Goal: Use online tool/utility: Utilize a website feature to perform a specific function

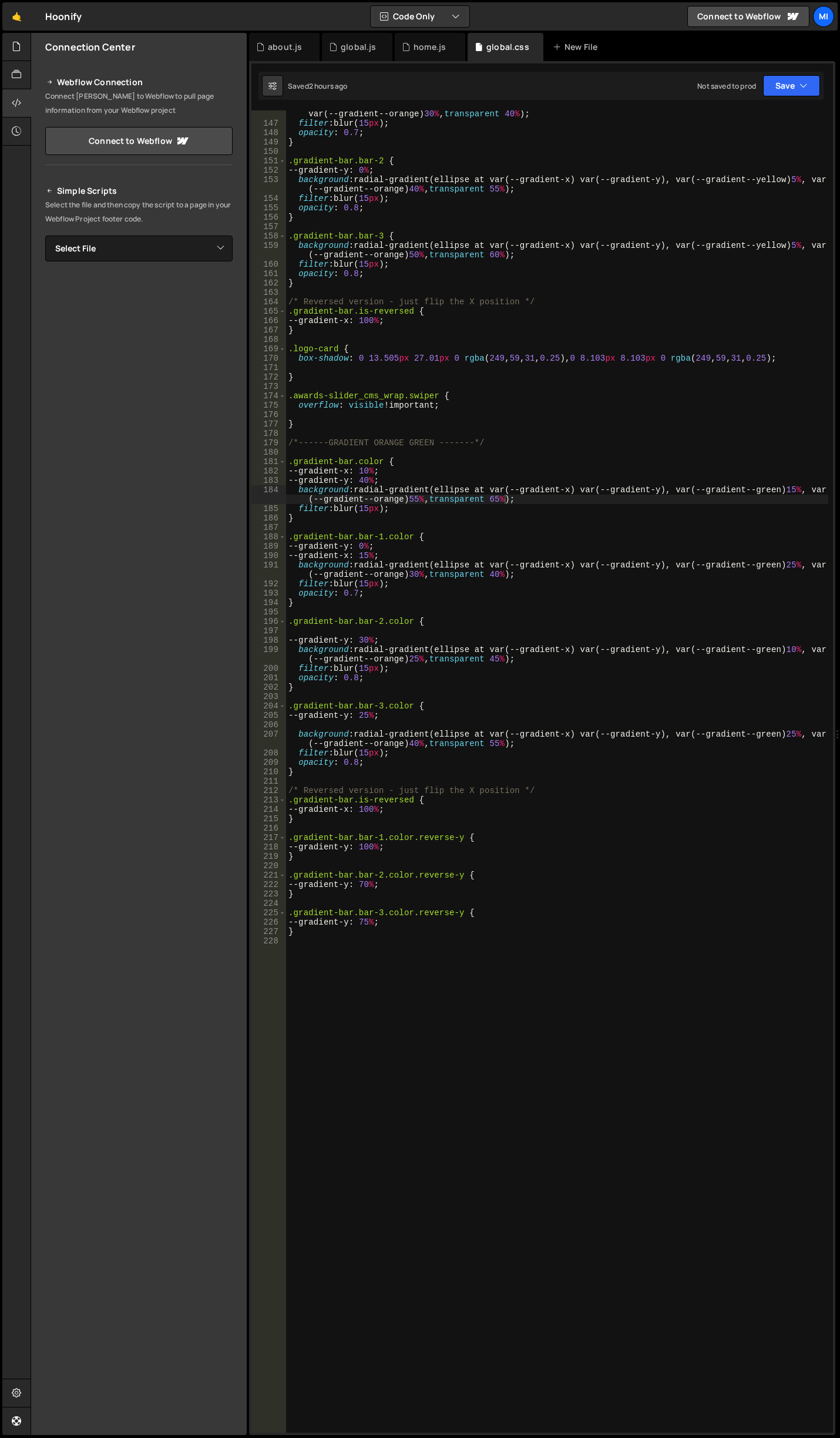
scroll to position [1430, 0]
drag, startPoint x: 0, startPoint y: 0, endPoint x: 511, endPoint y: 604, distance: 791.2
click at [511, 604] on div "background : radial-gradient(ellipse at var(--gradient-x) var(--gradient-y), va…" at bounding box center [557, 775] width 542 height 1351
click at [366, 545] on div "background : radial-gradient(ellipse at var(--gradient-x) var(--gradient-y), va…" at bounding box center [557, 775] width 542 height 1351
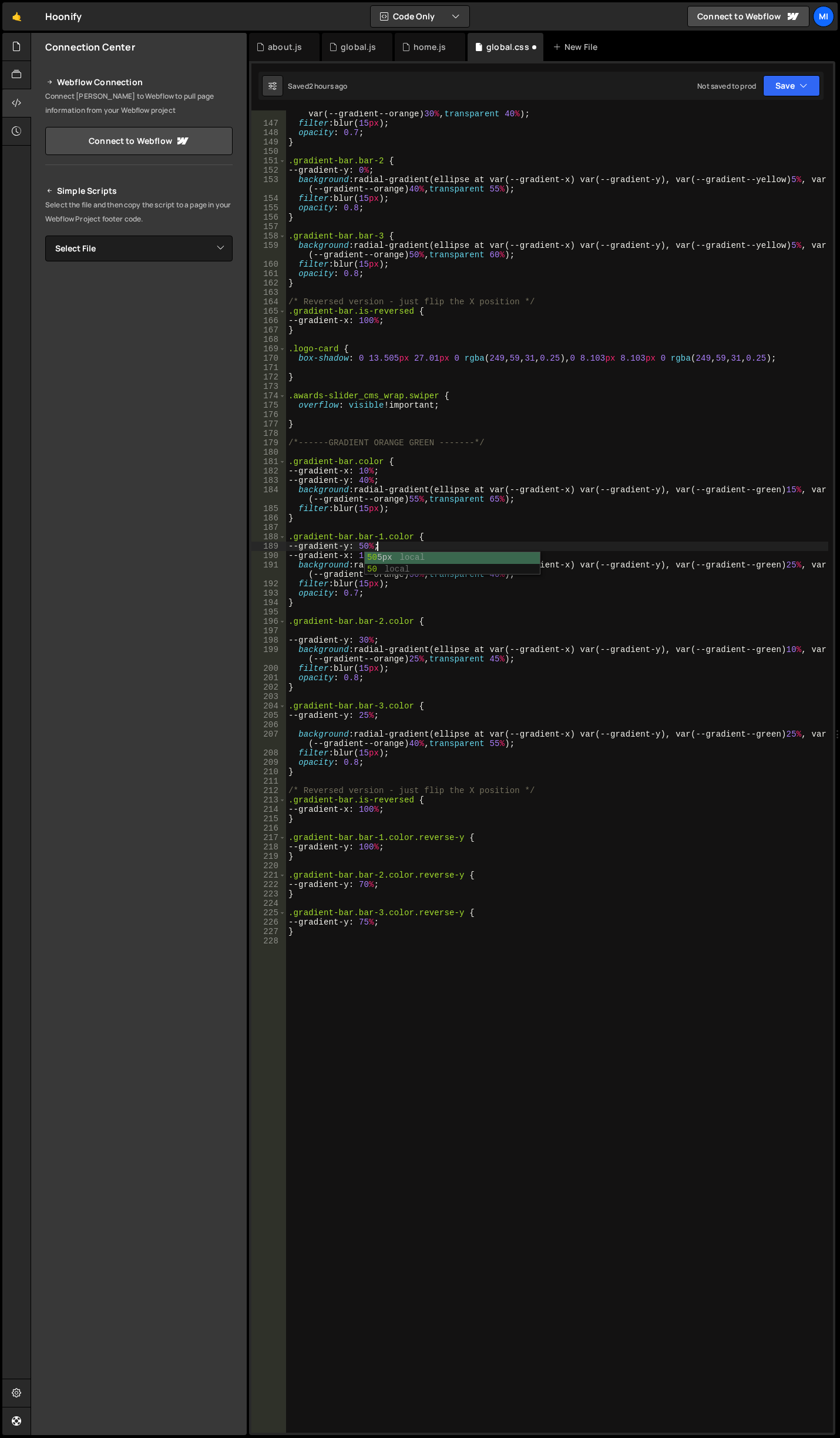
scroll to position [0, 6]
click at [360, 546] on div "background : radial-gradient(ellipse at var(--gradient-x) var(--gradient-y), va…" at bounding box center [557, 775] width 542 height 1351
drag, startPoint x: 366, startPoint y: 546, endPoint x: 373, endPoint y: 546, distance: 7.0
click at [373, 546] on div "background : radial-gradient(ellipse at var(--gradient-x) var(--gradient-y), va…" at bounding box center [557, 775] width 542 height 1351
click at [382, 552] on div "background : radial-gradient(ellipse at var(--gradient-x) var(--gradient-y), va…" at bounding box center [557, 775] width 542 height 1351
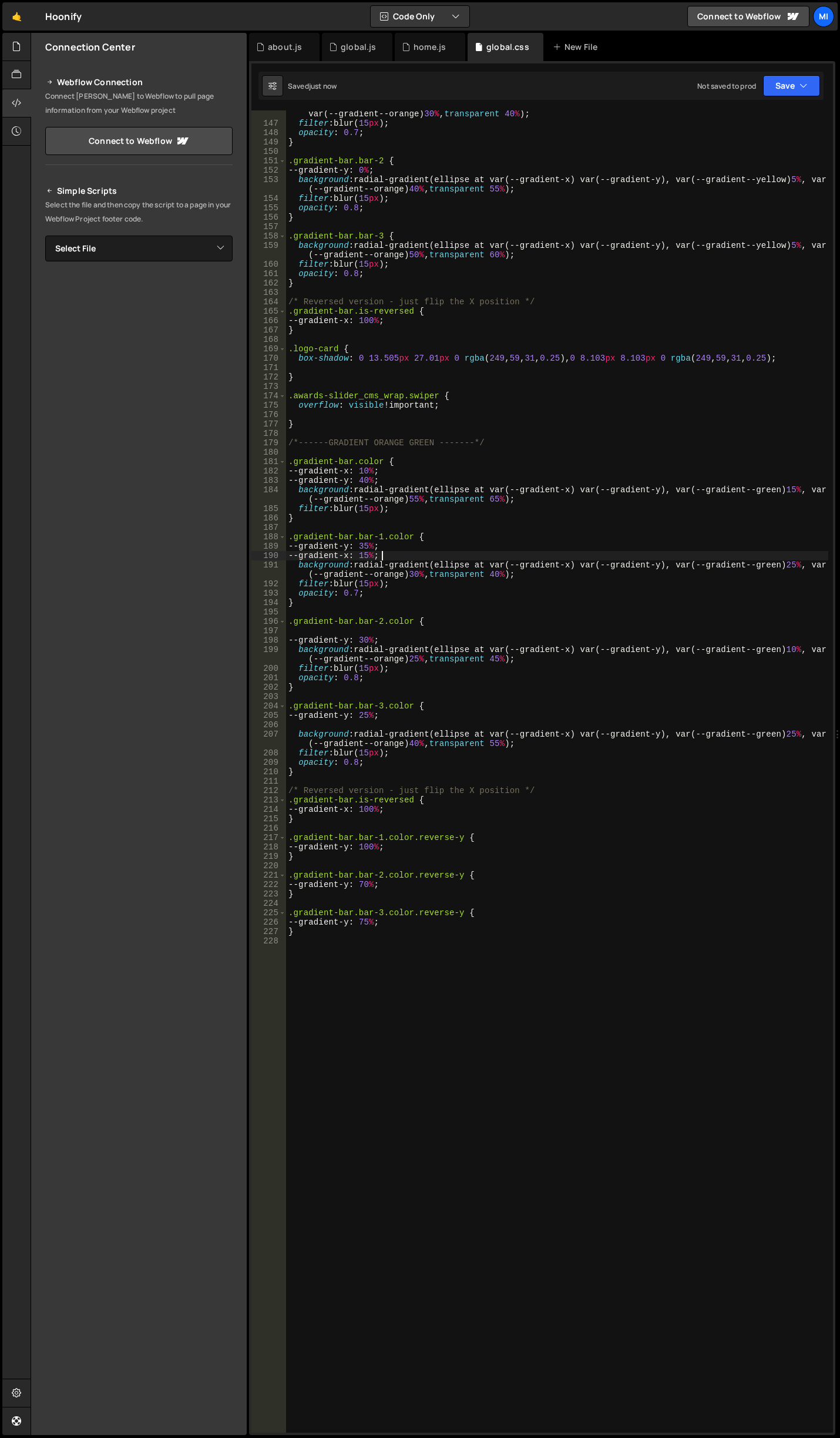
click at [375, 550] on div "background : radial-gradient(ellipse at var(--gradient-x) var(--gradient-y), va…" at bounding box center [557, 775] width 542 height 1351
click at [509, 573] on div "background : radial-gradient(ellipse at var(--gradient-x) var(--gradient-y), va…" at bounding box center [557, 775] width 542 height 1351
drag, startPoint x: 494, startPoint y: 577, endPoint x: 502, endPoint y: 576, distance: 8.1
click at [502, 576] on div "background : radial-gradient(ellipse at var(--gradient-x) var(--gradient-y), va…" at bounding box center [557, 775] width 542 height 1351
click at [414, 570] on div "background : radial-gradient(ellipse at var(--gradient-x) var(--gradient-y), va…" at bounding box center [557, 775] width 542 height 1351
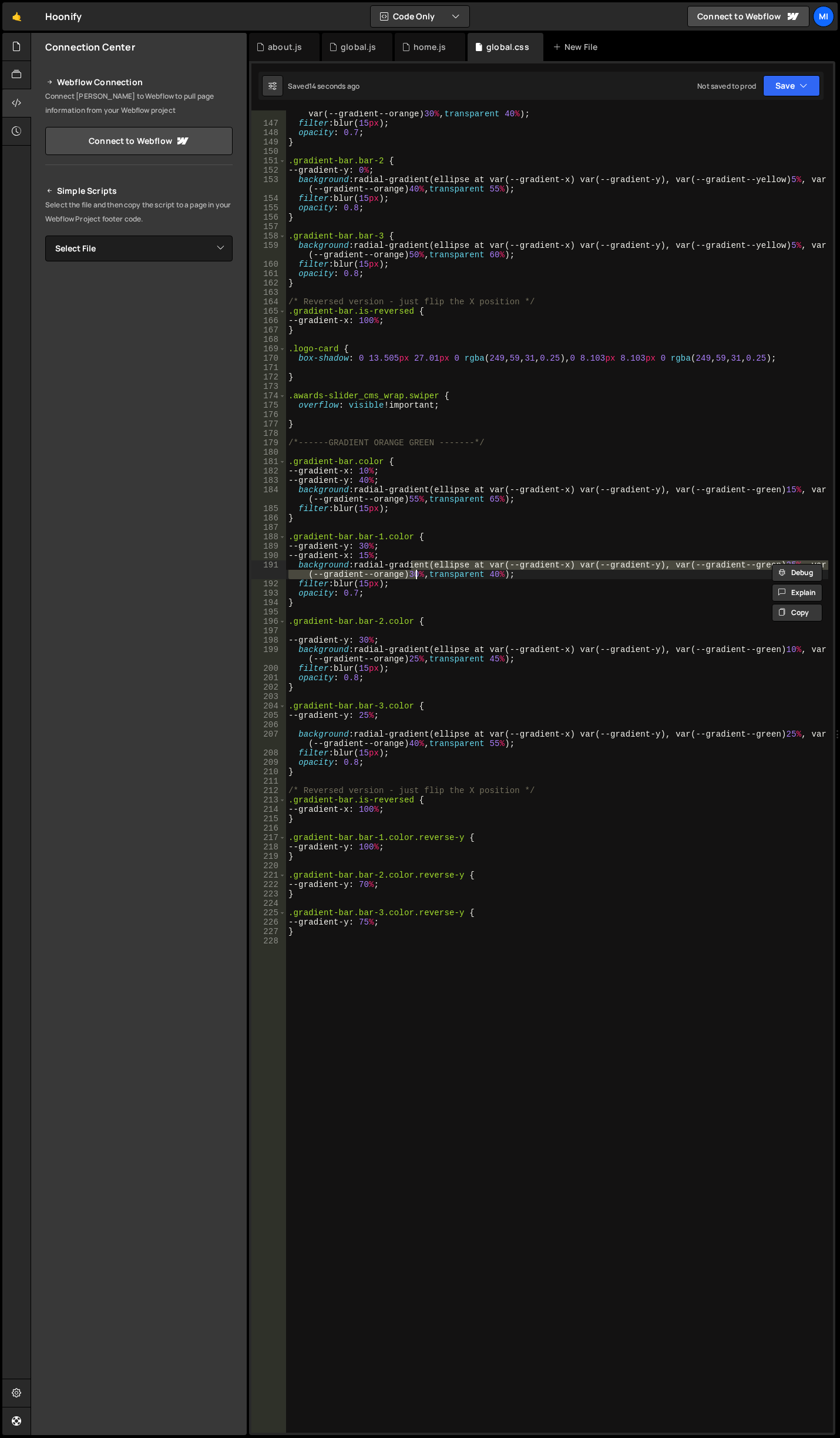
click at [406, 574] on div "background : radial-gradient(ellipse at var(--gradient-x) var(--gradient-y), va…" at bounding box center [557, 771] width 542 height 1322
drag, startPoint x: 785, startPoint y: 564, endPoint x: 793, endPoint y: 564, distance: 8.0
click at [793, 564] on div "background : radial-gradient(ellipse at var(--gradient-x) var(--gradient-y), va…" at bounding box center [557, 775] width 542 height 1351
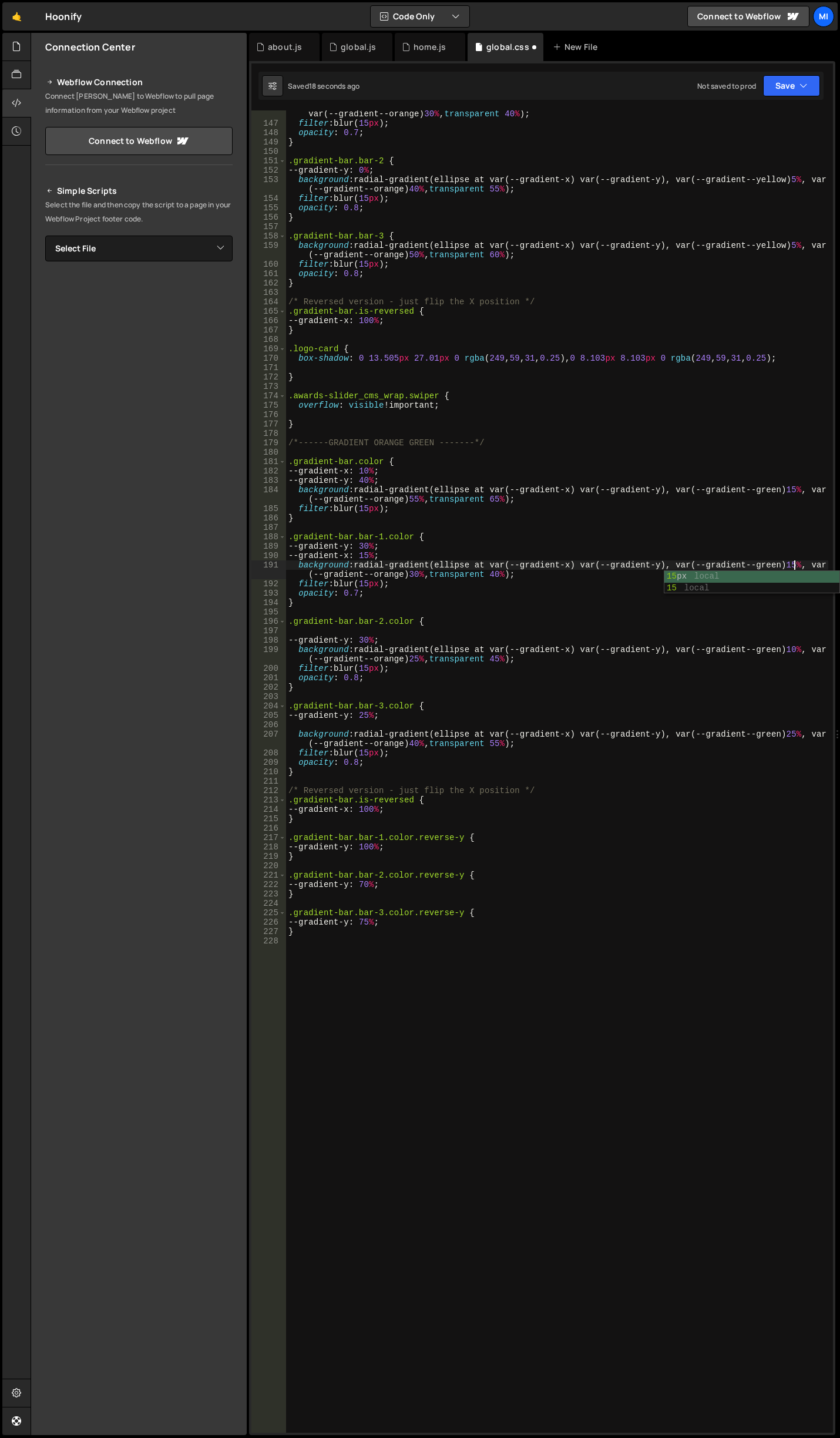
scroll to position [0, 35]
drag, startPoint x: 411, startPoint y: 571, endPoint x: 421, endPoint y: 571, distance: 10.0
click at [421, 571] on div "background : radial-gradient(ellipse at var(--gradient-x) var(--gradient-y), va…" at bounding box center [557, 775] width 542 height 1351
drag, startPoint x: 497, startPoint y: 574, endPoint x: 506, endPoint y: 574, distance: 9.0
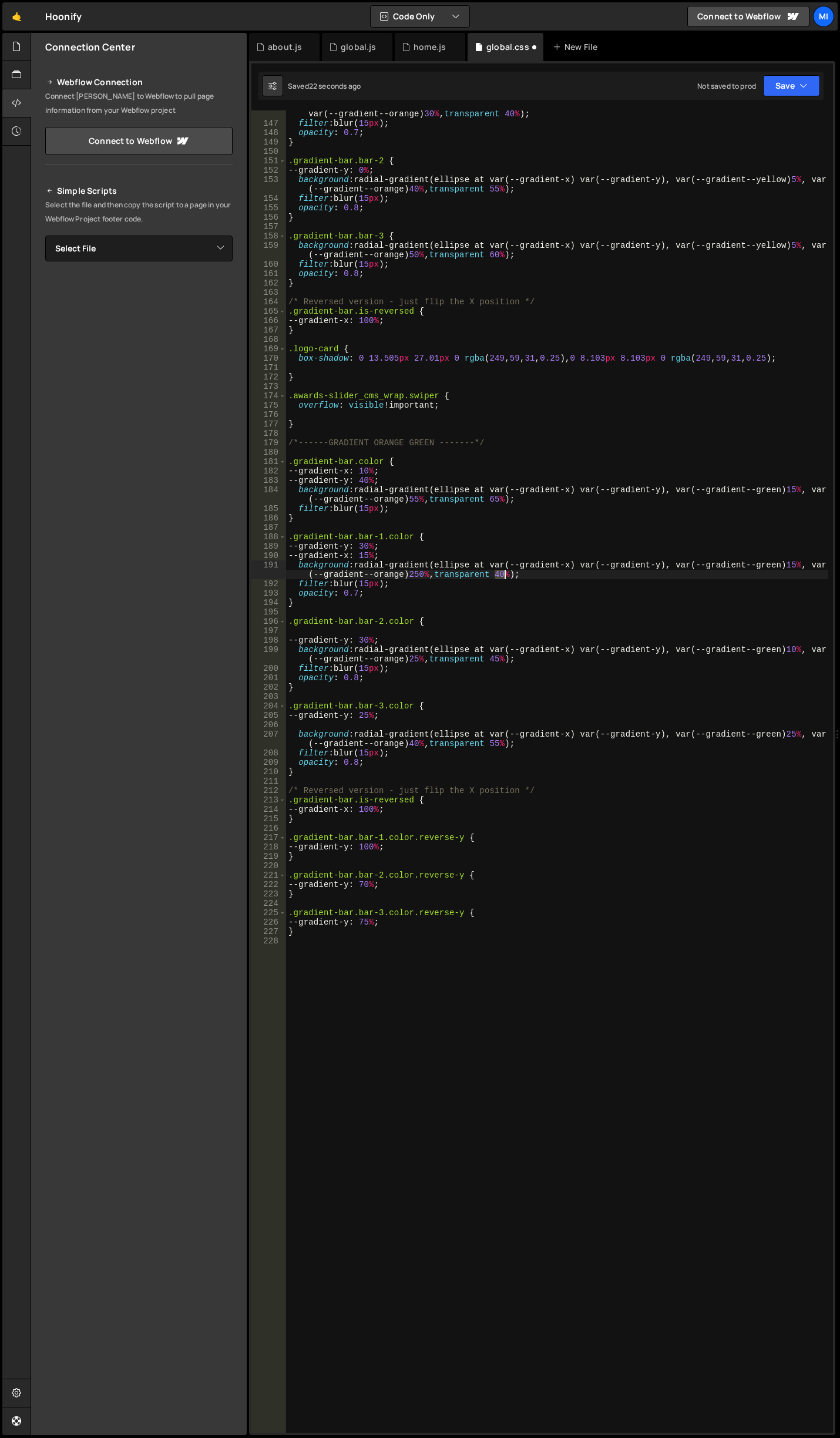
click at [506, 574] on div "background : radial-gradient(ellipse at var(--gradient-x) var(--gradient-y), va…" at bounding box center [557, 775] width 542 height 1351
click at [435, 573] on div "background : radial-gradient(ellipse at var(--gradient-x) var(--gradient-y), va…" at bounding box center [557, 775] width 542 height 1351
click at [425, 573] on div "background : radial-gradient(ellipse at var(--gradient-x) var(--gradient-y), va…" at bounding box center [557, 775] width 542 height 1351
click at [469, 920] on div "background : radial-gradient(ellipse at var(--gradient-x) var(--gradient-y), va…" at bounding box center [557, 775] width 542 height 1351
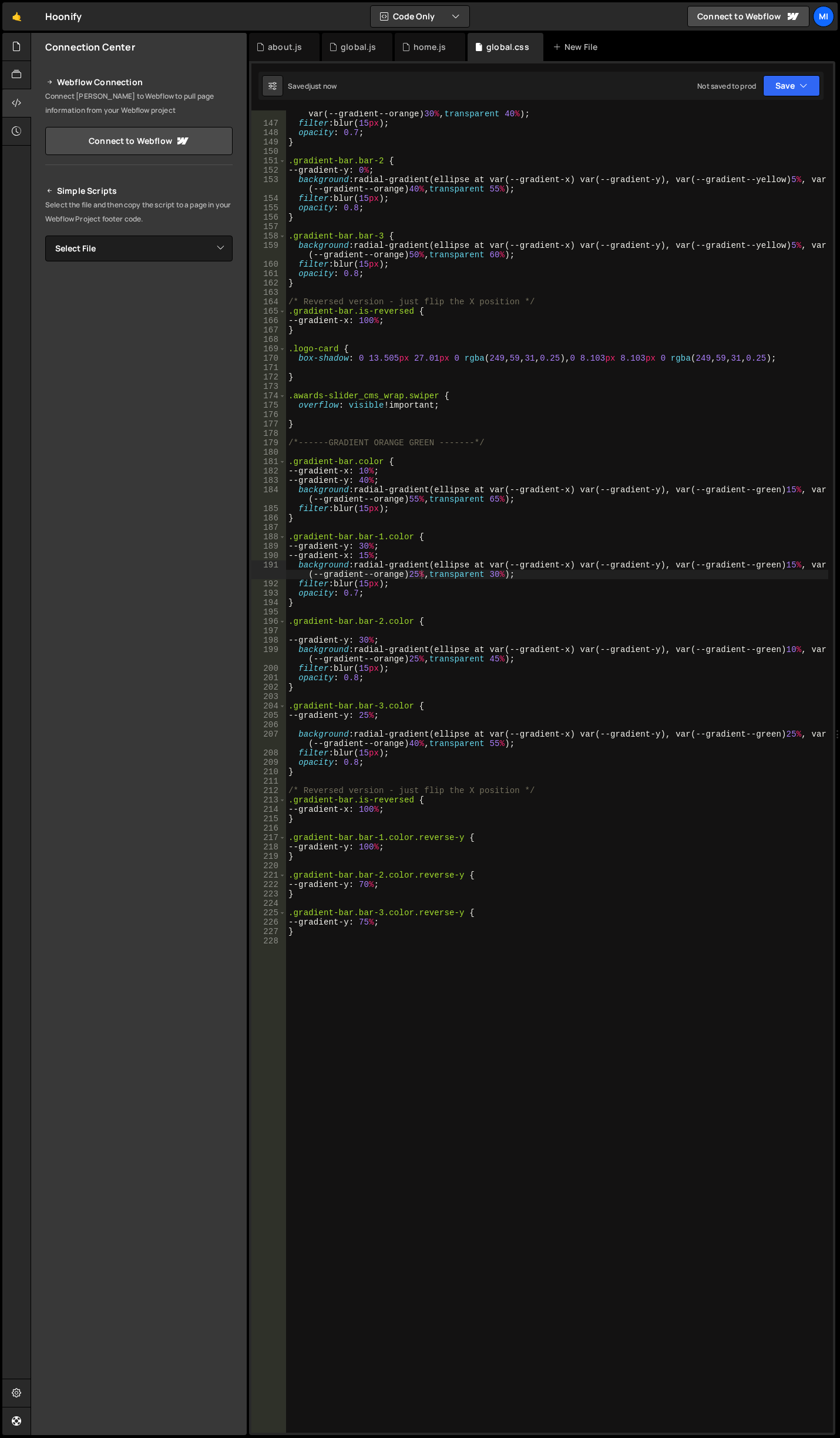
scroll to position [0, 6]
drag, startPoint x: 370, startPoint y: 849, endPoint x: 376, endPoint y: 849, distance: 6.0
click at [376, 849] on div "background : radial-gradient(ellipse at var(--gradient-x) var(--gradient-y), va…" at bounding box center [557, 775] width 542 height 1351
drag, startPoint x: 368, startPoint y: 849, endPoint x: 382, endPoint y: 849, distance: 14.0
click at [382, 849] on div "background : radial-gradient(ellipse at var(--gradient-x) var(--gradient-y), va…" at bounding box center [557, 775] width 542 height 1351
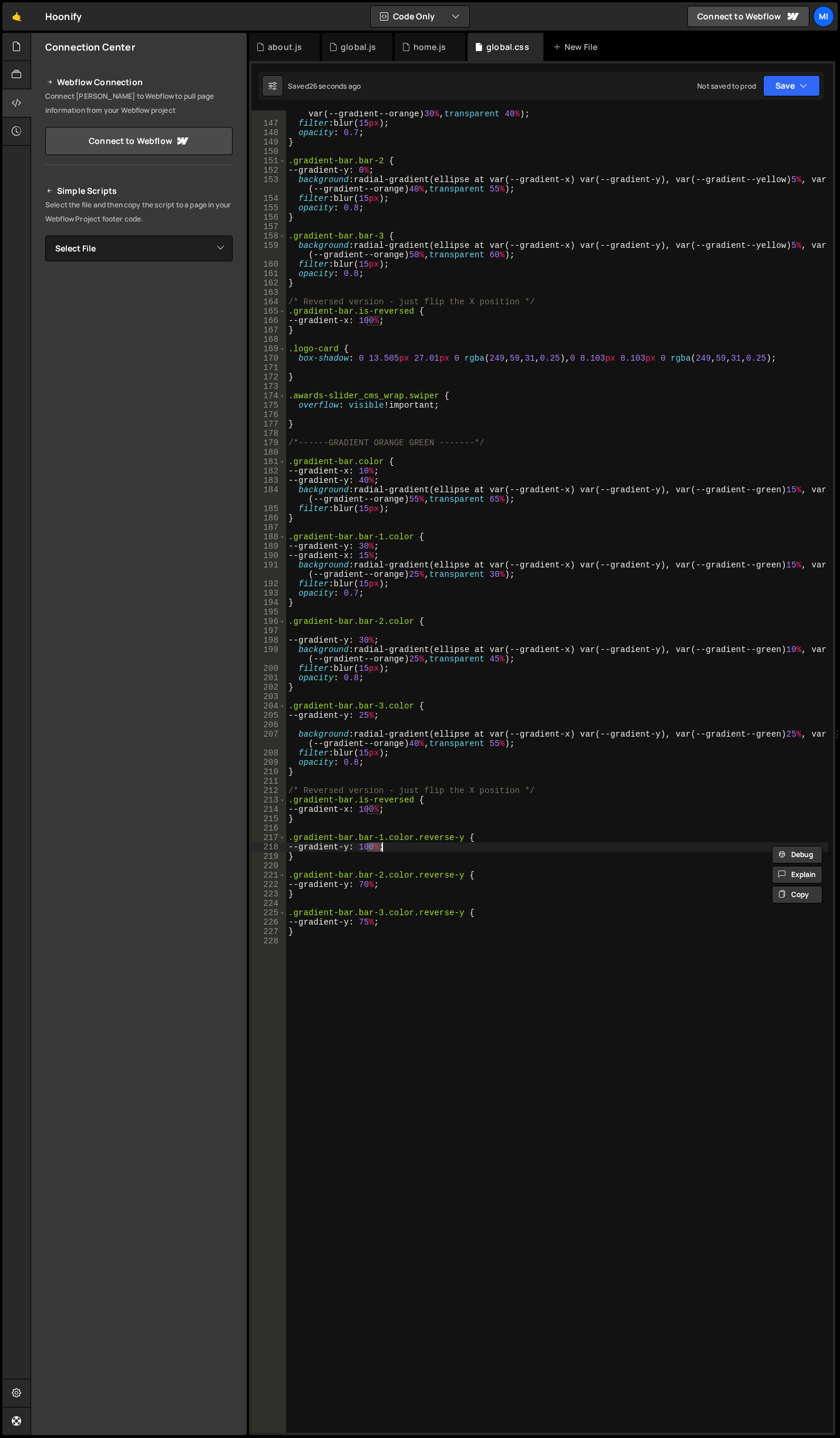
scroll to position [0, 6]
click at [406, 593] on div "background : radial-gradient(ellipse at var(--gradient-x) var(--gradient-y), va…" at bounding box center [557, 775] width 542 height 1351
click at [438, 572] on div "background : radial-gradient(ellipse at var(--gradient-x) var(--gradient-y), va…" at bounding box center [557, 775] width 542 height 1351
drag, startPoint x: 368, startPoint y: 468, endPoint x: 375, endPoint y: 468, distance: 7.0
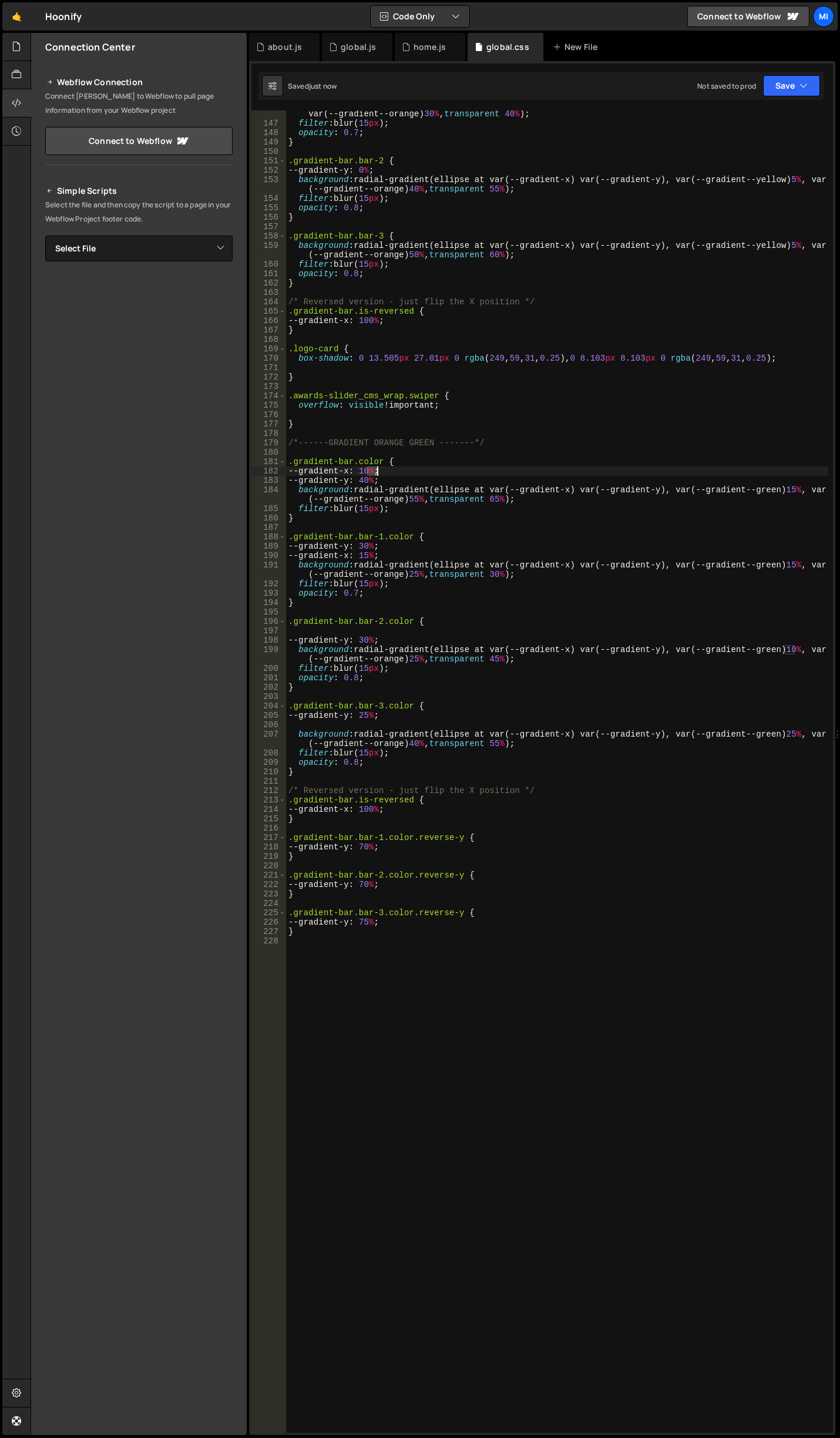
click at [375, 468] on div "background : radial-gradient(ellipse at var(--gradient-x) var(--gradient-y), va…" at bounding box center [557, 775] width 542 height 1351
click at [440, 849] on div "background : radial-gradient(ellipse at var(--gradient-x) var(--gradient-y), va…" at bounding box center [557, 775] width 542 height 1351
drag, startPoint x: 298, startPoint y: 822, endPoint x: 267, endPoint y: 800, distance: 38.0
click at [267, 800] on div "--gradient-y: 70%; 146 147 148 149 150 151 152 153 154 155 156 157 158 159 160 …" at bounding box center [542, 771] width 581 height 1322
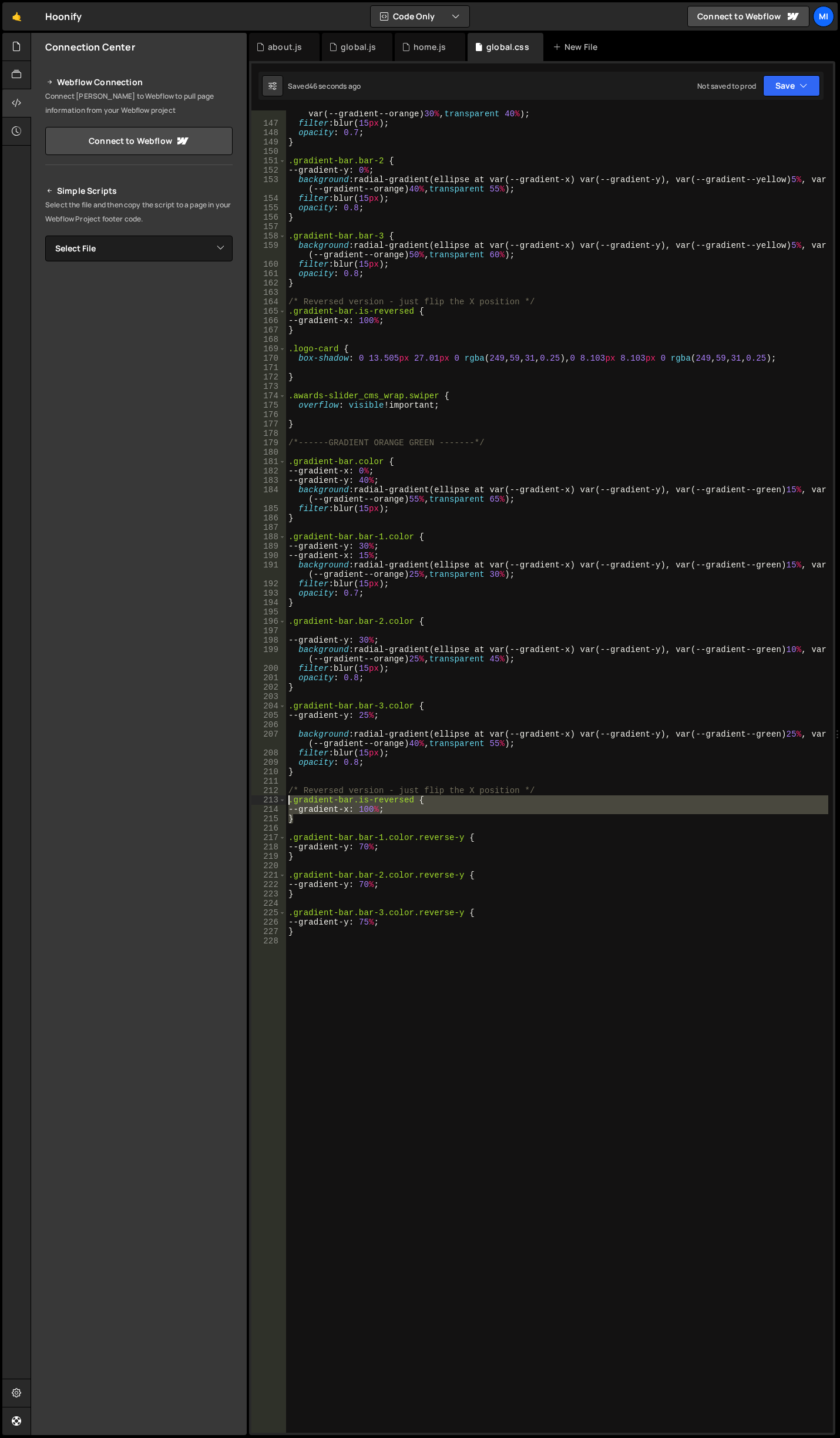
type textarea ".gradient-bar.is-reversed { --gradient-x: 100%;"
click at [319, 824] on div "background : radial-gradient(ellipse at var(--gradient-x) var(--gradient-y), va…" at bounding box center [557, 775] width 542 height 1351
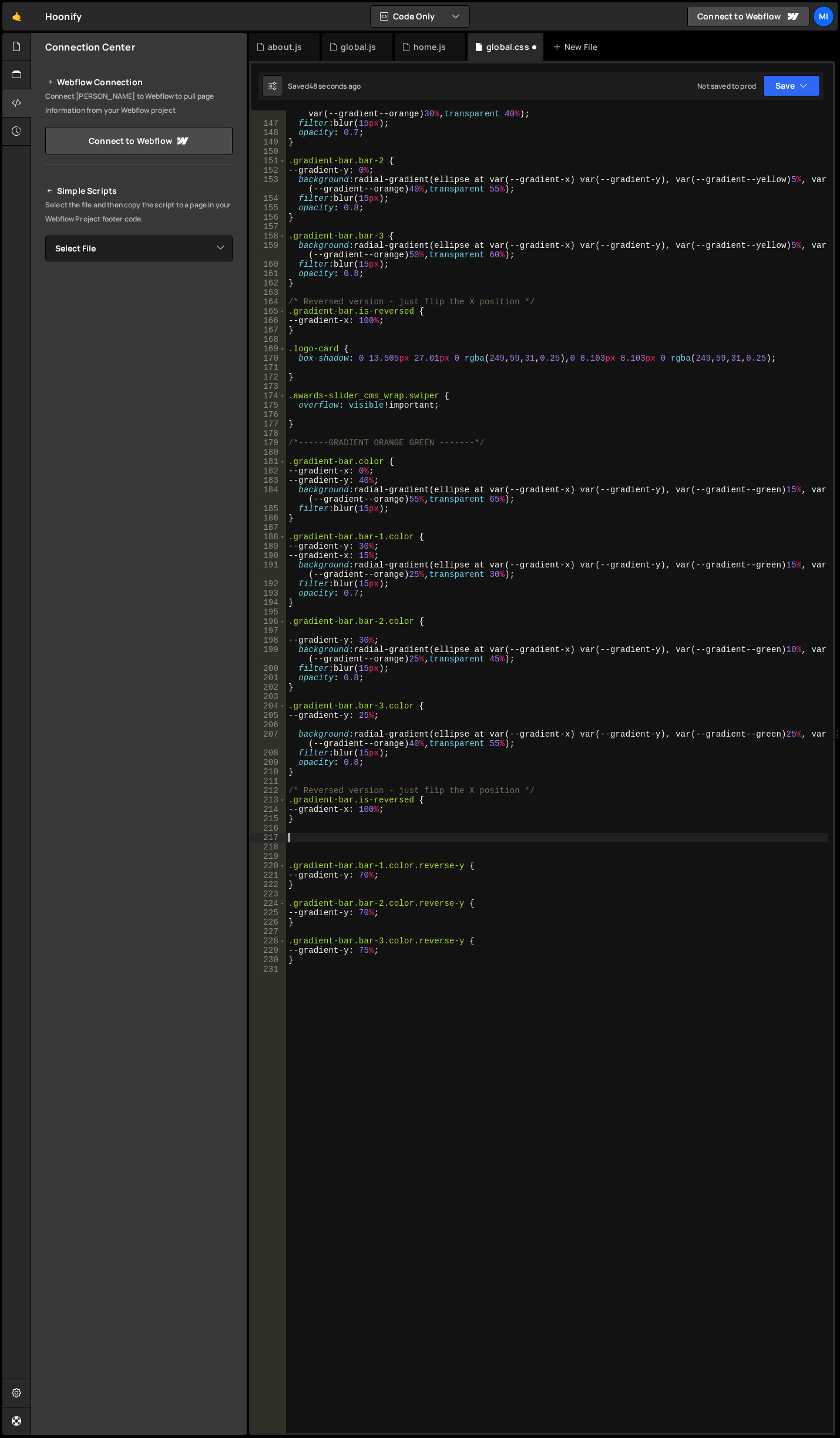
click at [320, 839] on div "background : radial-gradient(ellipse at var(--gradient-x) var(--gradient-y), va…" at bounding box center [557, 775] width 542 height 1351
paste textarea "}"
click at [358, 837] on div "background : radial-gradient(ellipse at var(--gradient-x) var(--gradient-y), va…" at bounding box center [557, 775] width 542 height 1351
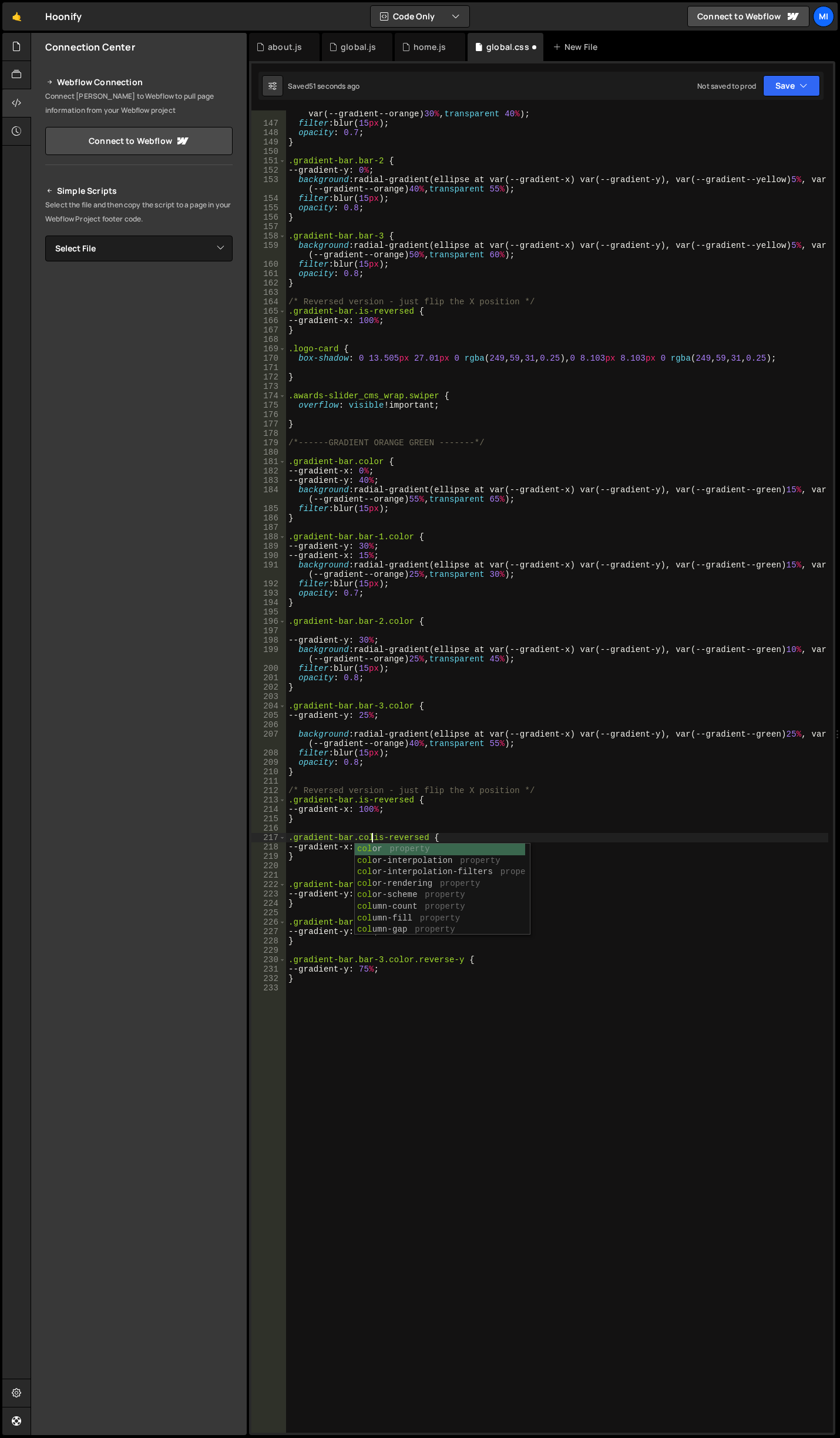
scroll to position [0, 6]
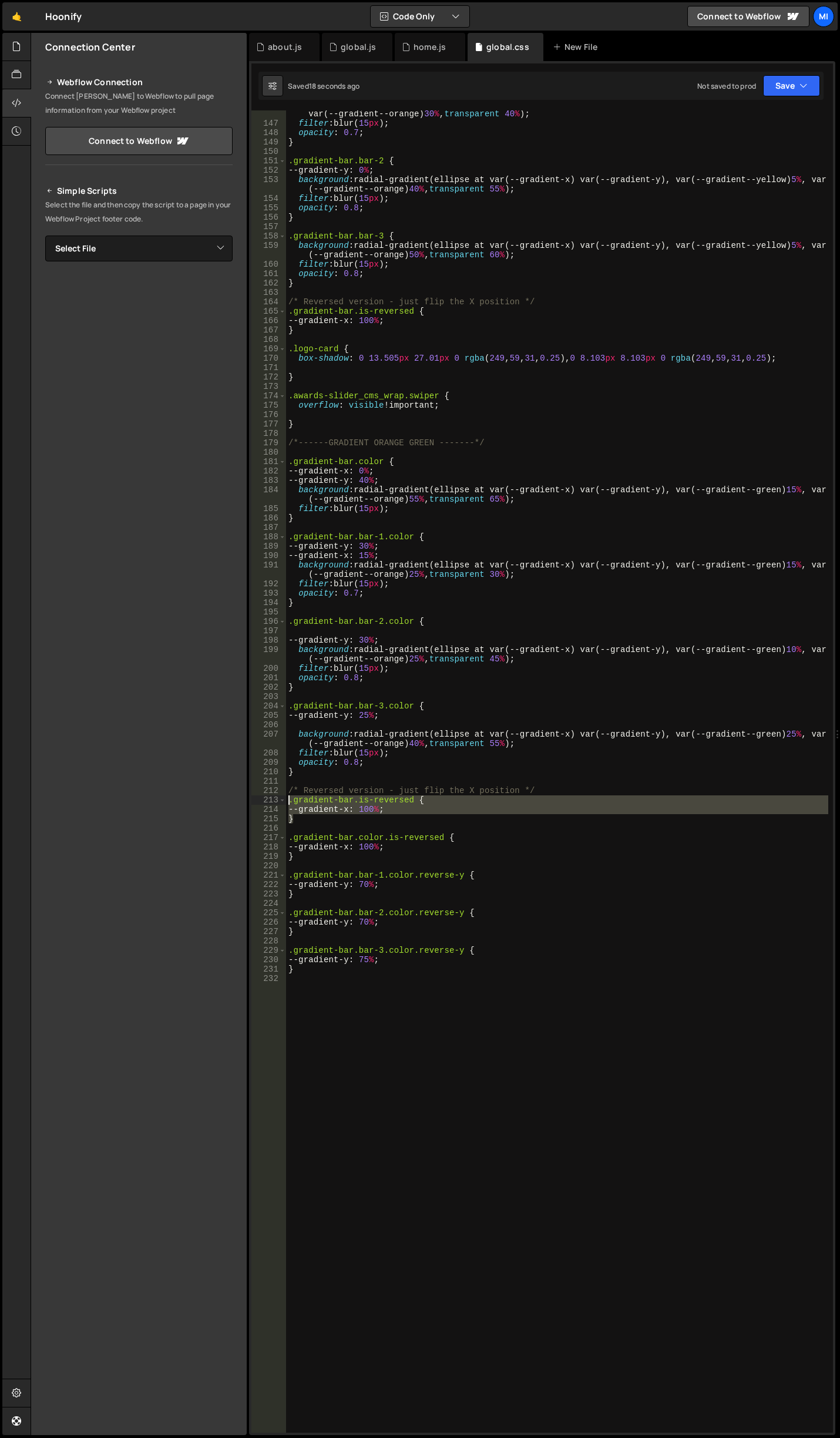
drag, startPoint x: 294, startPoint y: 821, endPoint x: 262, endPoint y: 798, distance: 39.4
click at [262, 798] on div ".gradient-bar.color.is-reversed { 146 147 148 149 150 151 152 153 154 155 156 1…" at bounding box center [542, 771] width 581 height 1322
type textarea ".gradient-bar.is-reversed { --gradient-x: 100%;"
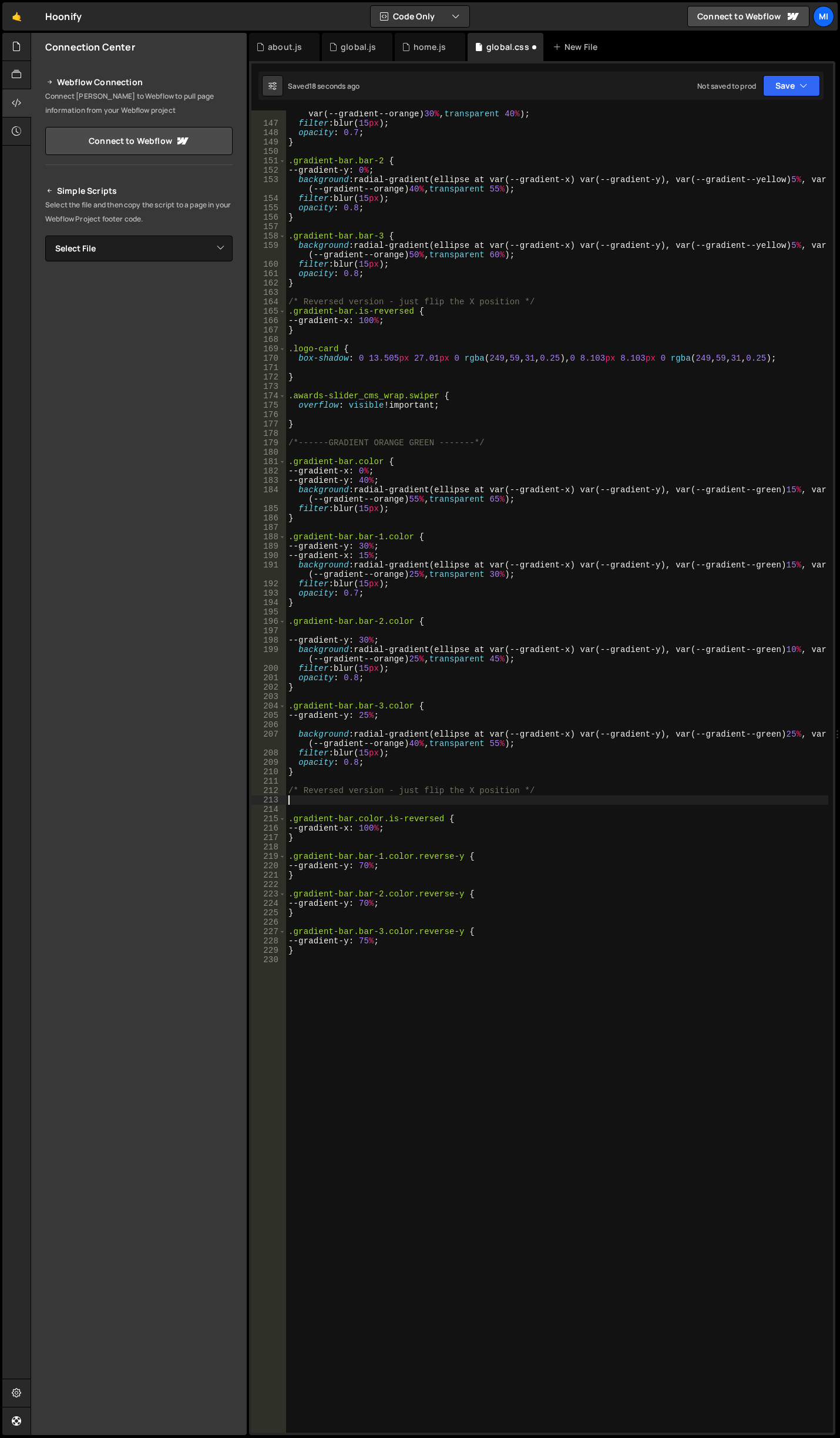
click at [312, 993] on div "background : radial-gradient(ellipse at var(--gradient-x) var(--gradient-y), va…" at bounding box center [557, 775] width 542 height 1351
paste textarea "}"
type textarea "}"
drag, startPoint x: 495, startPoint y: 1266, endPoint x: 484, endPoint y: 1237, distance: 31.0
click at [495, 1266] on div "background : radial-gradient(ellipse at var(--gradient-x) var(--gradient-y), va…" at bounding box center [557, 775] width 542 height 1351
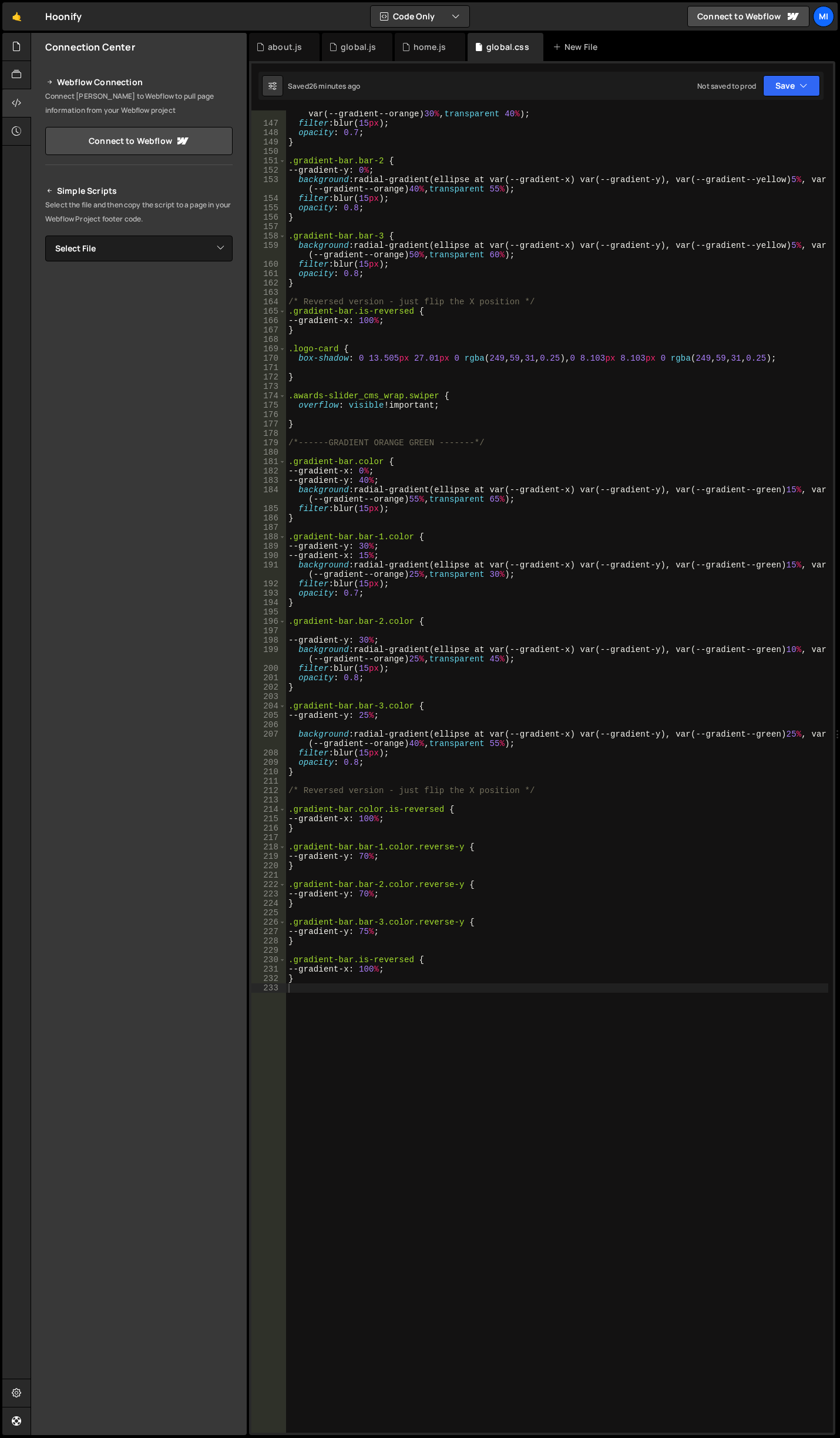
click at [504, 1089] on div "background : radial-gradient(ellipse at var(--gradient-x) var(--gradient-y), va…" at bounding box center [557, 775] width 542 height 1351
type textarea "@"
click at [422, 1047] on div "background : radial-gradient(ellipse at var(--gradient-x) var(--gradient-y), va…" at bounding box center [557, 775] width 542 height 1351
type textarea "@container threshold-huge"
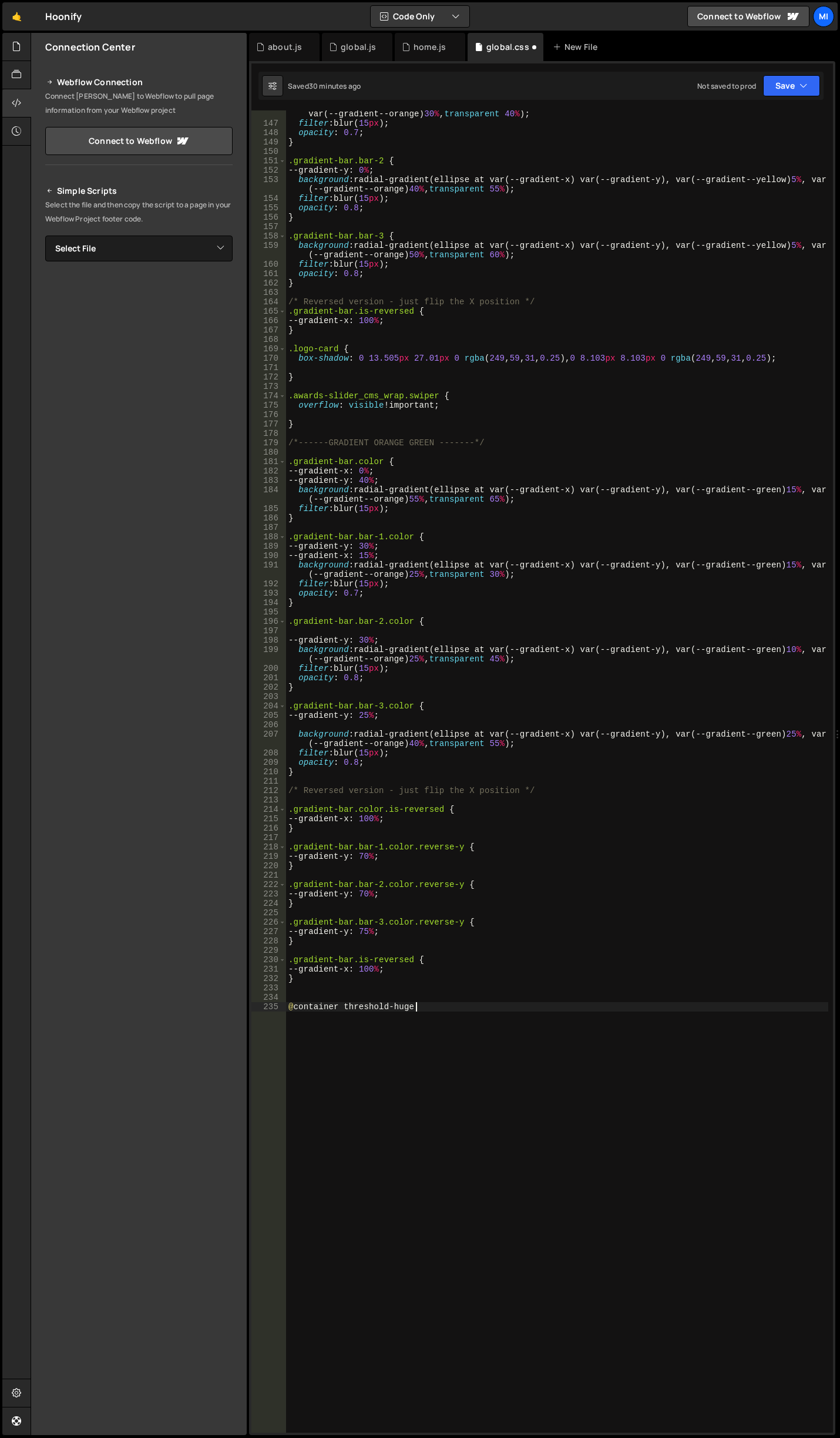
scroll to position [0, 0]
drag, startPoint x: 434, startPoint y: 1013, endPoint x: 261, endPoint y: 1010, distance: 173.0
click at [261, 1010] on div "146 147 148 149 150 151 152 153 154 155 156 157 158 159 160 161 162 163 164 165…" at bounding box center [542, 771] width 581 height 1322
paste textarea "large (width >= 62em) {"
click at [415, 1008] on div "background : radial-gradient(ellipse at var(--gradient-x) var(--gradient-y), va…" at bounding box center [557, 775] width 542 height 1351
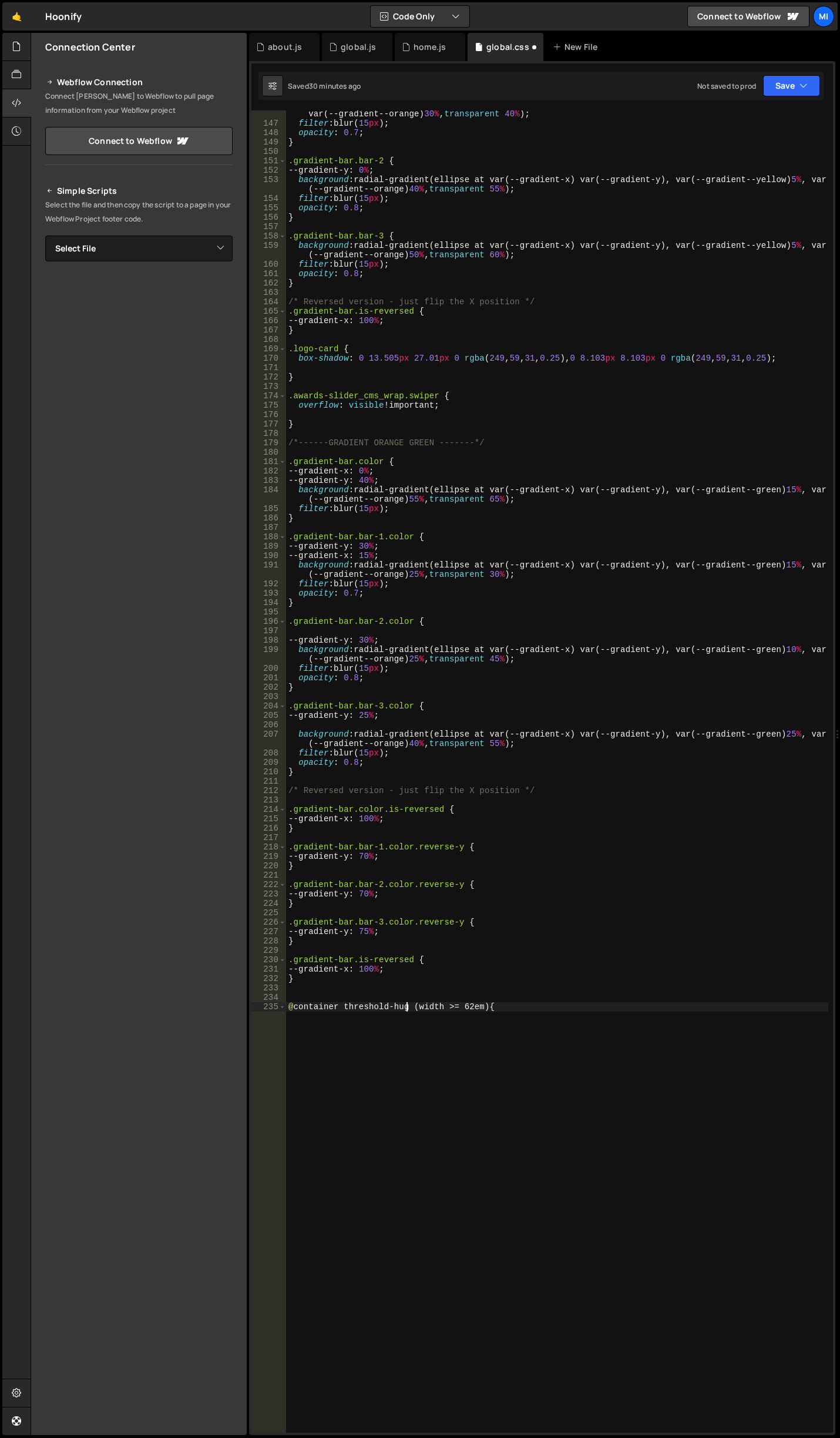
scroll to position [0, 8]
drag, startPoint x: 476, startPoint y: 1007, endPoint x: 480, endPoint y: 972, distance: 35.2
click at [476, 1007] on div "background : radial-gradient(ellipse at var(--gradient-x) var(--gradient-y), va…" at bounding box center [557, 775] width 542 height 1351
type textarea "@container threshold-huge (width >= 100em) {"
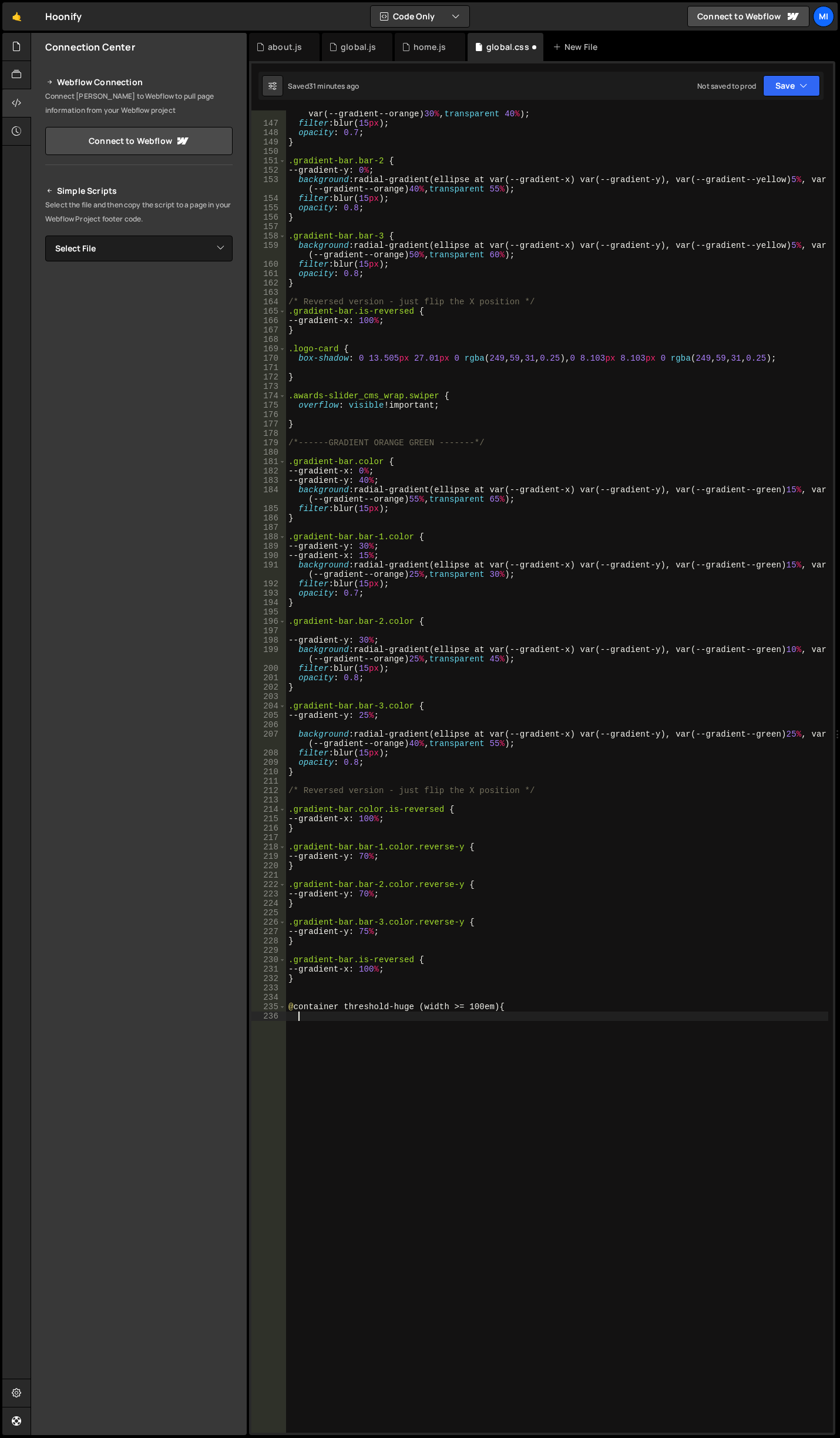
scroll to position [0, 0]
type textarea "}"
click at [329, 1023] on div "background : radial-gradient(ellipse at var(--gradient-x) var(--gradient-y), va…" at bounding box center [557, 775] width 542 height 1351
paste textarea "gradient-bars"
type textarea ".gradient-bars.is-large {}"
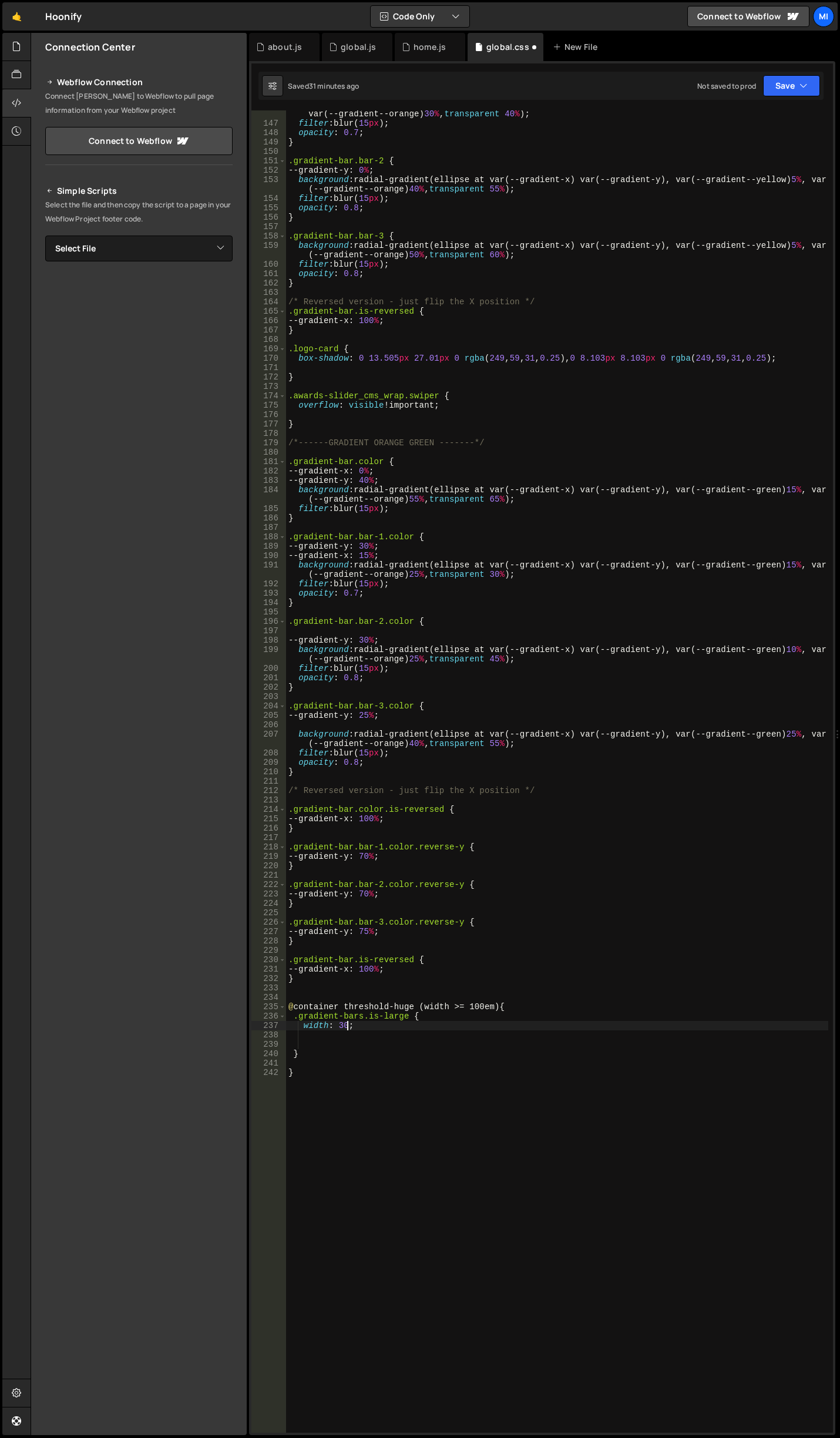
scroll to position [0, 4]
type textarea "width: 30vw;"
click at [348, 1030] on div "background : radial-gradient(ellipse at var(--gradient-x) var(--gradient-y), va…" at bounding box center [557, 775] width 542 height 1351
type textarea "}"
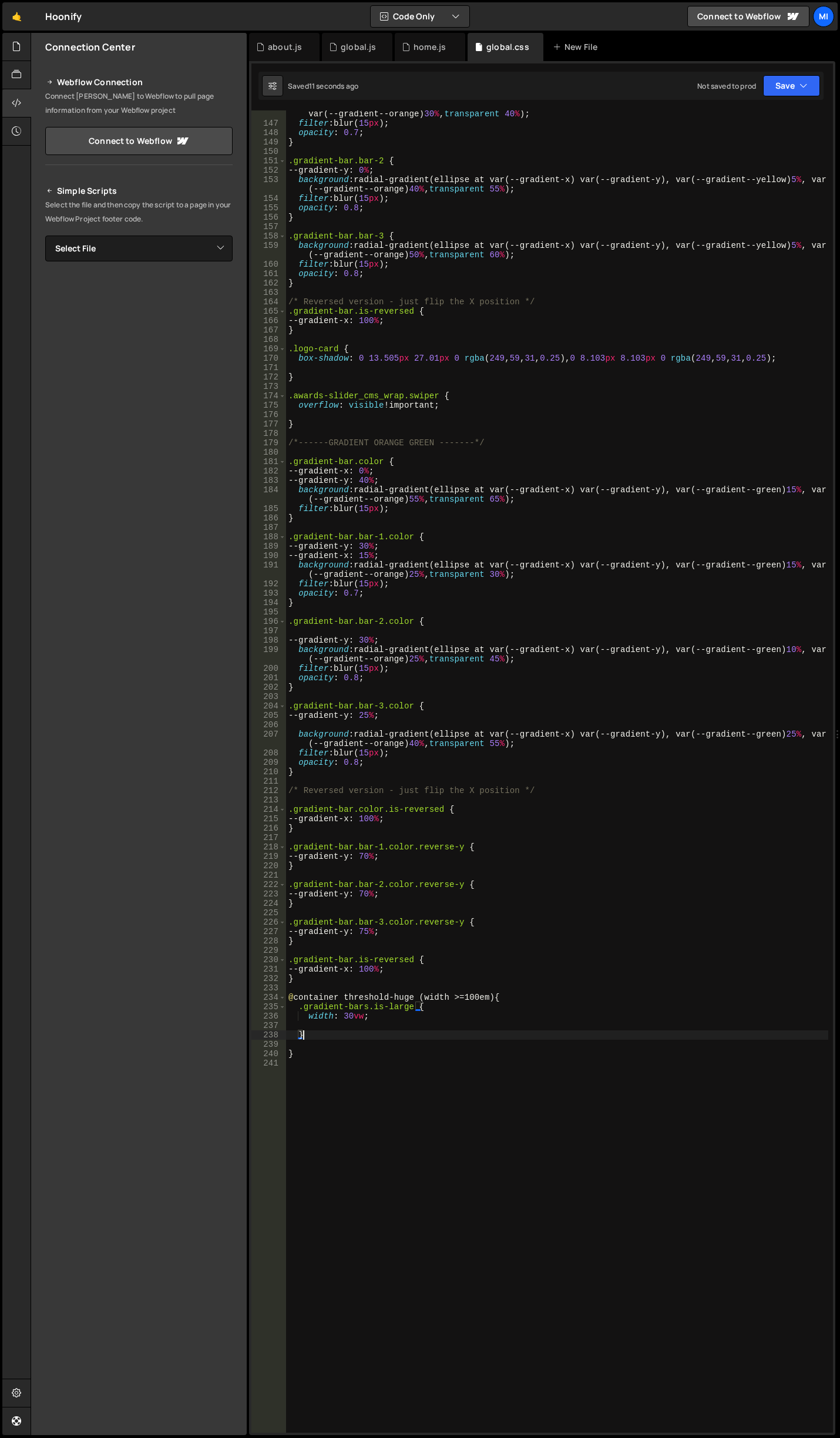
click at [388, 1070] on div "background : radial-gradient(ellipse at var(--gradient-x) var(--gradient-y), va…" at bounding box center [557, 775] width 542 height 1351
click at [348, 1016] on div "background : radial-gradient(ellipse at var(--gradient-x) var(--gradient-y), va…" at bounding box center [557, 775] width 542 height 1351
click at [362, 1017] on div "background : radial-gradient(ellipse at var(--gradient-x) var(--gradient-y), va…" at bounding box center [557, 775] width 542 height 1351
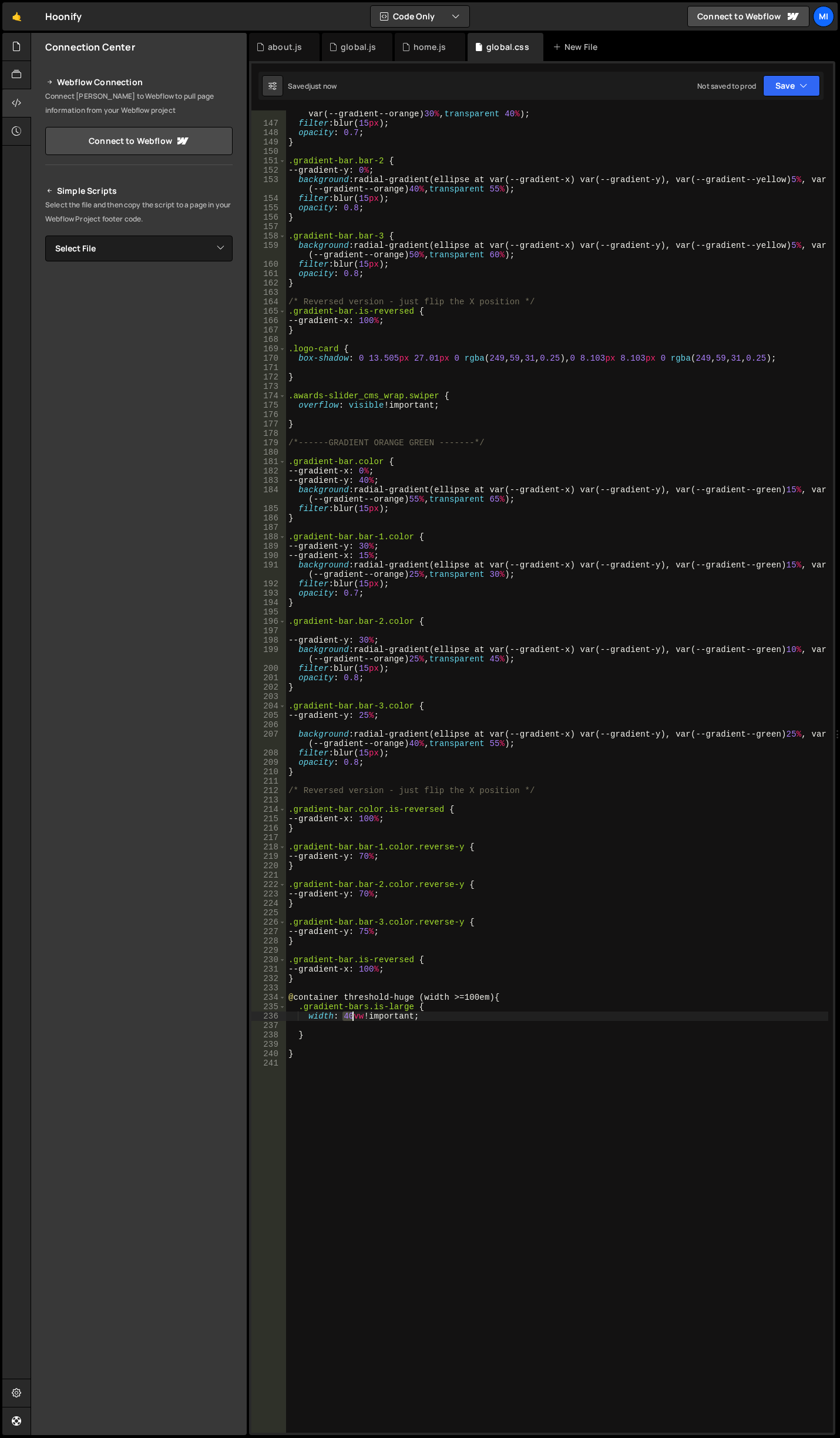
drag, startPoint x: 343, startPoint y: 1016, endPoint x: 353, endPoint y: 1016, distance: 10.0
click at [353, 1016] on div "background : radial-gradient(ellipse at var(--gradient-x) var(--gradient-y), va…" at bounding box center [557, 775] width 542 height 1351
type textarea "width: 35vw !important;"
click at [362, 991] on div "background : radial-gradient(ellipse at var(--gradient-x) var(--gradient-y), va…" at bounding box center [557, 775] width 542 height 1351
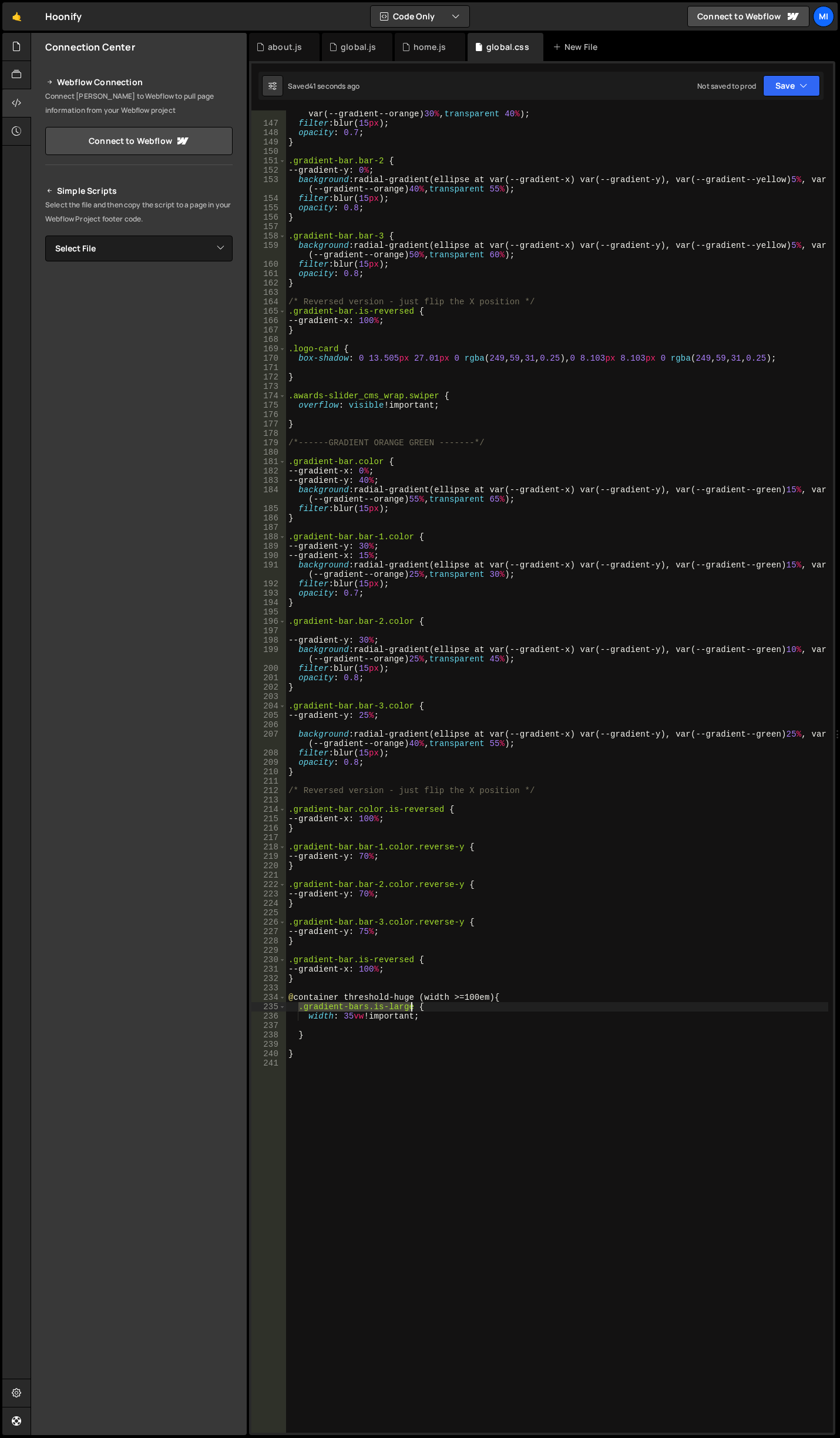
drag, startPoint x: 299, startPoint y: 1009, endPoint x: 411, endPoint y: 1007, distance: 112.0
click at [411, 1007] on div "background : radial-gradient(ellipse at var(--gradient-x) var(--gradient-y), va…" at bounding box center [557, 775] width 542 height 1351
type textarea ".gradient-bars.is-large {"
click at [378, 987] on div "background : radial-gradient(ellipse at var(--gradient-x) var(--gradient-y), va…" at bounding box center [557, 775] width 542 height 1351
paste textarea ".gradient-bars.is-large"
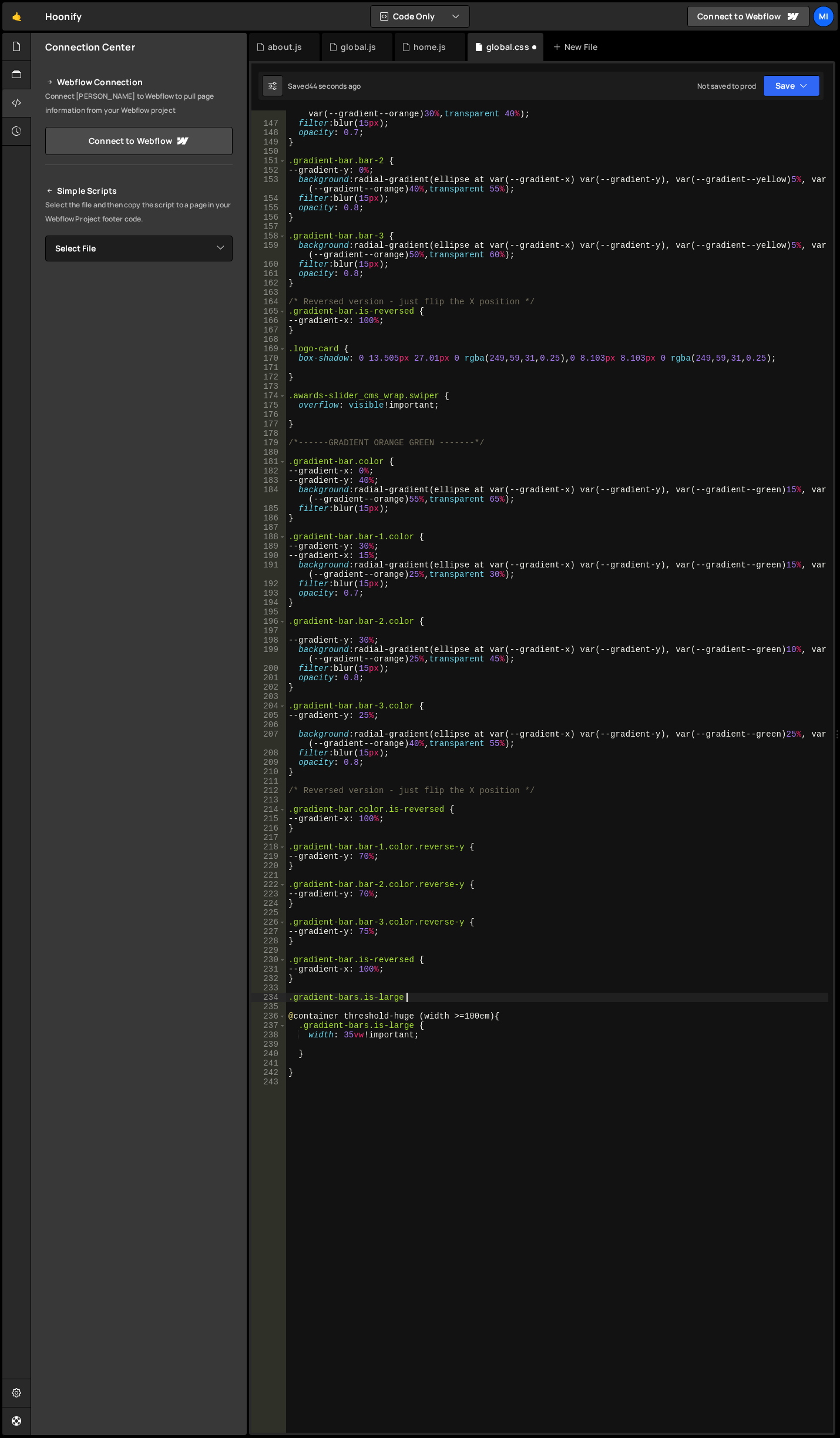
type textarea ".gradient-bars.is-large {}"
type textarea "transition: width var(--animation-default-half);"
click at [378, 1019] on div "background : radial-gradient(ellipse at var(--gradient-x) var(--gradient-y), va…" at bounding box center [557, 775] width 542 height 1351
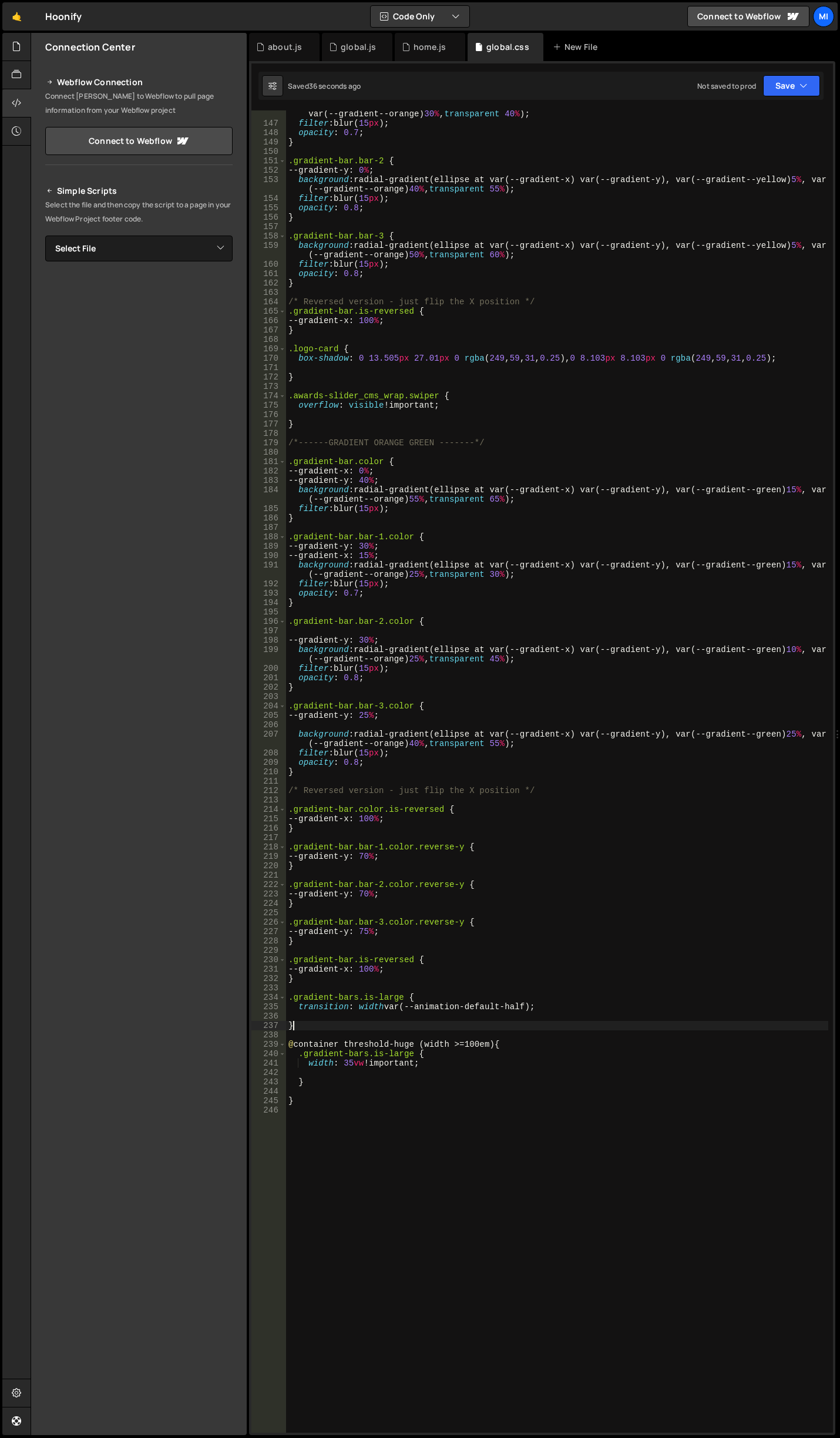
click at [306, 1029] on div "background : radial-gradient(ellipse at var(--gradient-x) var(--gradient-y), va…" at bounding box center [557, 775] width 542 height 1351
type textarea "}"
drag, startPoint x: 298, startPoint y: 1010, endPoint x: 356, endPoint y: 1004, distance: 58.3
click at [356, 1004] on div "background : radial-gradient(ellipse at var(--gradient-x) var(--gradient-y), va…" at bounding box center [557, 775] width 542 height 1351
drag, startPoint x: 357, startPoint y: 998, endPoint x: 401, endPoint y: 997, distance: 44.0
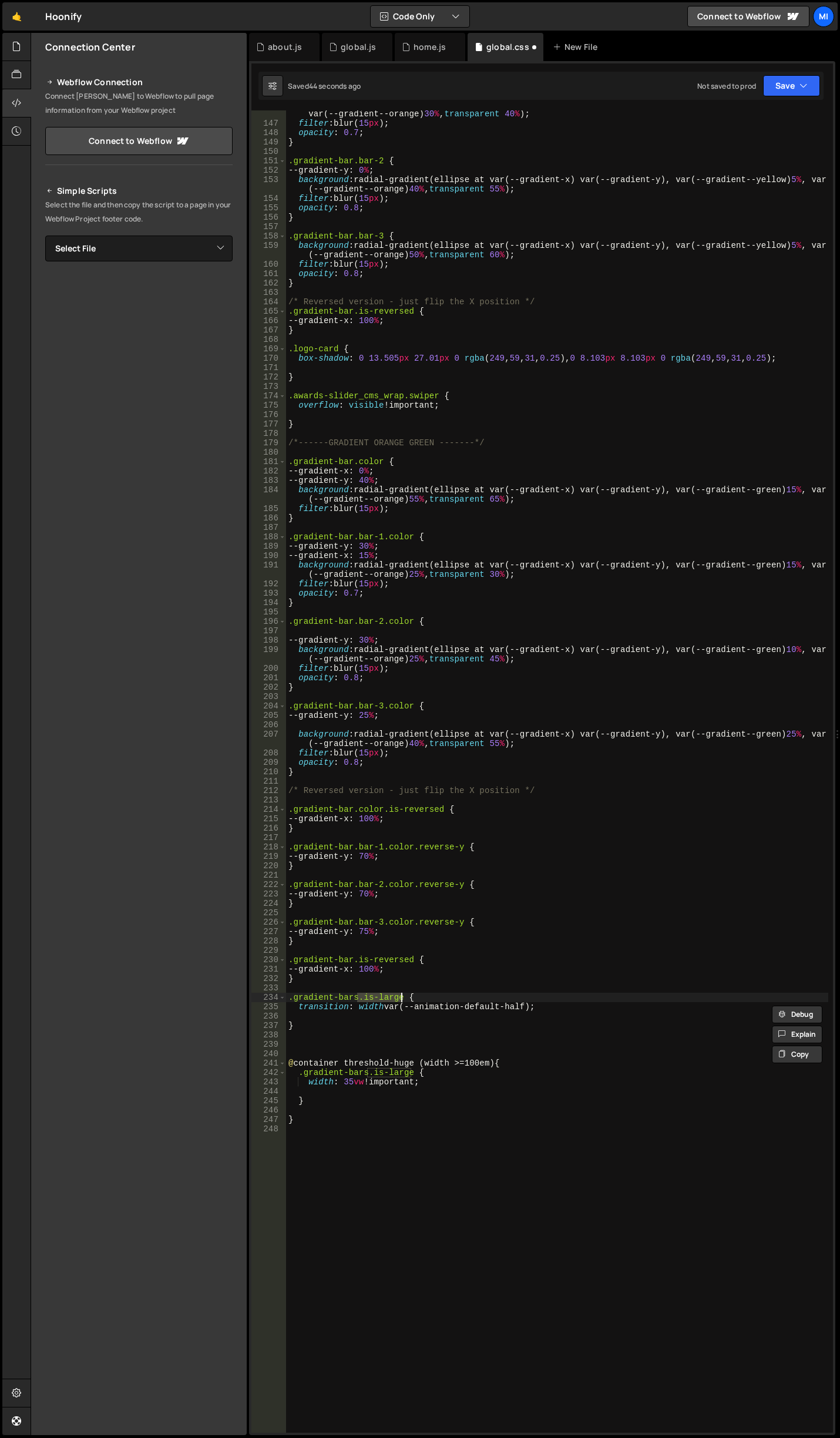
click at [401, 997] on div "background : radial-gradient(ellipse at var(--gradient-x) var(--gradient-y), va…" at bounding box center [557, 775] width 542 height 1351
type textarea ".gradient-bars {"
drag, startPoint x: 285, startPoint y: 1245, endPoint x: 298, endPoint y: 1234, distance: 17.0
click at [360, 1179] on div "background : radial-gradient(ellipse at var(--gradient-x) var(--gradient-y), va…" at bounding box center [557, 775] width 542 height 1351
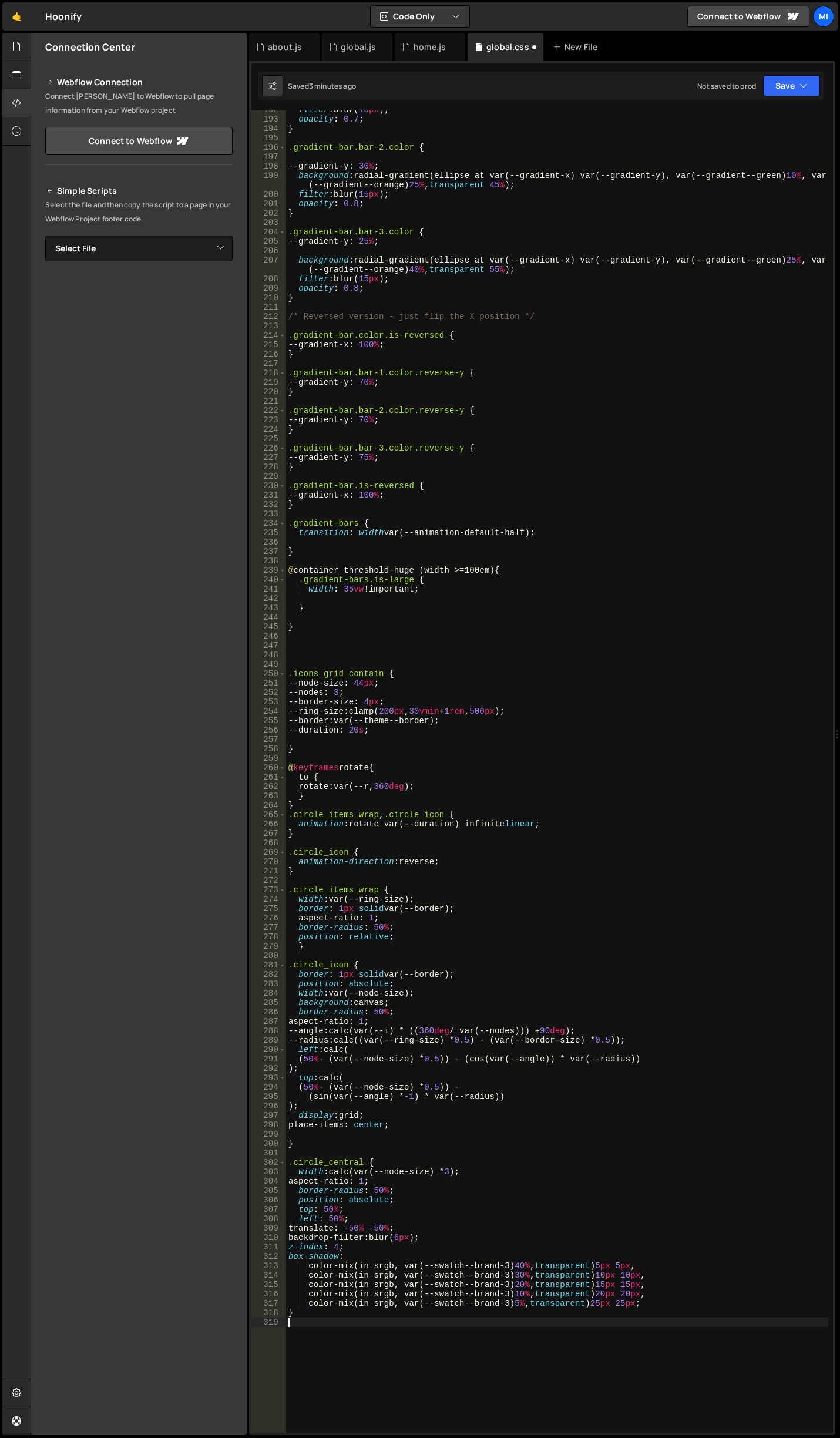
scroll to position [1904, 0]
click at [367, 777] on div "filter : blur( 15 px ) ; opacity : 0.7 ; } .gradient-bar.bar-2.color { --gradie…" at bounding box center [557, 775] width 542 height 1341
click at [334, 690] on div "filter : blur( 15 px ) ; opacity : 0.7 ; } .gradient-bar.bar-2.color { --gradie…" at bounding box center [557, 775] width 542 height 1341
type textarea "--nodes: 4;"
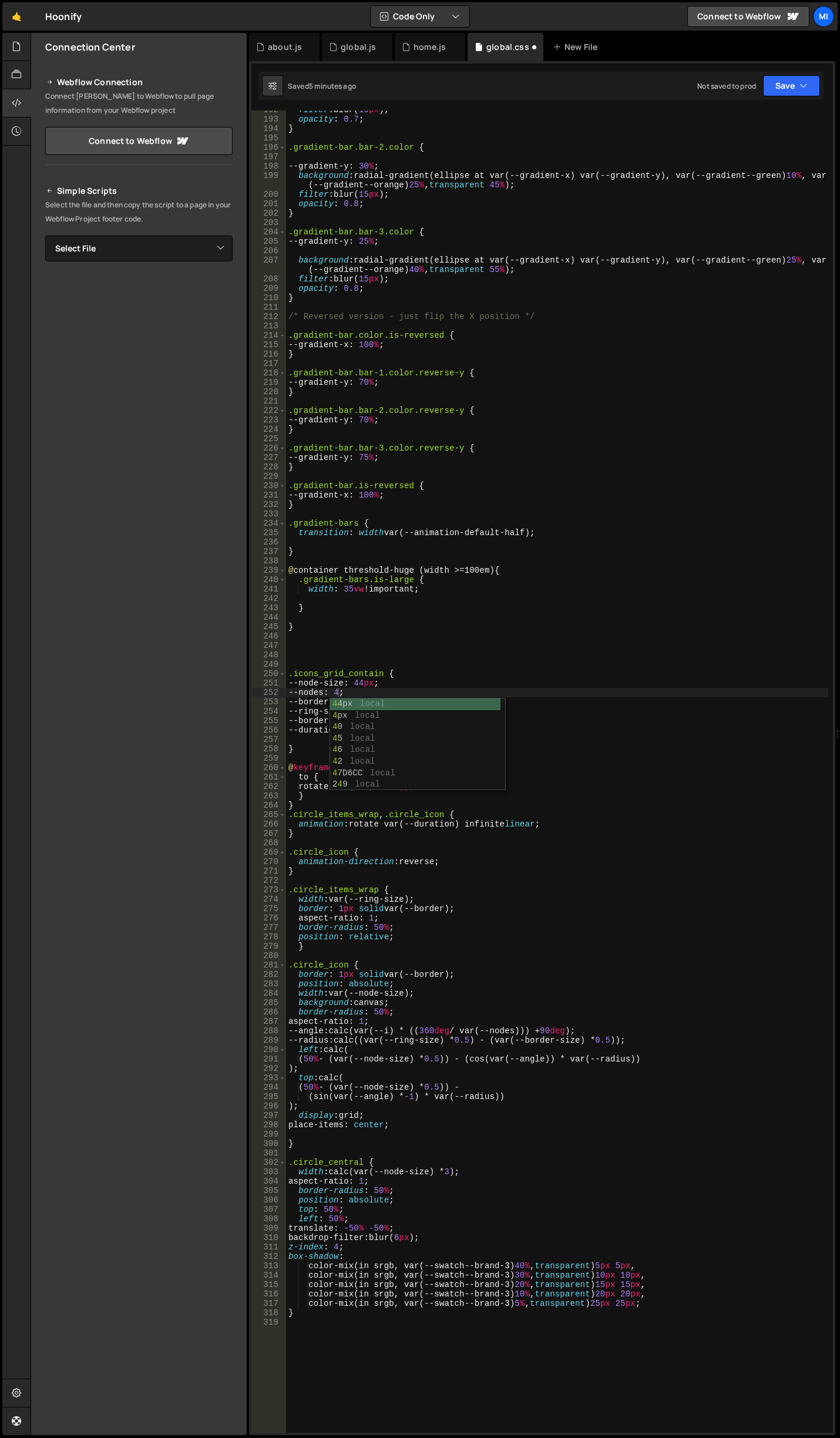
click at [421, 654] on div "filter : blur( 15 px ) ; opacity : 0.7 ; } .gradient-bar.bar-2.color { --gradie…" at bounding box center [557, 775] width 542 height 1341
drag, startPoint x: 381, startPoint y: 676, endPoint x: 293, endPoint y: 677, distance: 88.0
click at [293, 677] on div "filter : blur( 15 px ) ; opacity : 0.7 ; } .gradient-bar.bar-2.color { --gradie…" at bounding box center [557, 775] width 542 height 1341
paste textarea "story_visual"
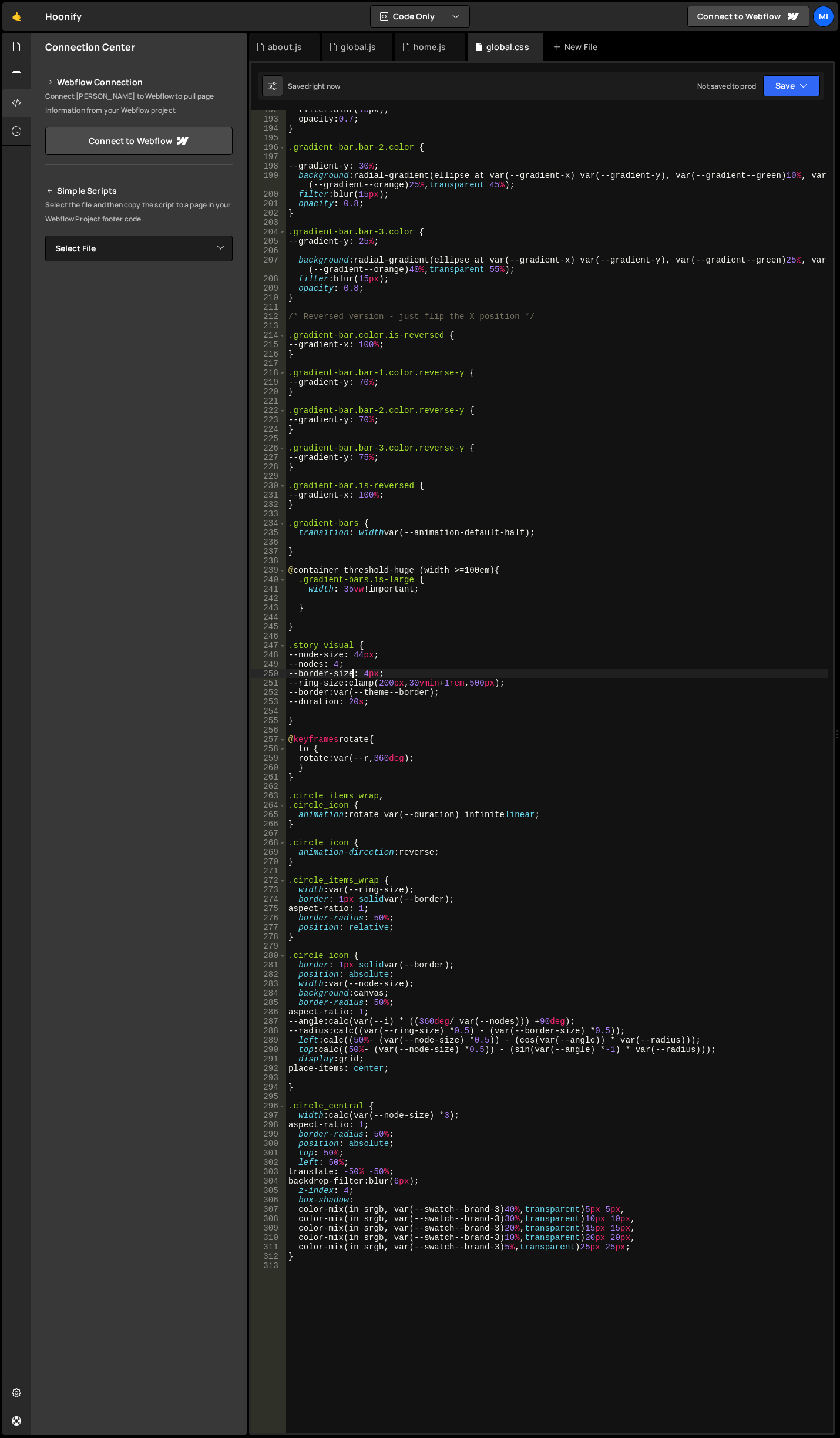
click at [457, 744] on div "filter : blur ( 15 px ); opacity : 0.7 ; } .gradient-bar.bar-2.color { --gradie…" at bounding box center [557, 775] width 542 height 1341
click at [403, 809] on div "filter : blur( 15 px ) ; opacity : 0.7 ; } .gradient-bar.bar-2.color { --gradie…" at bounding box center [557, 775] width 542 height 1341
drag, startPoint x: 346, startPoint y: 806, endPoint x: 295, endPoint y: 806, distance: 51.0
click at [295, 806] on div "filter : blur( 15 px ) ; opacity : 0.7 ; } .gradient-bar.bar-2.color { --gradie…" at bounding box center [557, 775] width 542 height 1341
paste textarea "icon-pill"
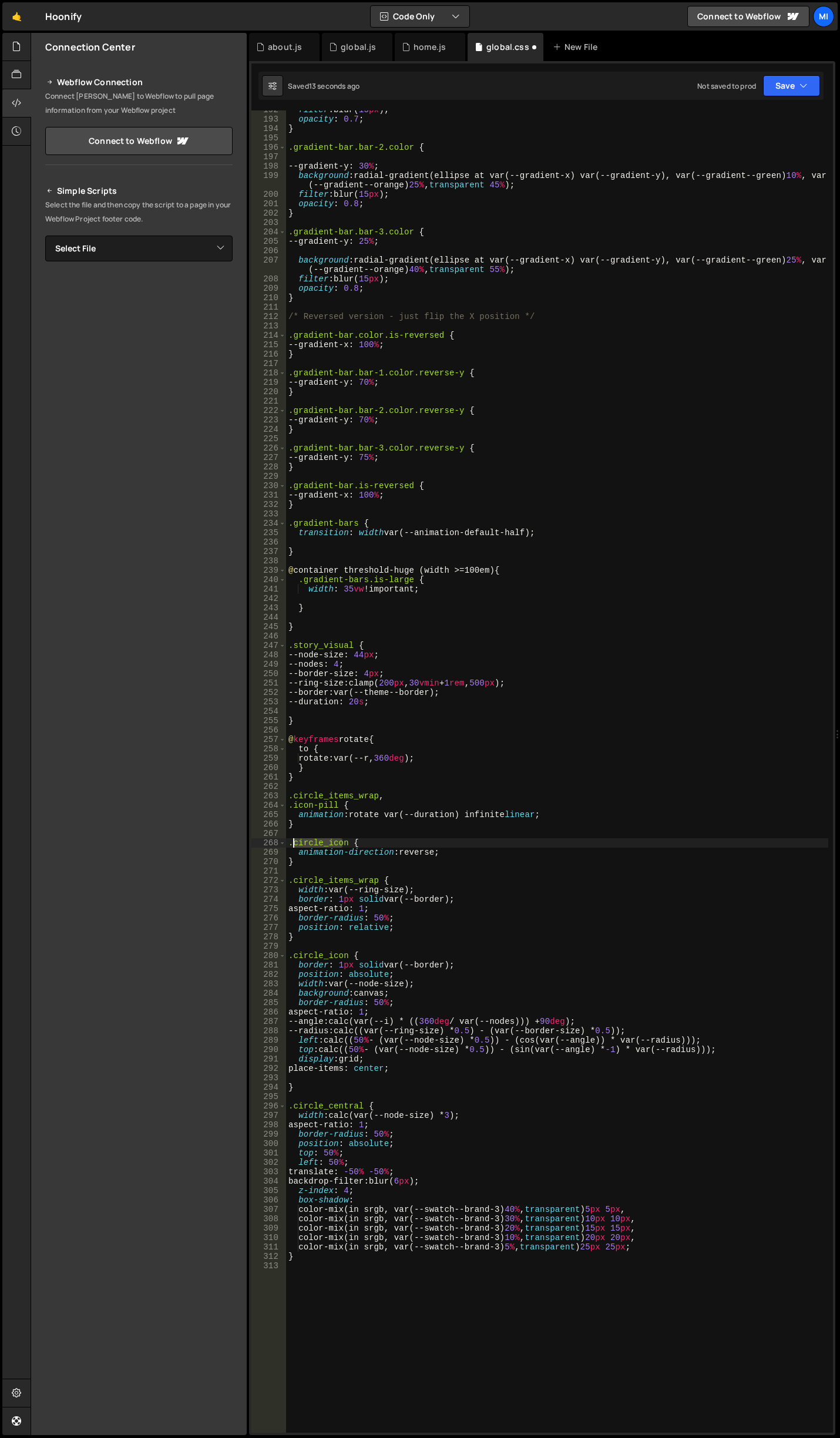
drag, startPoint x: 345, startPoint y: 840, endPoint x: 293, endPoint y: 842, distance: 52.0
click at [293, 842] on div "filter : blur( 15 px ) ; opacity : 0.7 ; } .gradient-bar.bar-2.color { --gradie…" at bounding box center [557, 775] width 542 height 1341
paste textarea "icon-pill"
click at [406, 883] on div "filter : blur( 15 px ) ; opacity : 0.7 ; } .gradient-bar.bar-2.color { --gradie…" at bounding box center [557, 775] width 542 height 1341
click at [476, 935] on div "filter : blur( 15 px ) ; opacity : 0.7 ; } .gradient-bar.bar-2.color { --gradie…" at bounding box center [557, 775] width 542 height 1341
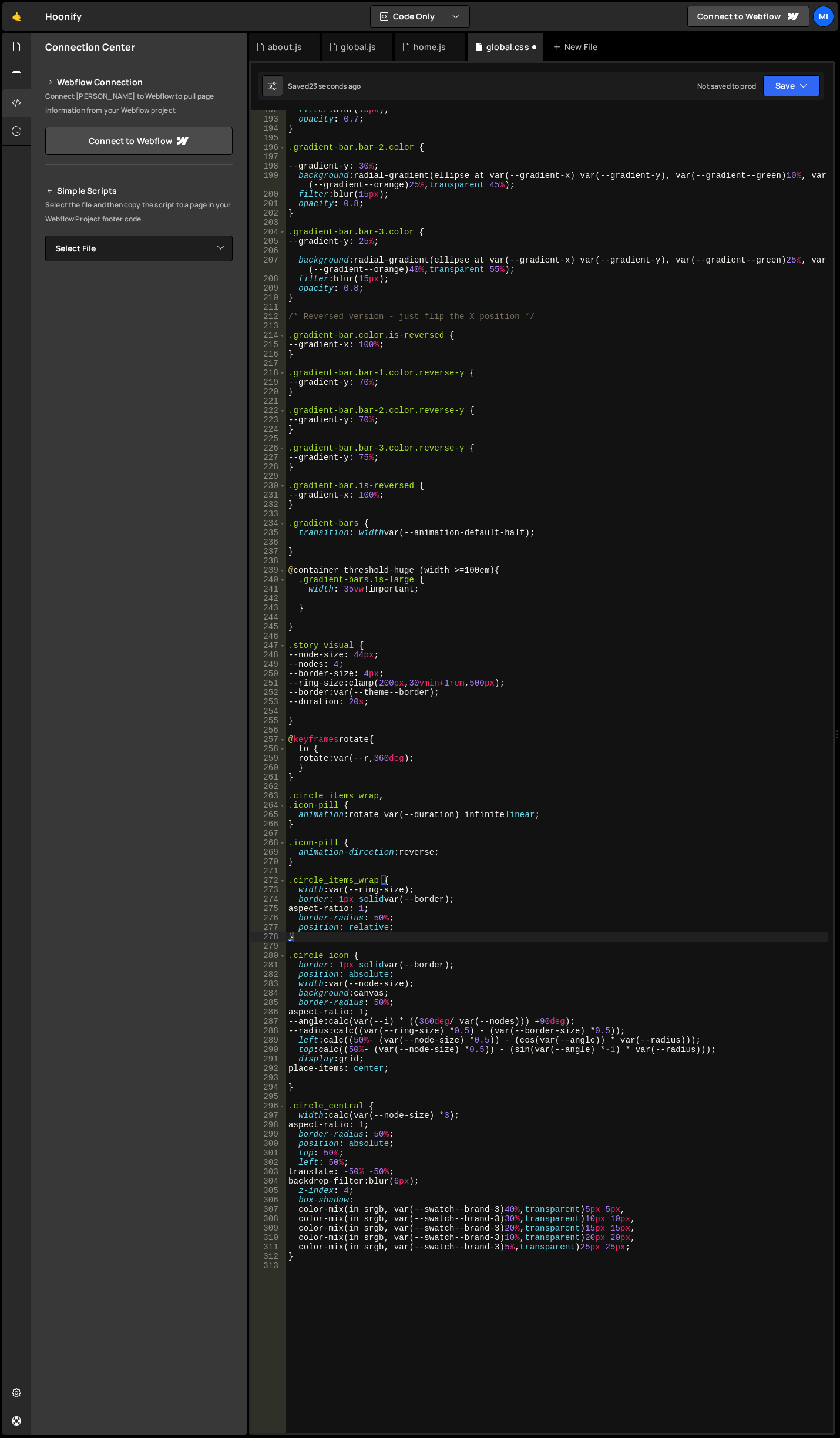
click at [467, 972] on div "filter : blur( 15 px ) ; opacity : 0.7 ; } .gradient-bar.bar-2.color { --gradie…" at bounding box center [557, 775] width 542 height 1341
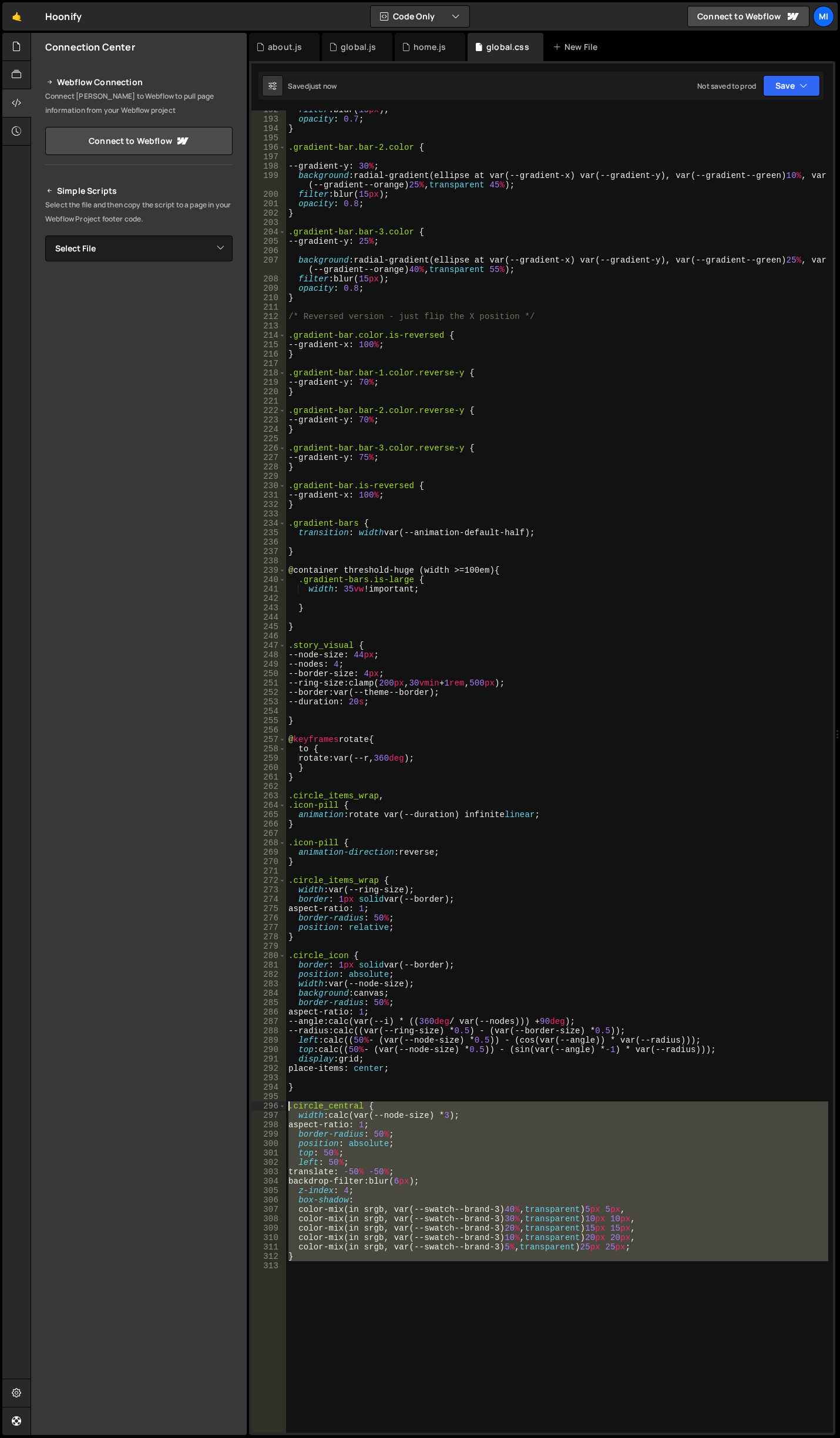
drag, startPoint x: 303, startPoint y: 1261, endPoint x: 233, endPoint y: 1108, distance: 168.3
click at [233, 1108] on div "Files New File Javascript files 0 about.js 0 0 global.js 0 0 home.js 0" at bounding box center [435, 734] width 810 height 1403
type textarea ".circle_central { width: calc(var(--node-size) *3);"
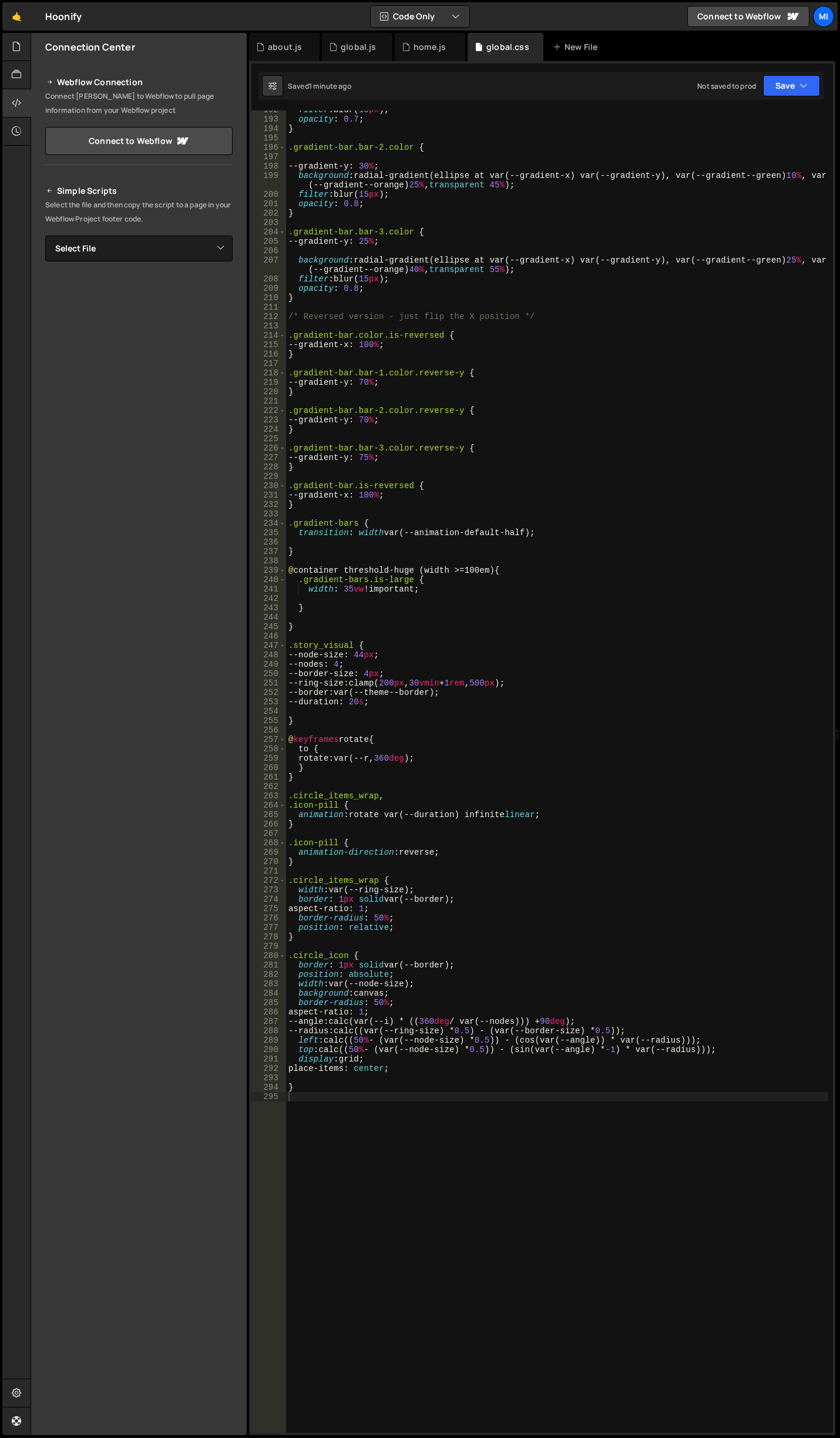
click at [380, 915] on div "filter : blur( 15 px ) ; opacity : 0.7 ; } .gradient-bar.bar-2.color { --gradie…" at bounding box center [557, 775] width 542 height 1341
click at [383, 753] on div "filter : blur( 15 px ) ; opacity : 0.7 ; } .gradient-bar.bar-2.color { --gradie…" at bounding box center [557, 775] width 542 height 1341
drag, startPoint x: 377, startPoint y: 794, endPoint x: 293, endPoint y: 792, distance: 84.0
click at [293, 792] on div "filter : blur( 15 px ) ; opacity : 0.7 ; } .gradient-bar.bar-2.color { --gradie…" at bounding box center [557, 775] width 542 height 1341
paste textarea "story_visual"
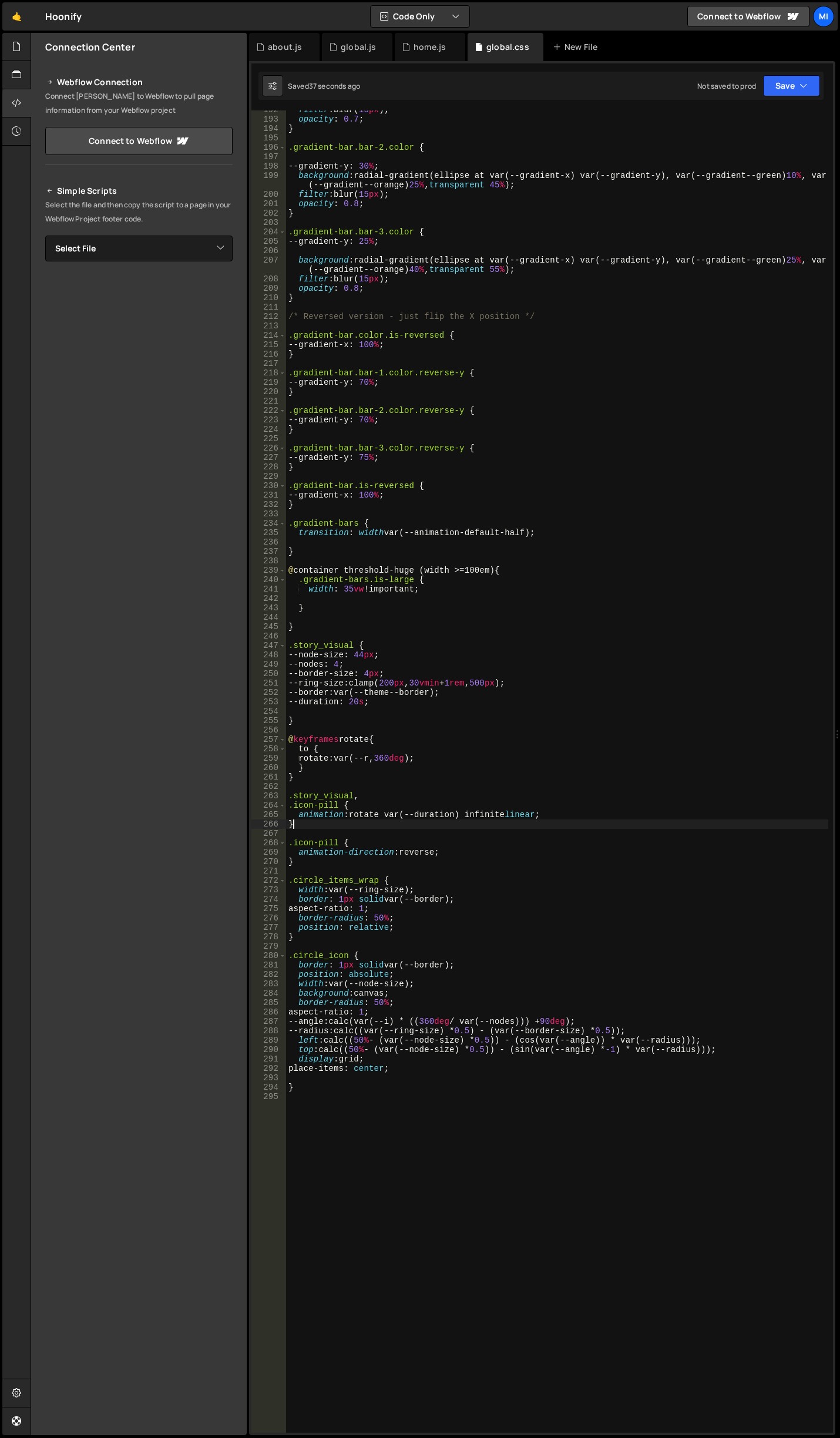
click at [364, 829] on div "filter : blur( 15 px ) ; opacity : 0.7 ; } .gradient-bar.bar-2.color { --gradie…" at bounding box center [557, 775] width 542 height 1341
type textarea "}"
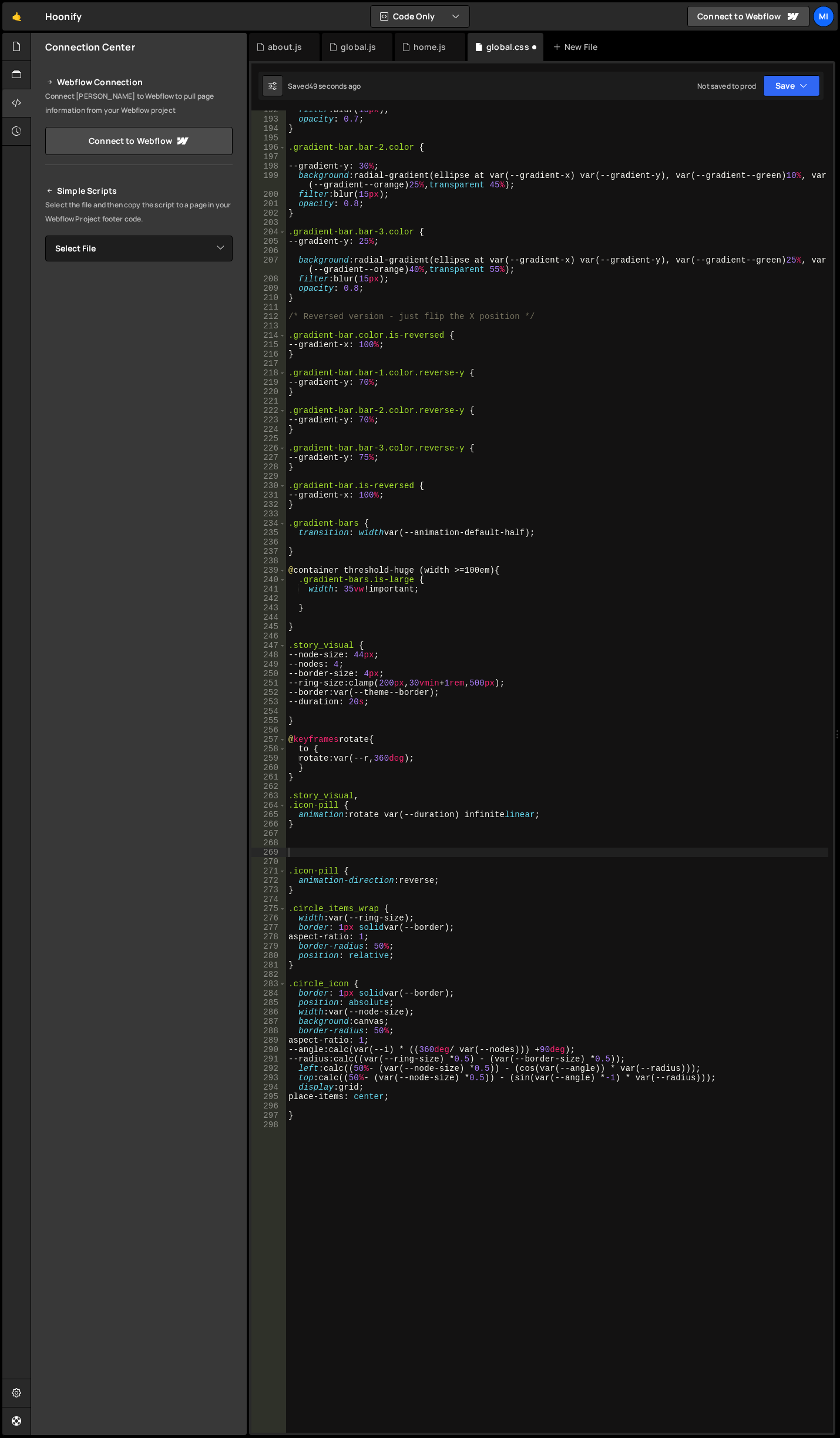
click at [378, 837] on div "filter : blur( 15 px ) ; opacity : 0.7 ; } .gradient-bar.bar-2.color { --gradie…" at bounding box center [557, 775] width 542 height 1341
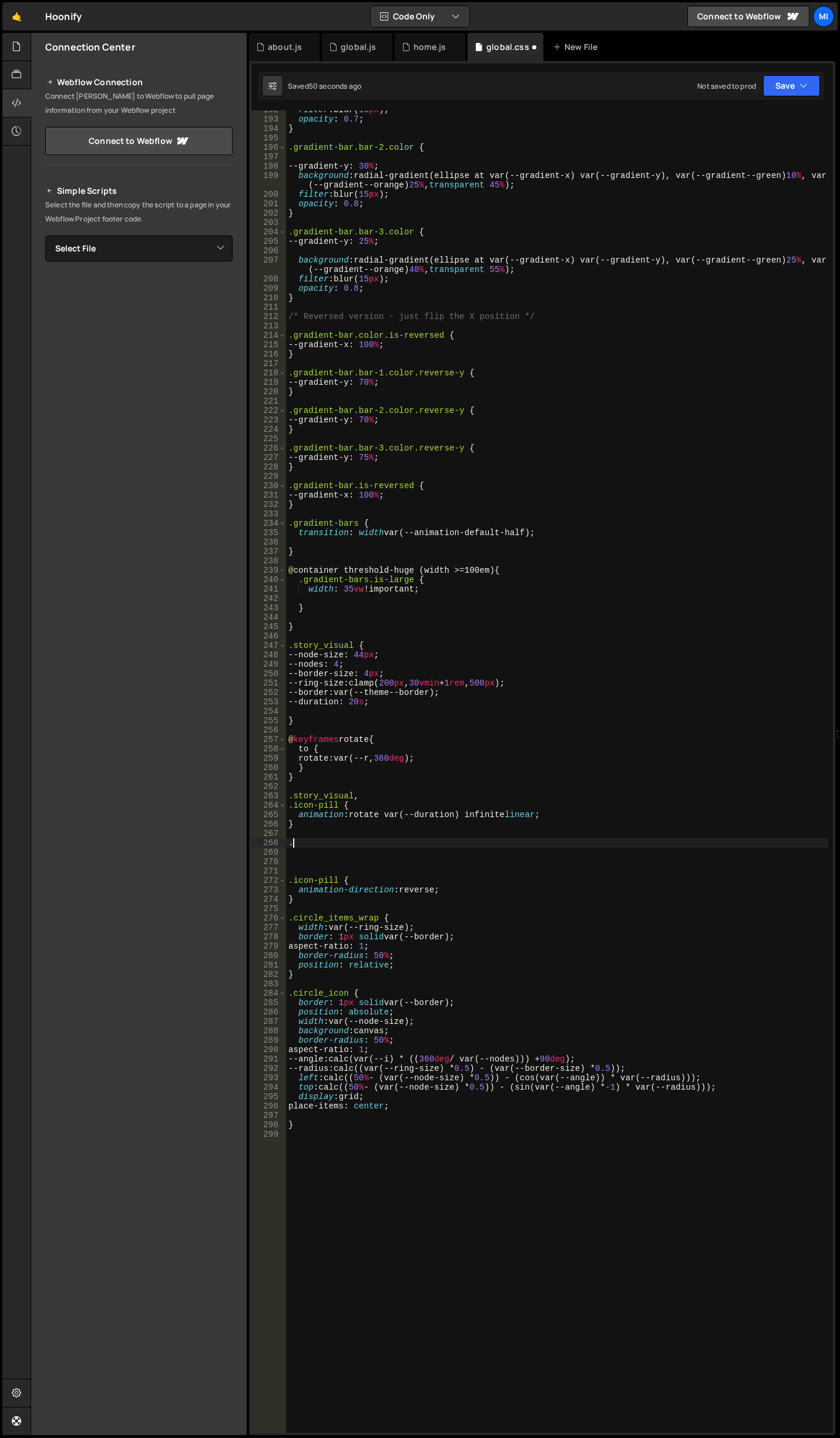
paste textarea "logo-card"
drag, startPoint x: 306, startPoint y: 899, endPoint x: 280, endPoint y: 883, distance: 30.5
click at [280, 883] on div ".logo-card 192 193 194 195 196 197 198 199 200 201 202 203 204 205 206 207 208 …" at bounding box center [542, 771] width 581 height 1322
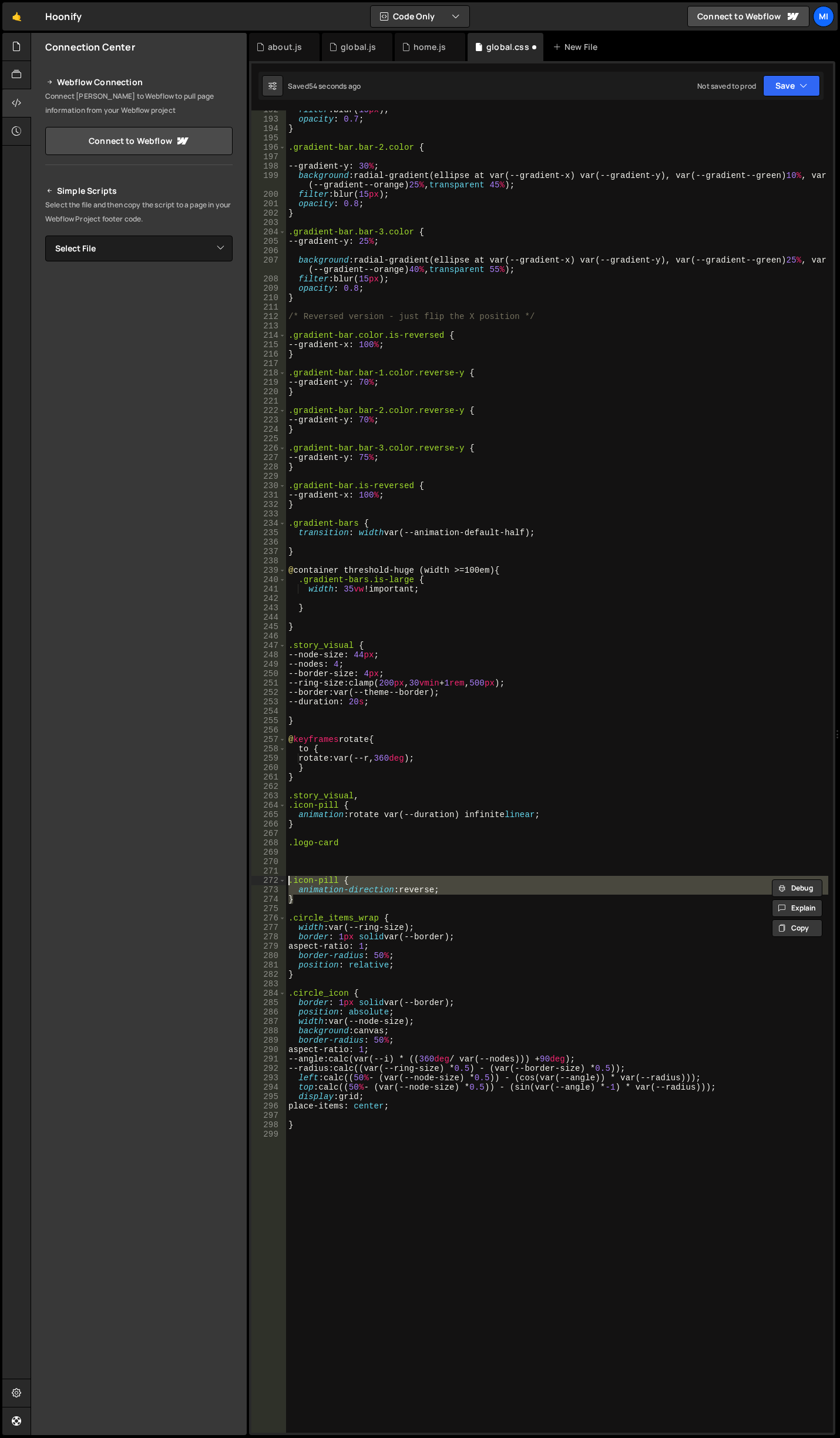
click at [310, 886] on div "filter : blur( 15 px ) ; opacity : 0.7 ; } .gradient-bar.bar-2.color { --gradie…" at bounding box center [557, 771] width 542 height 1322
drag, startPoint x: 342, startPoint y: 881, endPoint x: 362, endPoint y: 900, distance: 27.6
click at [362, 900] on div "filter : blur( 15 px ) ; opacity : 0.7 ; } .gradient-bar.bar-2.color { --gradie…" at bounding box center [557, 775] width 542 height 1341
click at [361, 845] on div "filter : blur( 15 px ) ; opacity : 0.7 ; } .gradient-bar.bar-2.color { --gradie…" at bounding box center [557, 775] width 542 height 1341
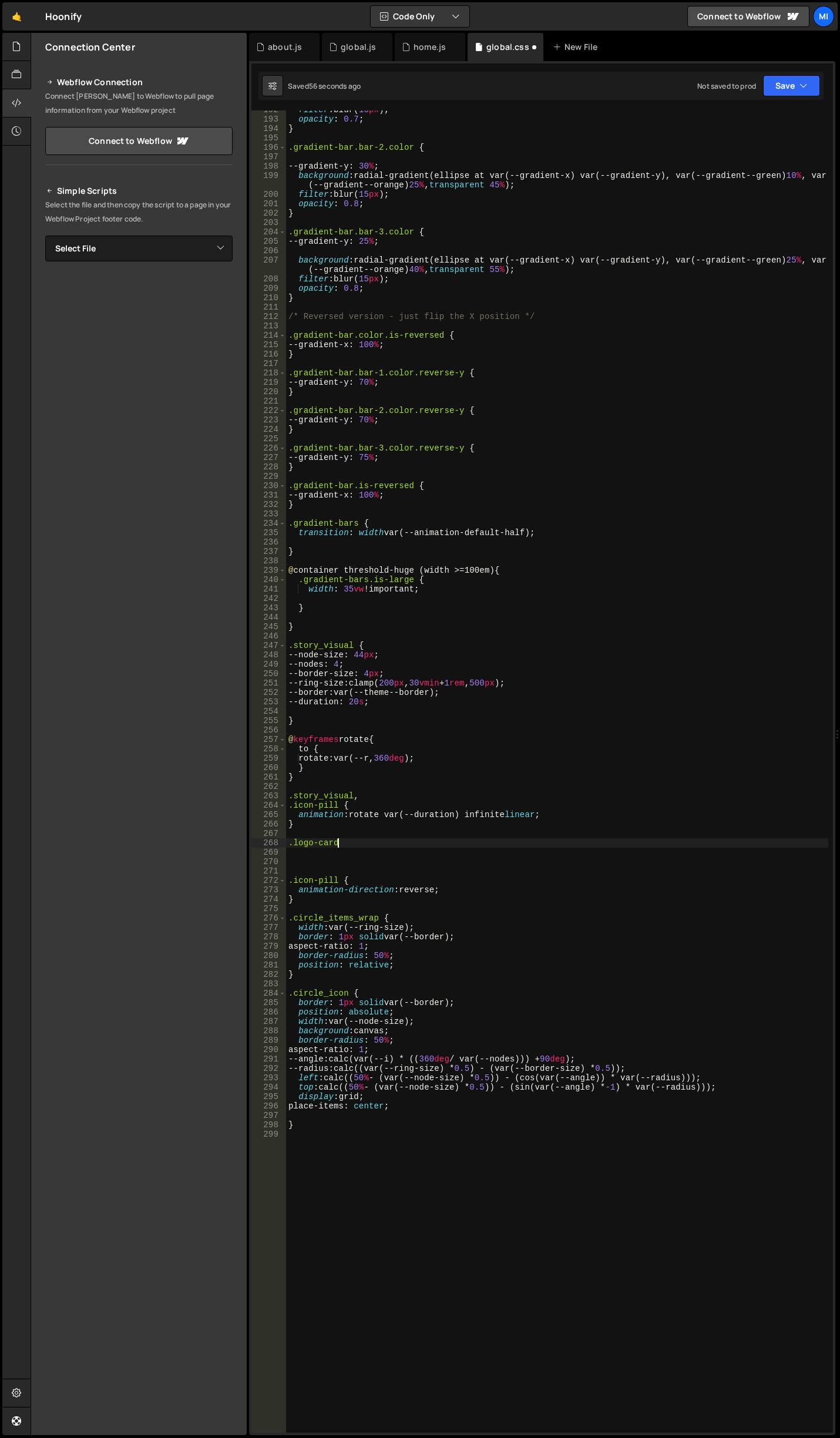
scroll to position [0, 3]
paste textarea "}"
drag, startPoint x: 399, startPoint y: 854, endPoint x: 434, endPoint y: 854, distance: 35.0
click at [434, 854] on div "filter : blur( 15 px ) ; opacity : 0.7 ; } .gradient-bar.bar-2.color { --gradie…" at bounding box center [557, 775] width 542 height 1341
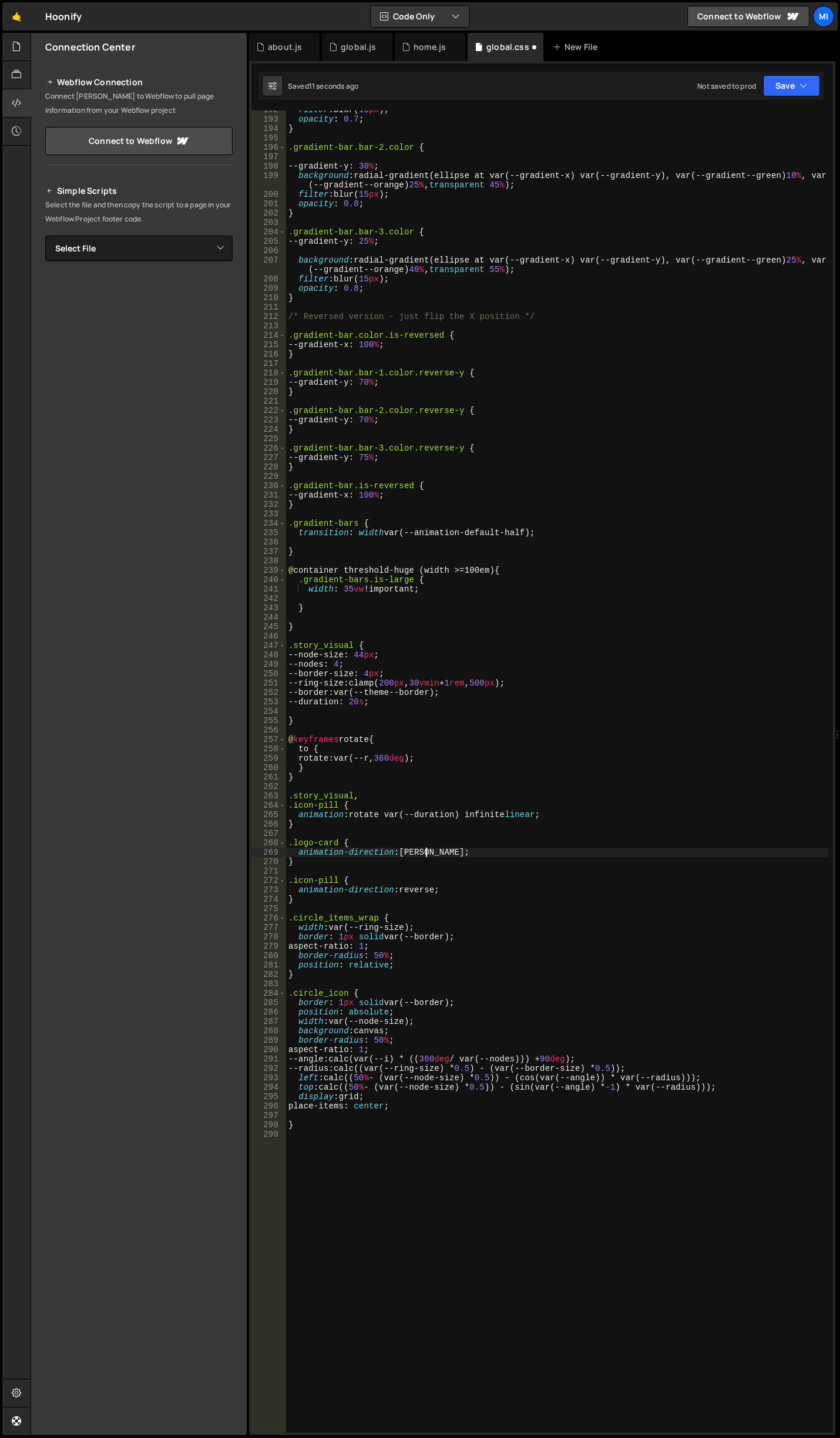
scroll to position [0, 9]
drag, startPoint x: 298, startPoint y: 856, endPoint x: 444, endPoint y: 855, distance: 146.0
click at [444, 855] on div "filter : blur( 15 px ) ; opacity : 0.7 ; } .gradient-bar.bar-2.color { --gradie…" at bounding box center [557, 775] width 542 height 1341
click at [482, 843] on div "filter : blur( 15 px ) ; opacity : 0.7 ; } .gradient-bar.bar-2.color { --gradie…" at bounding box center [557, 775] width 542 height 1341
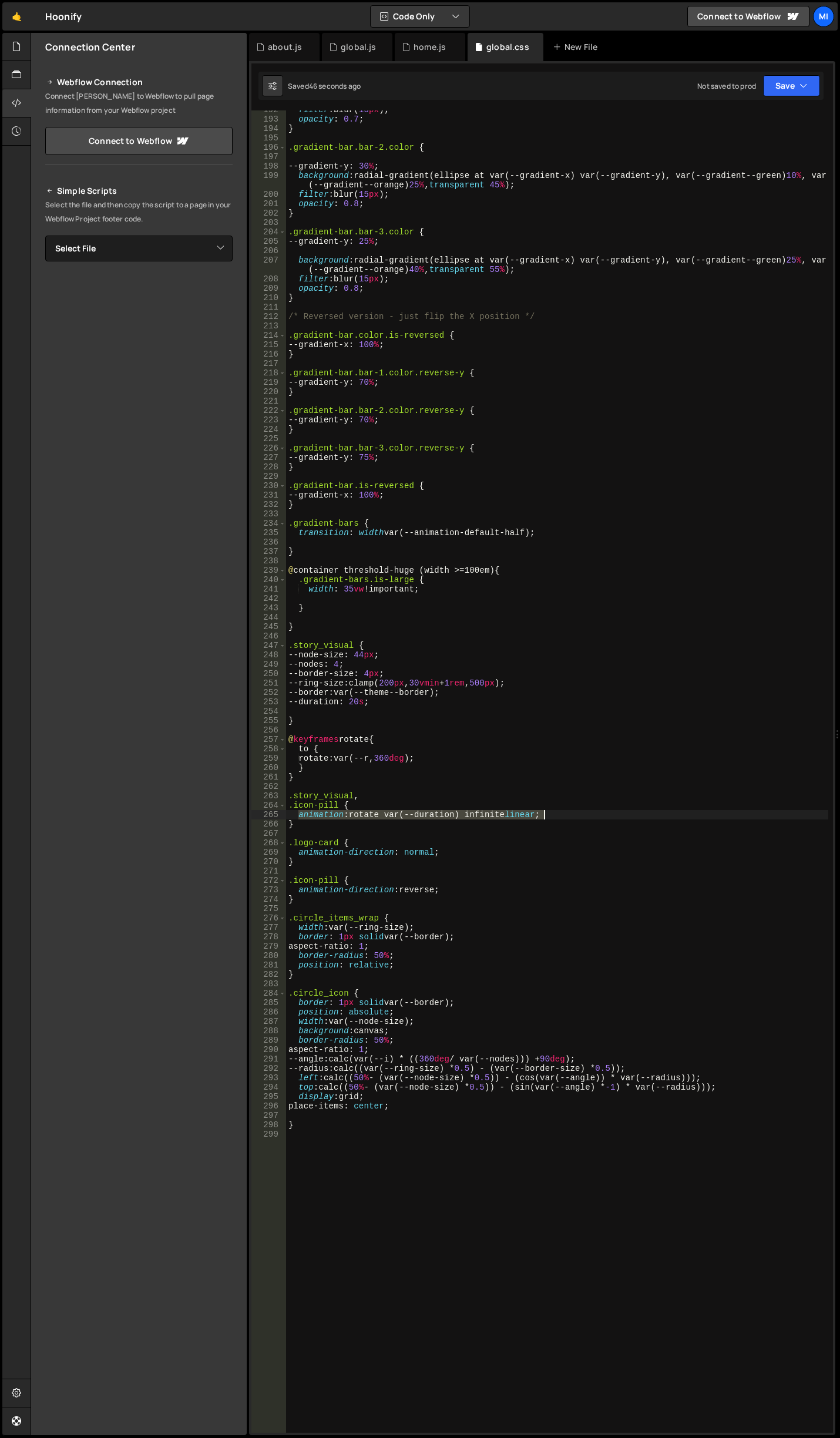
drag, startPoint x: 298, startPoint y: 816, endPoint x: 564, endPoint y: 815, distance: 266.0
click at [564, 815] on div "filter : blur( 15 px ) ; opacity : 0.7 ; } .gradient-bar.bar-2.color { --gradie…" at bounding box center [557, 775] width 542 height 1341
click at [452, 853] on div "filter : blur( 15 px ) ; opacity : 0.7 ; } .gradient-bar.bar-2.color { --gradie…" at bounding box center [557, 775] width 542 height 1341
click at [423, 842] on div "filter : blur( 15 px ) ; opacity : 0.7 ; } .gradient-bar.bar-2.color { --gradie…" at bounding box center [557, 775] width 542 height 1341
type textarea ".logo-card {"
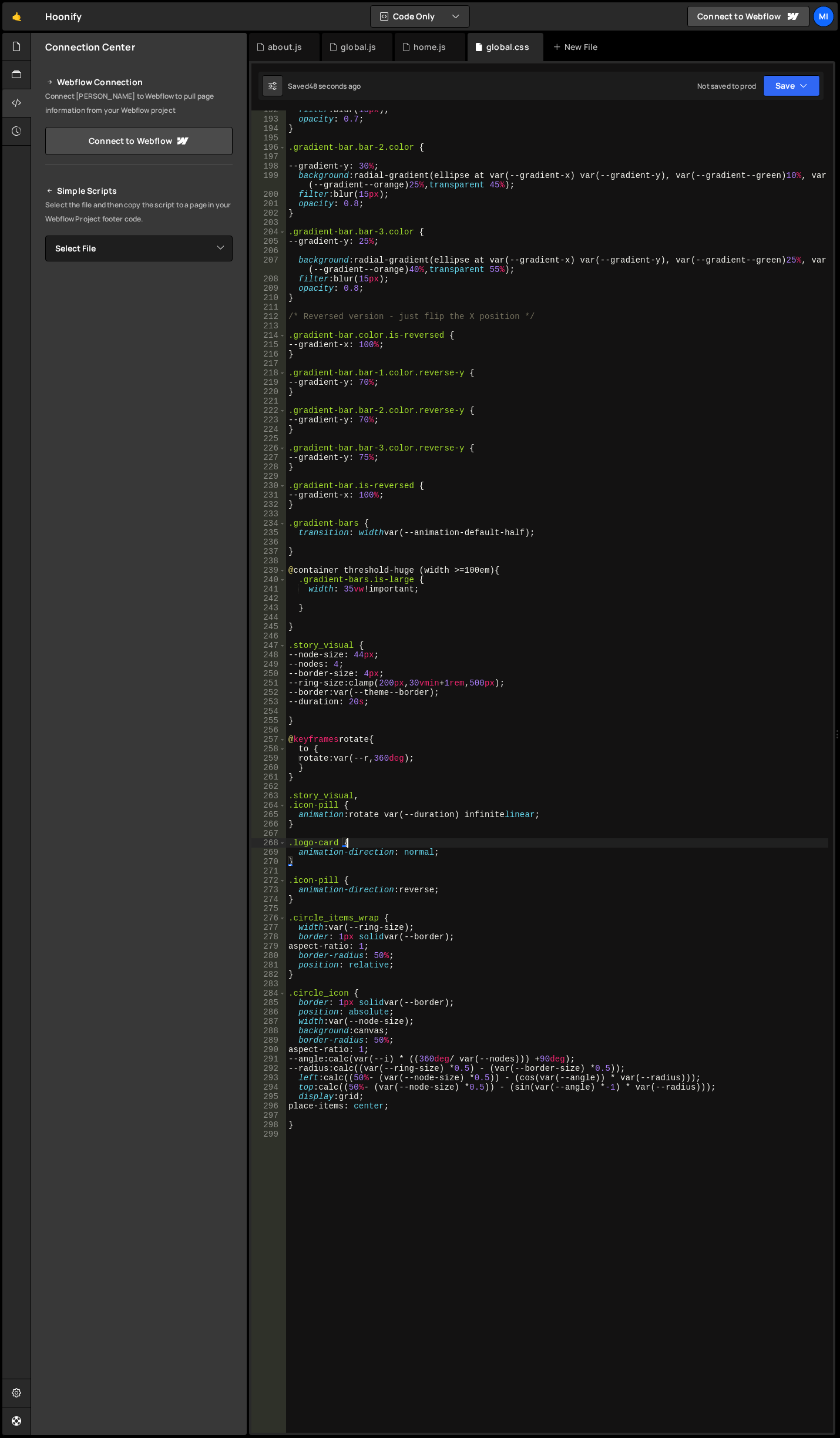
scroll to position [0, 0]
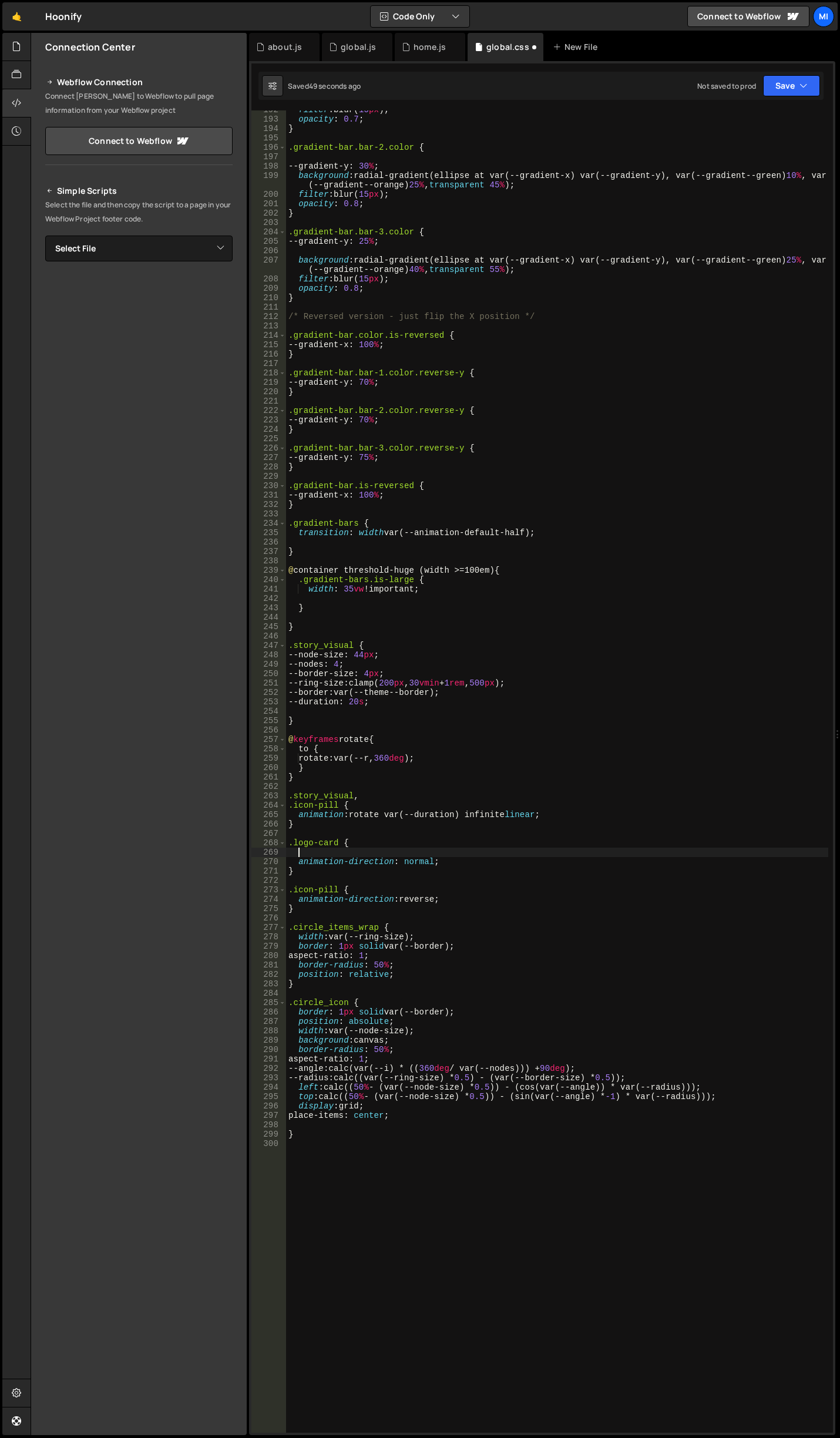
paste textarea "animation: rotate var(--duration) infinite linear;"
click at [489, 857] on div "filter : blur( 15 px ) ; opacity : 0.7 ; } .gradient-bar.bar-2.color { --gradie…" at bounding box center [557, 775] width 542 height 1341
drag, startPoint x: 438, startPoint y: 866, endPoint x: 253, endPoint y: 855, distance: 185.3
click at [253, 855] on div "animation: rotate var(--duration) infinite linear; 192 193 194 195 196 197 198 …" at bounding box center [542, 771] width 581 height 1322
type textarea "animation: rotate var(--duration) infinite linear; animation-direction: normal;"
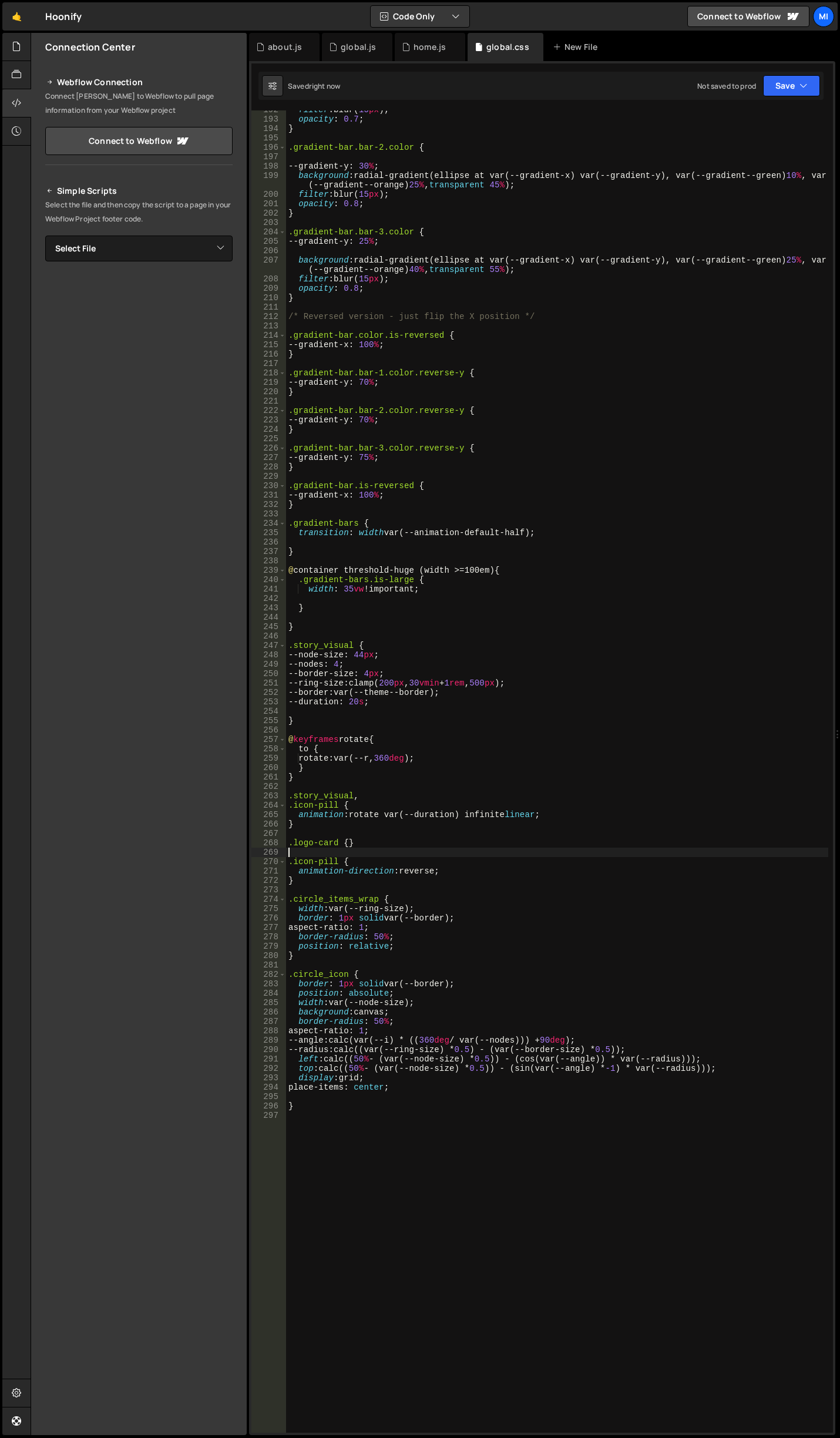
type textarea "}"
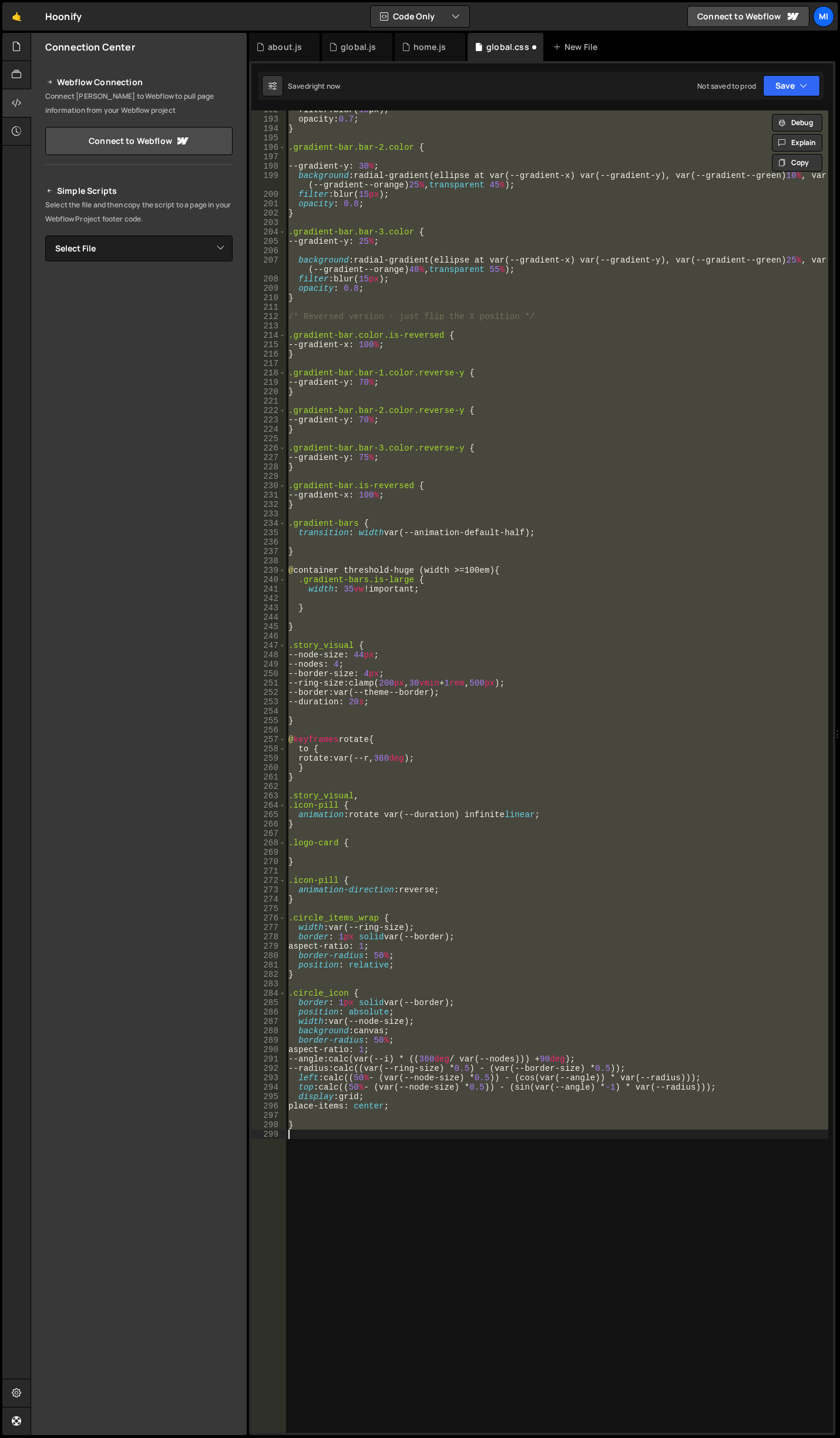
click at [386, 854] on div "filter : blur ( 15 px ); opacity : 0.7 ; } .gradient-bar.bar-2.color { --gradie…" at bounding box center [557, 771] width 542 height 1322
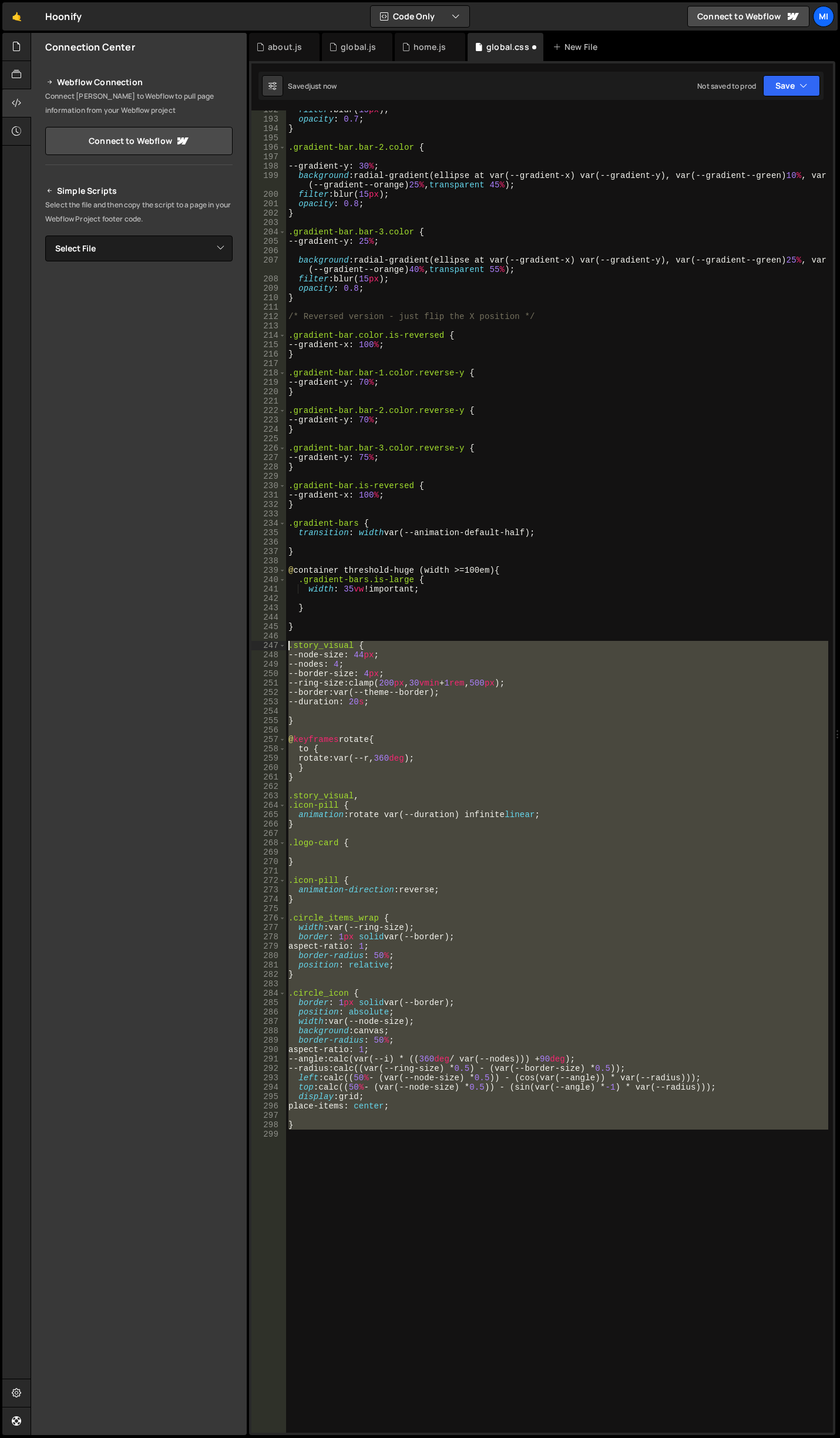
drag, startPoint x: 313, startPoint y: 1135, endPoint x: 182, endPoint y: 648, distance: 504.3
click at [182, 648] on div "Files New File Javascript files 0 about.js 0 0 global.js 0 0 home.js 0" at bounding box center [435, 734] width 810 height 1403
click at [368, 845] on div "filter : blur( 15 px ) ; opacity : 0.7 ; } .gradient-bar.bar-2.color { --gradie…" at bounding box center [557, 771] width 542 height 1322
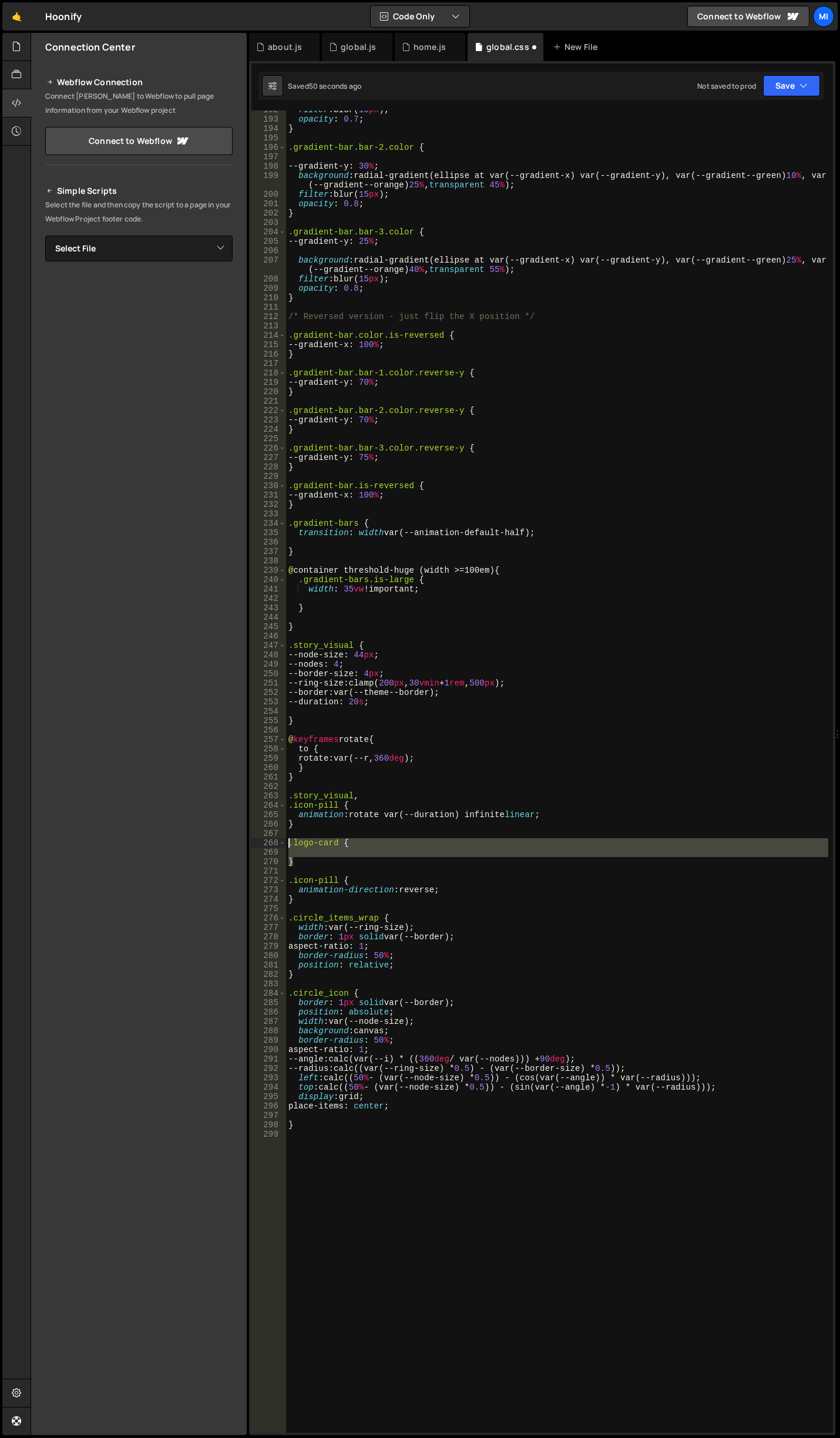
drag, startPoint x: 298, startPoint y: 863, endPoint x: 250, endPoint y: 843, distance: 52.0
click at [250, 843] on div ".logo-card { 192 193 194 195 196 197 198 199 200 201 202 203 204 205 206 207 20…" at bounding box center [542, 748] width 587 height 1374
paste textarea "}"
click at [449, 750] on div "filter : blur( 15 px ) ; opacity : 0.7 ; } .gradient-bar.bar-2.color { --gradie…" at bounding box center [557, 775] width 542 height 1341
click at [467, 762] on div "filter : blur( 15 px ) ; opacity : 0.7 ; } .gradient-bar.bar-2.color { --gradie…" at bounding box center [557, 775] width 542 height 1341
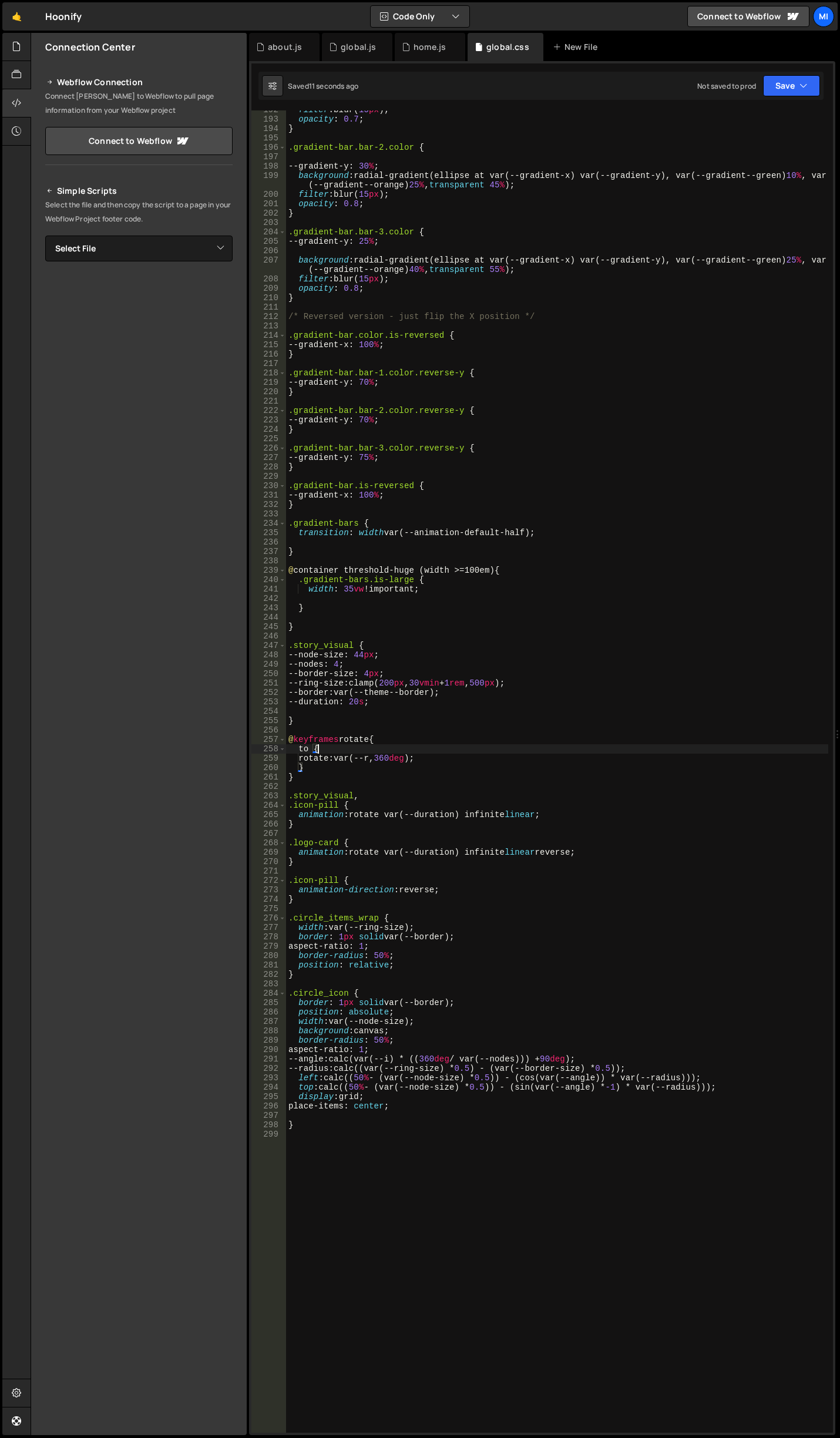
type textarea "rotate: var(--r, 360deg);"
click at [469, 713] on div "filter : blur( 15 px ) ; opacity : 0.7 ; } .gradient-bar.bar-2.color { --gradie…" at bounding box center [557, 775] width 542 height 1341
drag, startPoint x: 359, startPoint y: 797, endPoint x: 253, endPoint y: 797, distance: 106.0
click at [253, 797] on div "192 193 194 195 196 197 198 199 200 201 202 203 204 205 206 207 208 209 210 211…" at bounding box center [542, 771] width 581 height 1322
type textarea ".story_visual,"
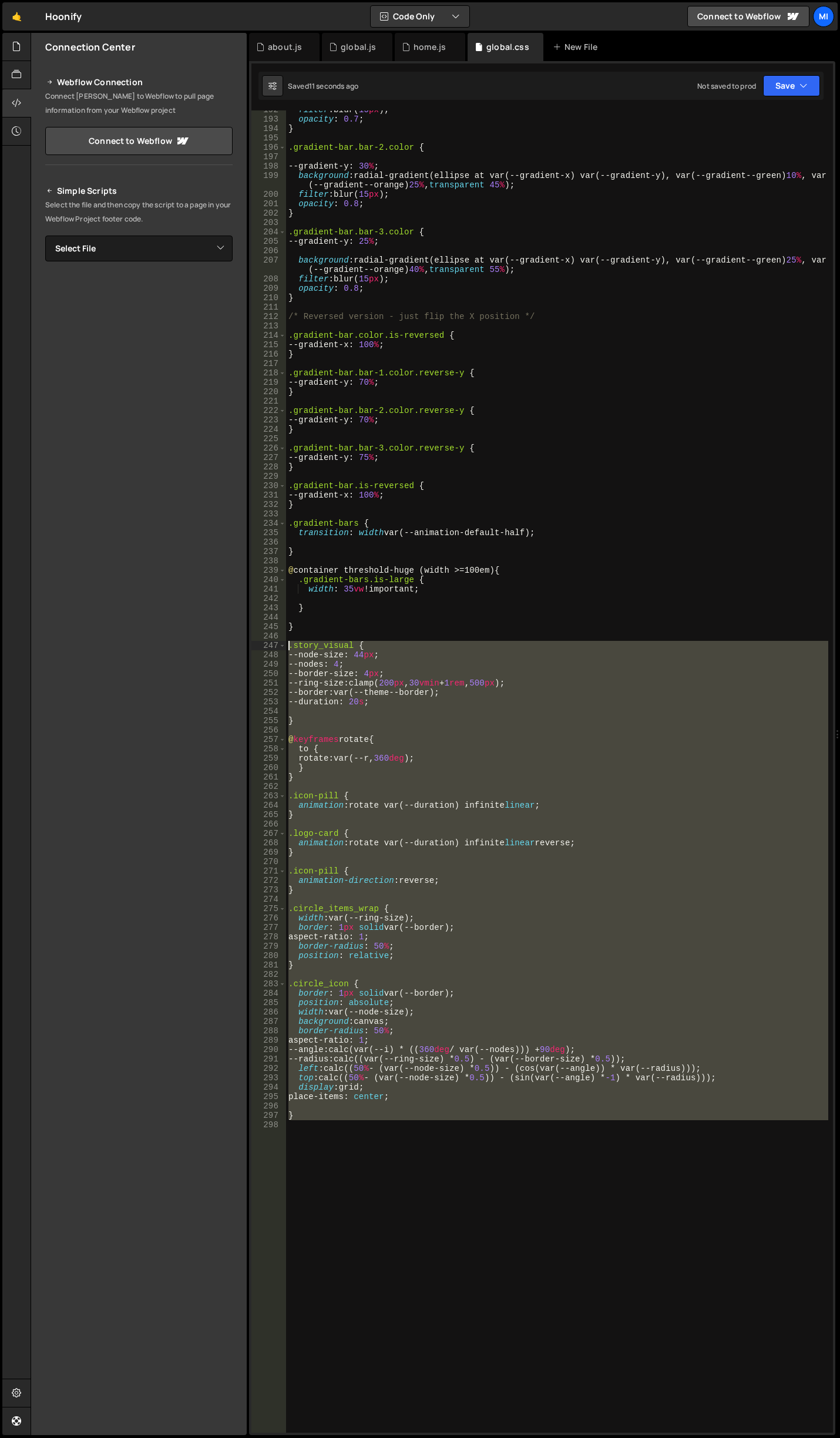
drag, startPoint x: 342, startPoint y: 1126, endPoint x: 245, endPoint y: 644, distance: 491.7
click at [245, 644] on div "Files New File Javascript files 0 about.js 0 0 global.js 0 0 home.js 0" at bounding box center [435, 734] width 810 height 1403
type textarea ".story_visual { --node-size: 44px;"
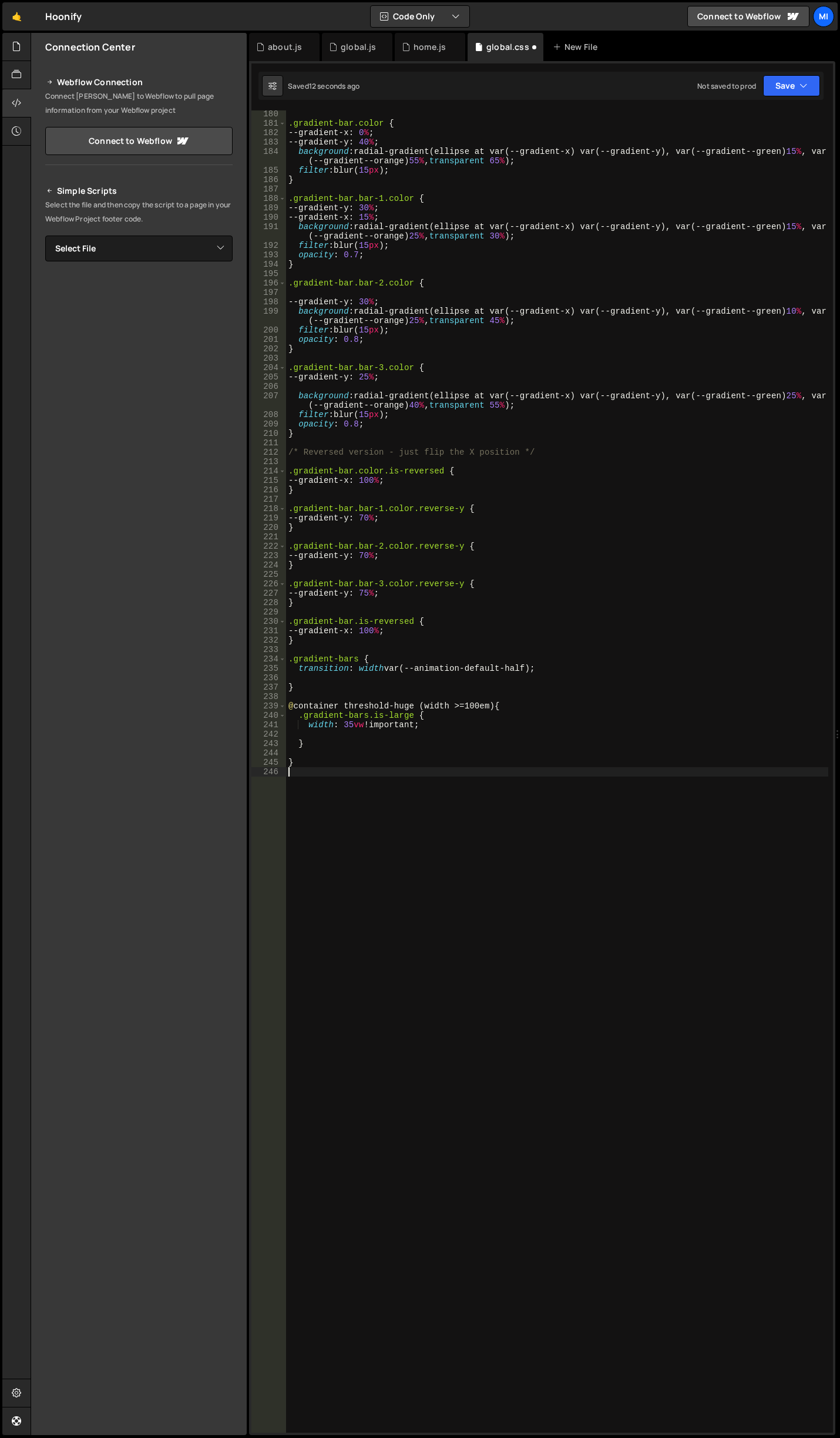
scroll to position [1769, 0]
click at [369, 998] on div ".gradient-bar.color { --gradient-x : 0 % ; --gradient-y : 40 % ; background : r…" at bounding box center [557, 780] width 542 height 1341
paste textarea "}"
type textarea "}"
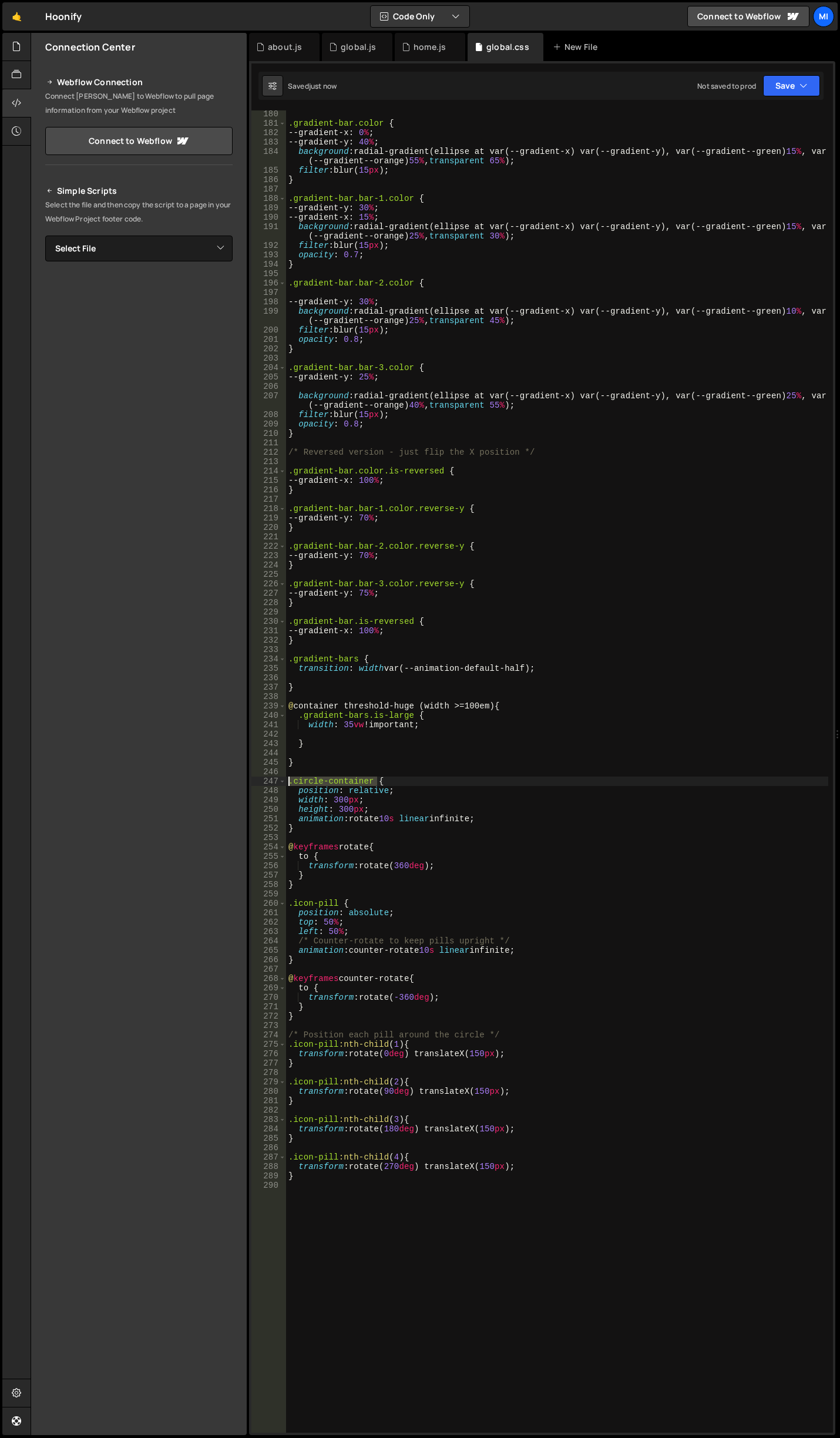
drag, startPoint x: 375, startPoint y: 779, endPoint x: 288, endPoint y: 778, distance: 87.0
click at [288, 778] on div ".gradient-bar.color { --gradient-x : 0 % ; --gradient-y : 40 % ; background : r…" at bounding box center [557, 780] width 542 height 1341
drag, startPoint x: 369, startPoint y: 806, endPoint x: 272, endPoint y: 799, distance: 97.3
click at [272, 799] on div ".circle-container { 180 181 182 183 184 185 186 187 188 189 190 191 192 193 194…" at bounding box center [542, 771] width 581 height 1322
type textarea "width: 300px; height: 300px;"
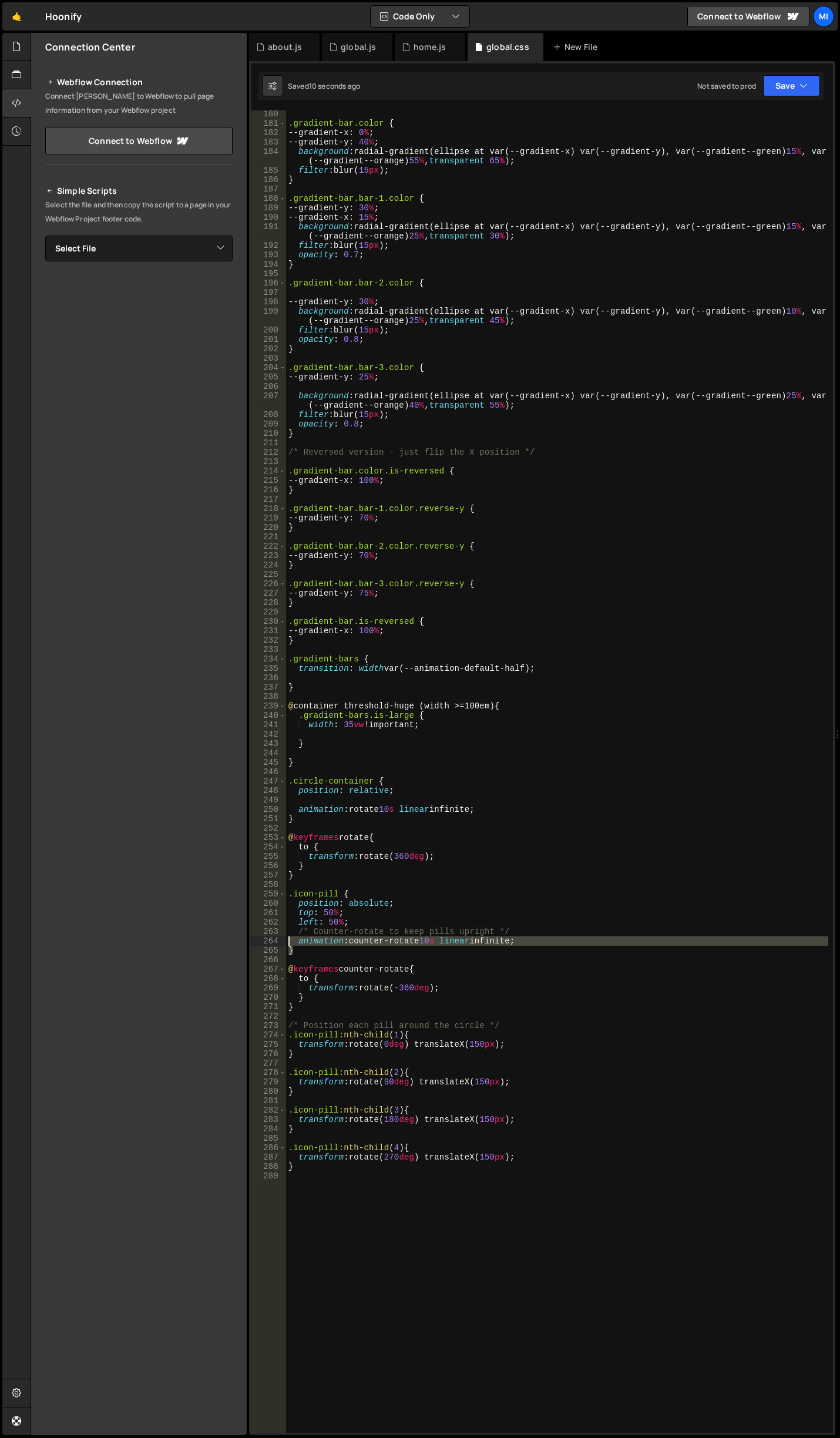
drag, startPoint x: 315, startPoint y: 953, endPoint x: 283, endPoint y: 937, distance: 35.8
click at [283, 937] on div "180 181 182 183 184 185 186 187 188 189 190 191 192 193 194 195 196 197 198 199…" at bounding box center [542, 771] width 581 height 1322
click at [287, 899] on div ".gradient-bar.color { --gradient-x : 0 % ; --gradient-y : 40 % ; background : r…" at bounding box center [557, 780] width 542 height 1341
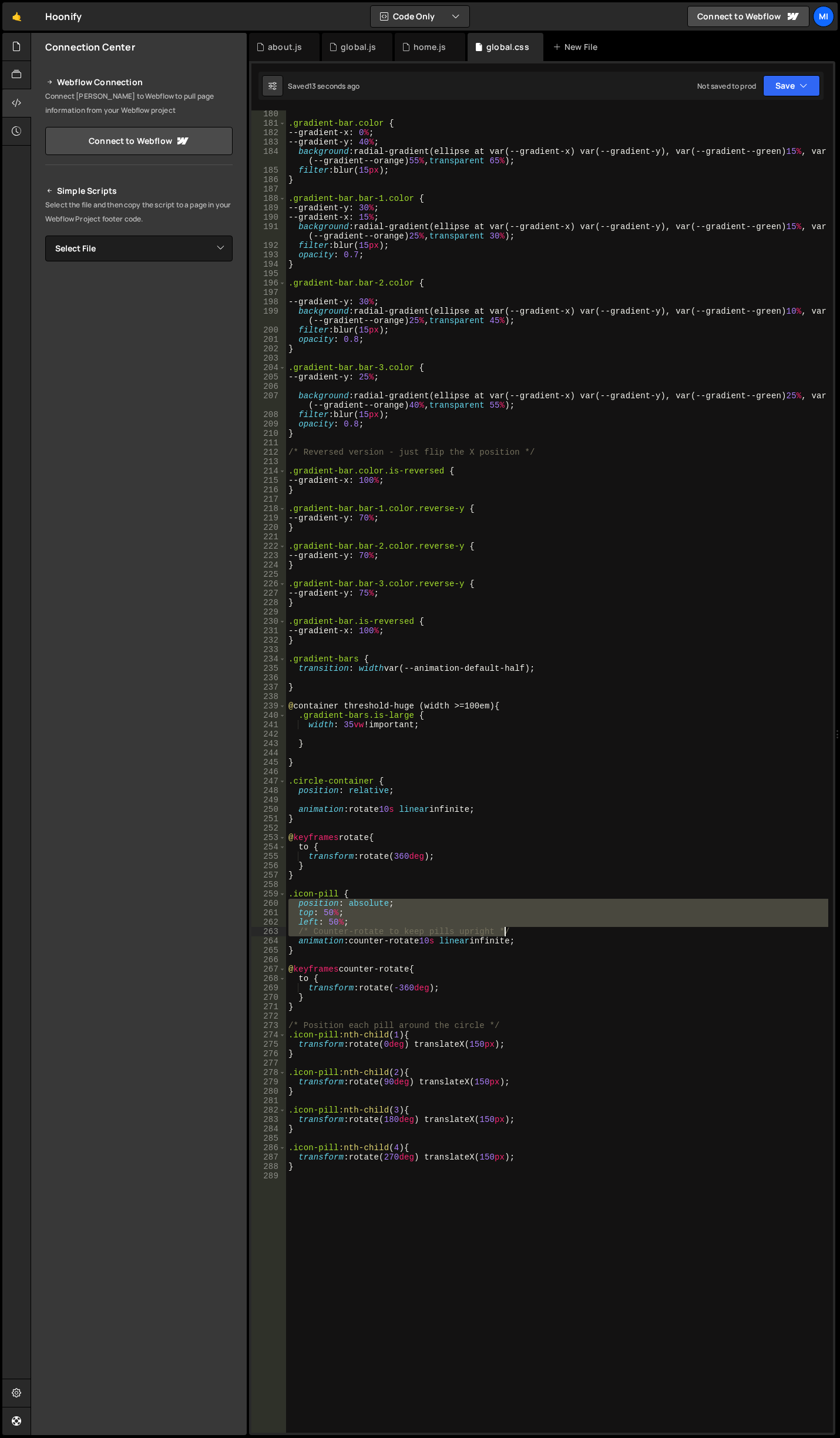
drag, startPoint x: 288, startPoint y: 899, endPoint x: 536, endPoint y: 930, distance: 249.9
click at [536, 930] on div ".gradient-bar.color { --gradient-x : 0 % ; --gradient-y : 40 % ; background : r…" at bounding box center [557, 780] width 542 height 1341
click at [546, 922] on div ".gradient-bar.color { --gradient-x : 0 % ; --gradient-y : 40 % ; background : r…" at bounding box center [557, 771] width 542 height 1322
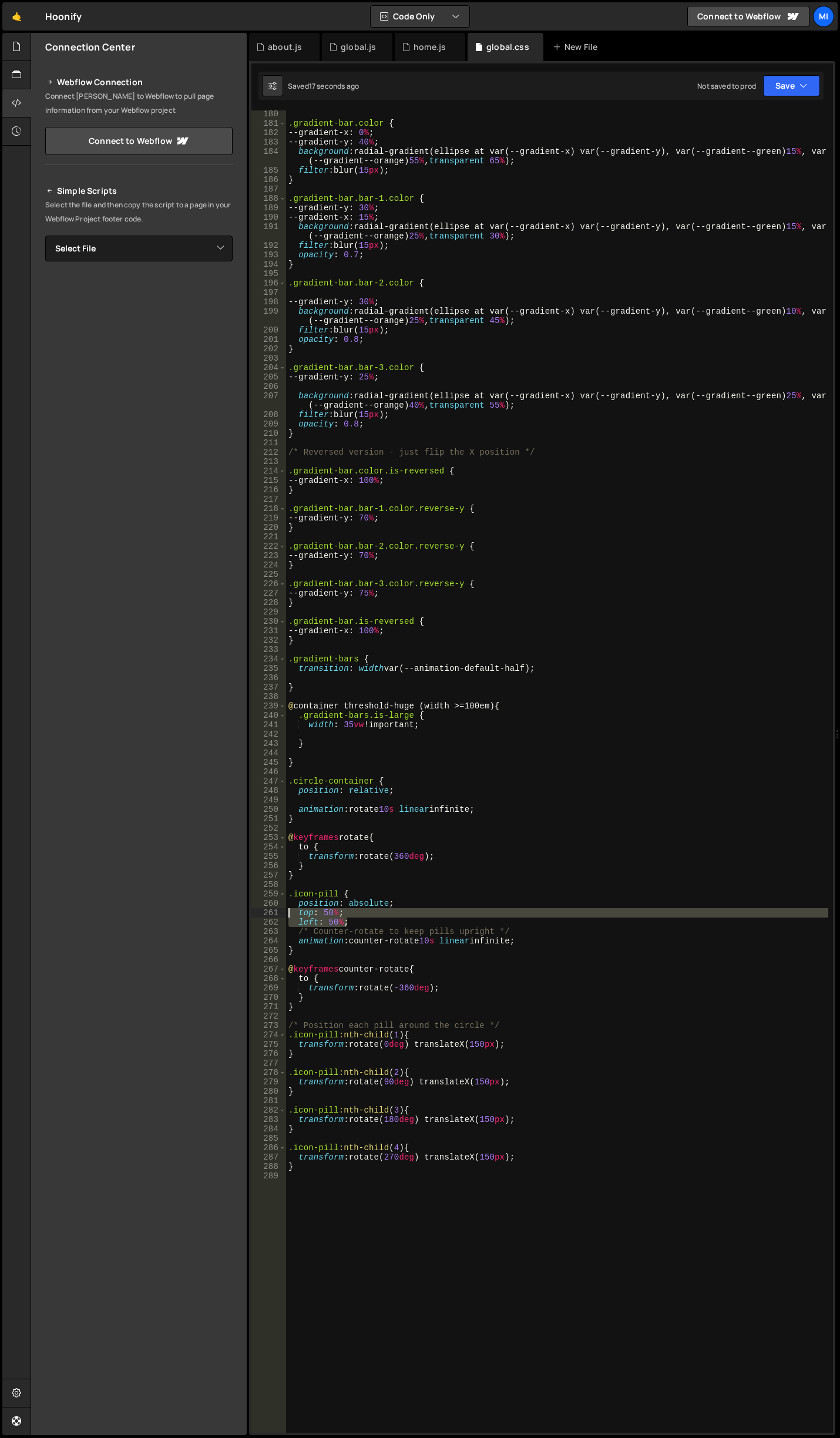
drag, startPoint x: 370, startPoint y: 923, endPoint x: 241, endPoint y: 912, distance: 129.5
click at [241, 912] on div "Files New File Javascript files 0 about.js 0 0 global.js 0 0 home.js 0" at bounding box center [435, 734] width 810 height 1403
type textarea "top: 50%; left: 50%;"
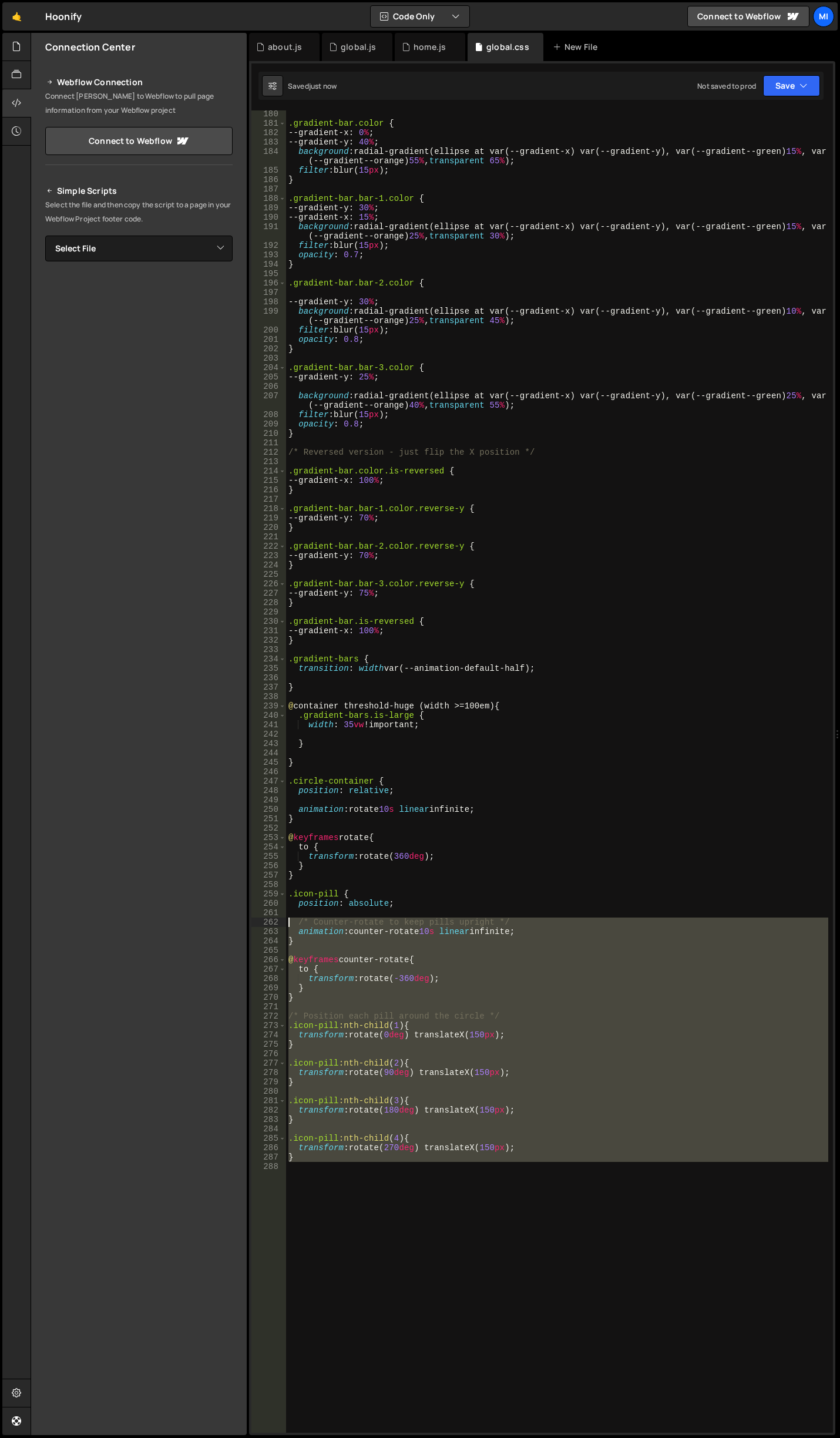
drag, startPoint x: 307, startPoint y: 1168, endPoint x: 208, endPoint y: 924, distance: 263.3
click at [208, 924] on div "Files New File Javascript files 0 about.js 0 0 global.js 0 0 home.js 0" at bounding box center [435, 734] width 810 height 1403
type textarea "/* Counter-rotate to keep pills upright */ animation: counter-rotate 10s linear…"
click at [362, 1255] on div ".gradient-bar.color { --gradient-x : 0 % ; --gradient-y : 40 % ; background : r…" at bounding box center [557, 771] width 542 height 1322
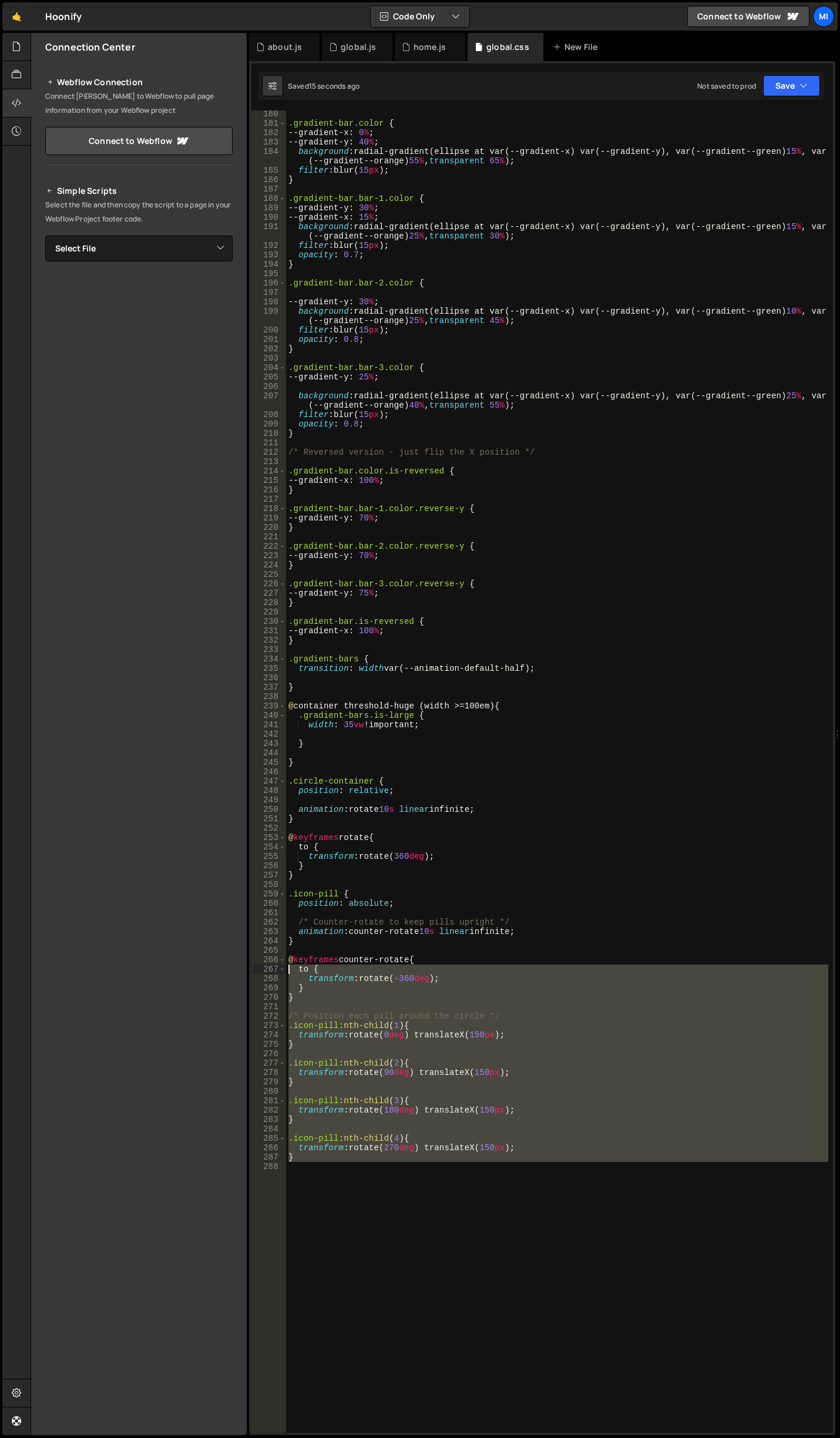
drag, startPoint x: 262, startPoint y: 1047, endPoint x: 247, endPoint y: 945, distance: 103.1
click at [249, 953] on div "Files New File Javascript files 0 about.js 0 0 global.js 0 0 home.js 0" at bounding box center [435, 734] width 810 height 1403
click at [247, 944] on div "Files New File Javascript files 0 about.js 0 0 global.js 0 0 home.js 0" at bounding box center [435, 734] width 810 height 1403
click at [393, 1158] on div ".gradient-bar.color { --gradient-x : 0 % ; --gradient-y : 40 % ; background : r…" at bounding box center [557, 771] width 542 height 1322
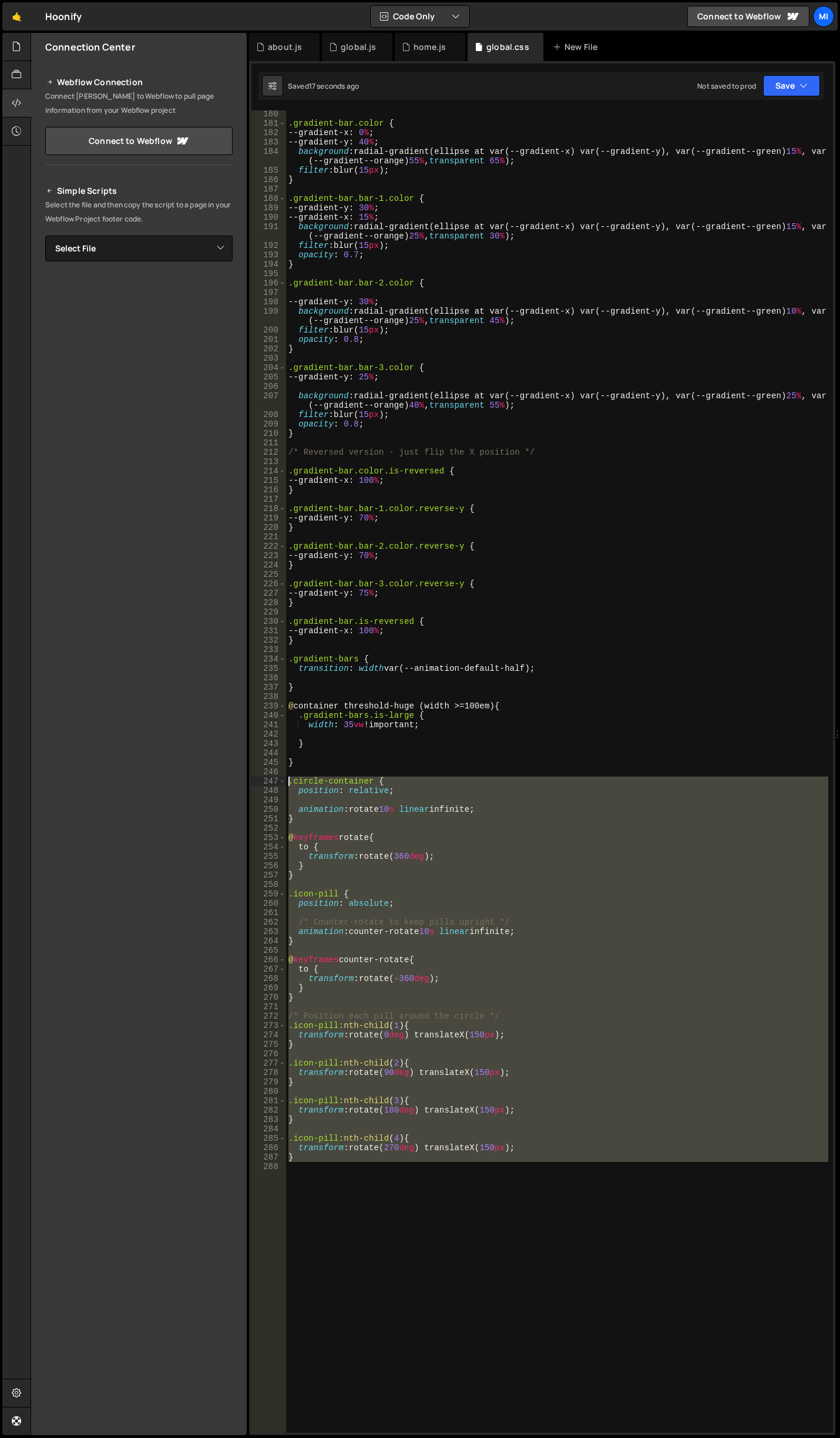
drag, startPoint x: 336, startPoint y: 1188, endPoint x: 233, endPoint y: 780, distance: 420.8
click at [233, 780] on div "Files New File Javascript files 0 about.js 0 0 global.js 0 0 home.js 0" at bounding box center [435, 734] width 810 height 1403
type textarea ".circle-container { position: relative;"
